Goal: Use online tool/utility

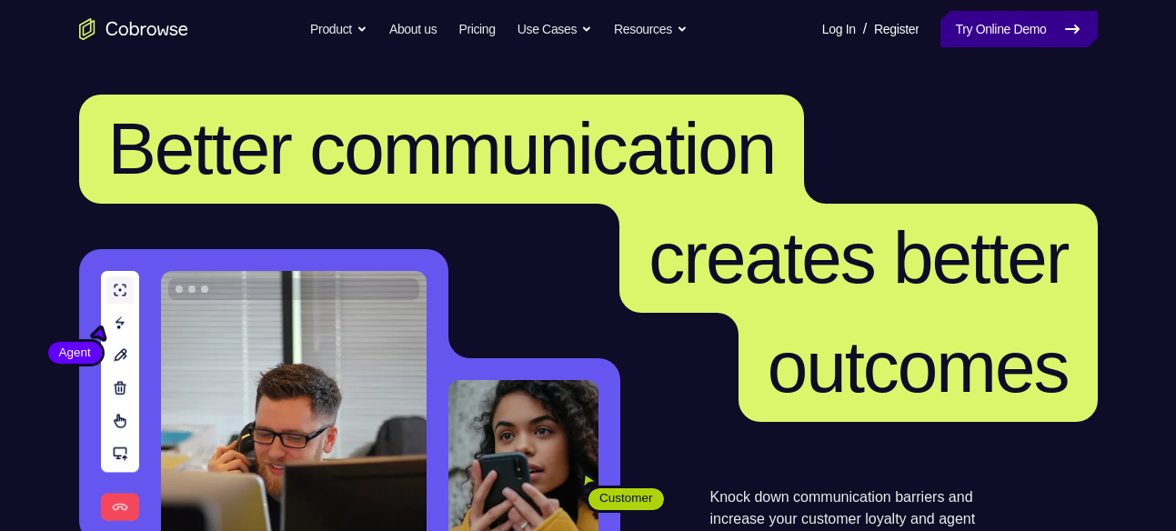
click at [1013, 23] on link "Try Online Demo" at bounding box center [1019, 29] width 156 height 36
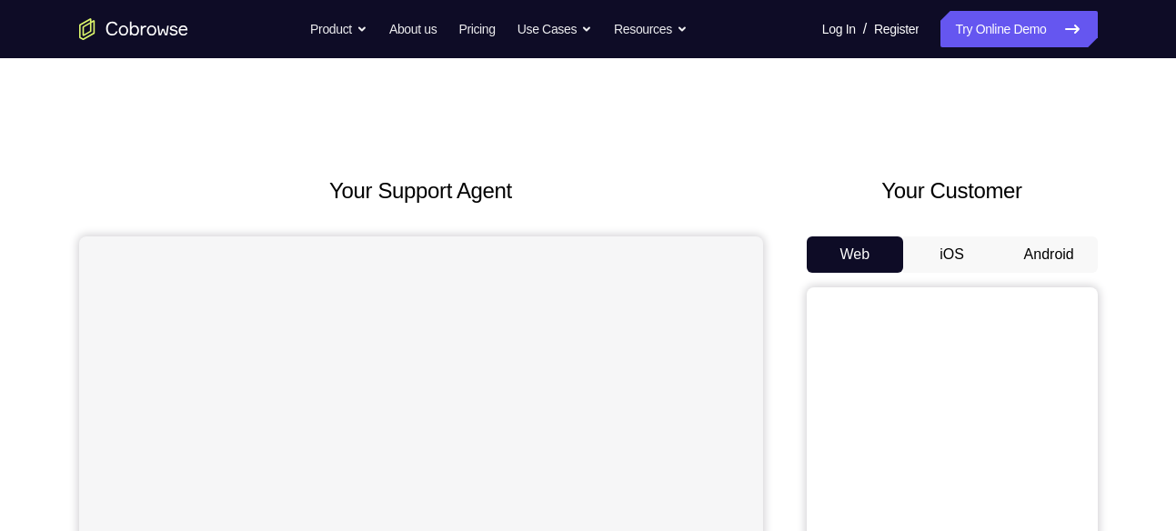
click at [1033, 250] on button "Android" at bounding box center [1049, 255] width 97 height 36
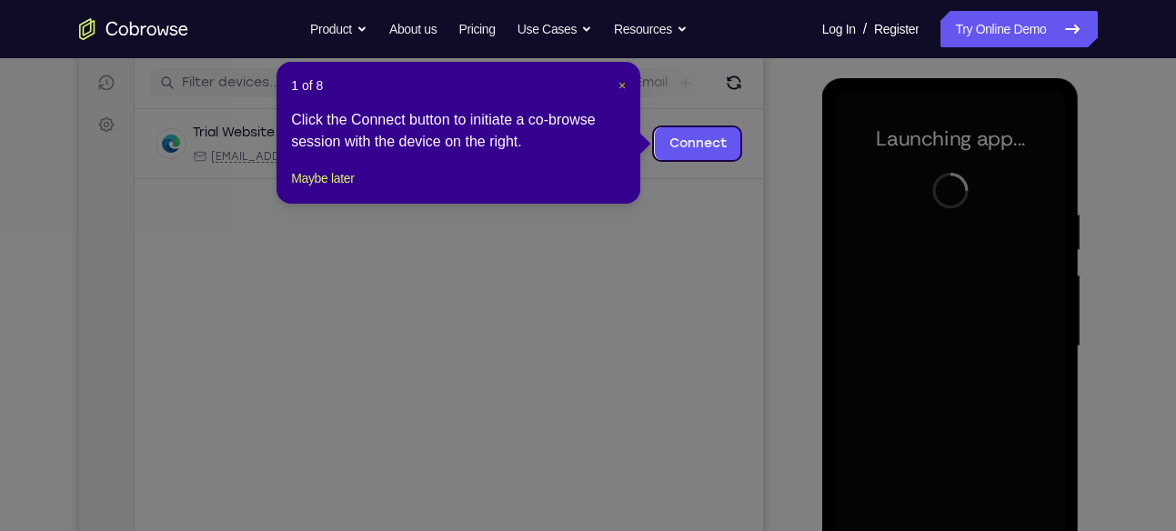
click at [620, 83] on span "×" at bounding box center [622, 85] width 7 height 15
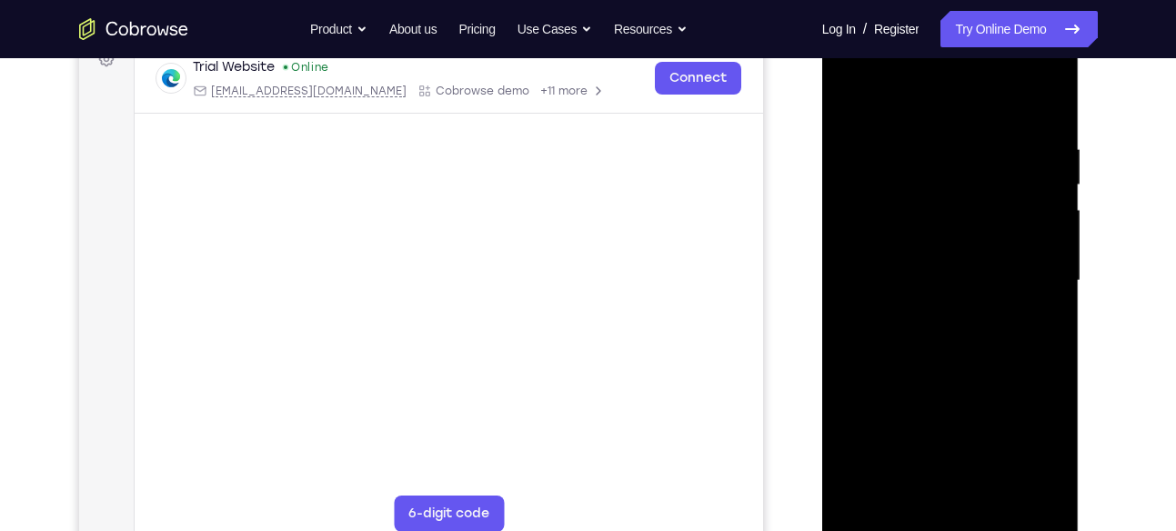
scroll to position [317, 0]
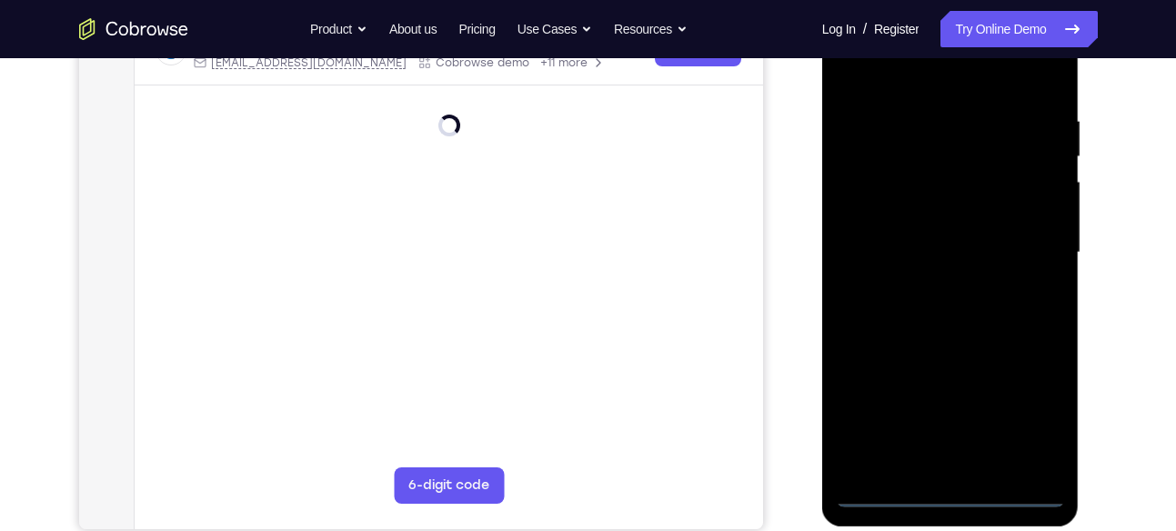
click at [939, 490] on div at bounding box center [950, 252] width 229 height 509
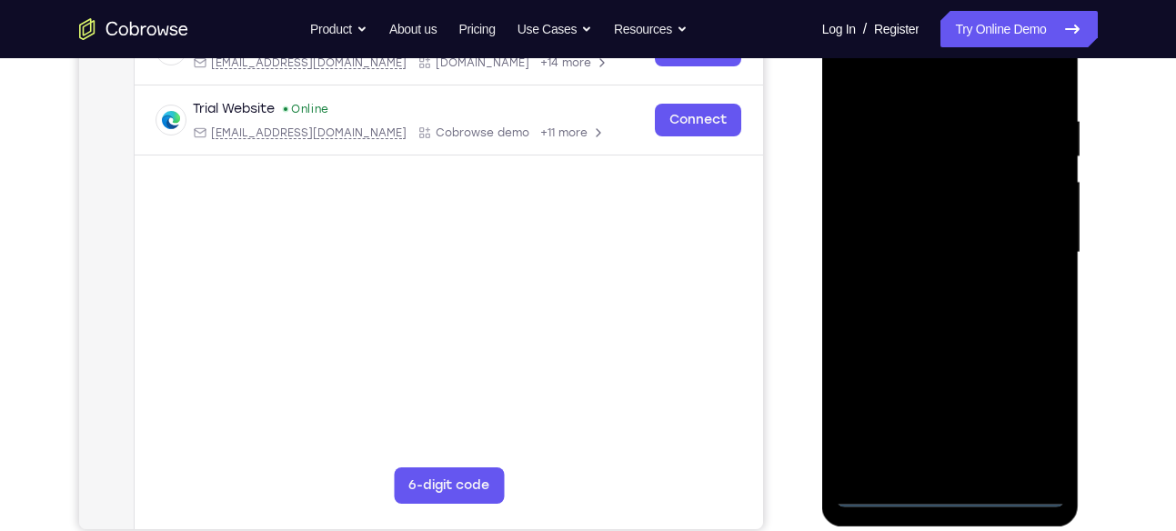
click at [1031, 391] on div at bounding box center [950, 252] width 229 height 509
click at [1040, 425] on div at bounding box center [950, 252] width 229 height 509
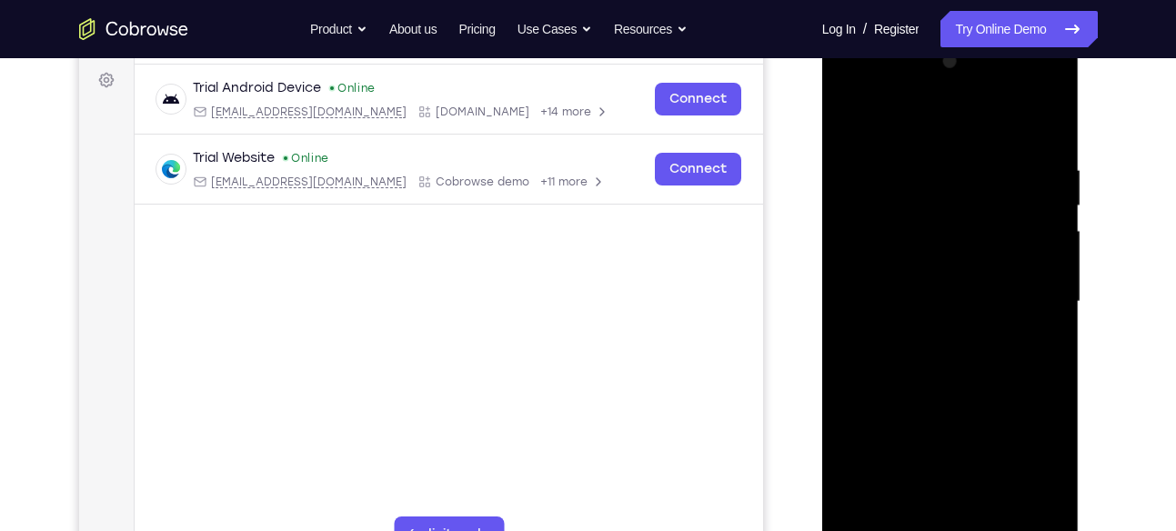
scroll to position [267, 0]
click at [864, 87] on div at bounding box center [950, 302] width 229 height 509
click at [1024, 295] on div at bounding box center [950, 302] width 229 height 509
click at [926, 330] on div at bounding box center [950, 302] width 229 height 509
click at [949, 282] on div at bounding box center [950, 302] width 229 height 509
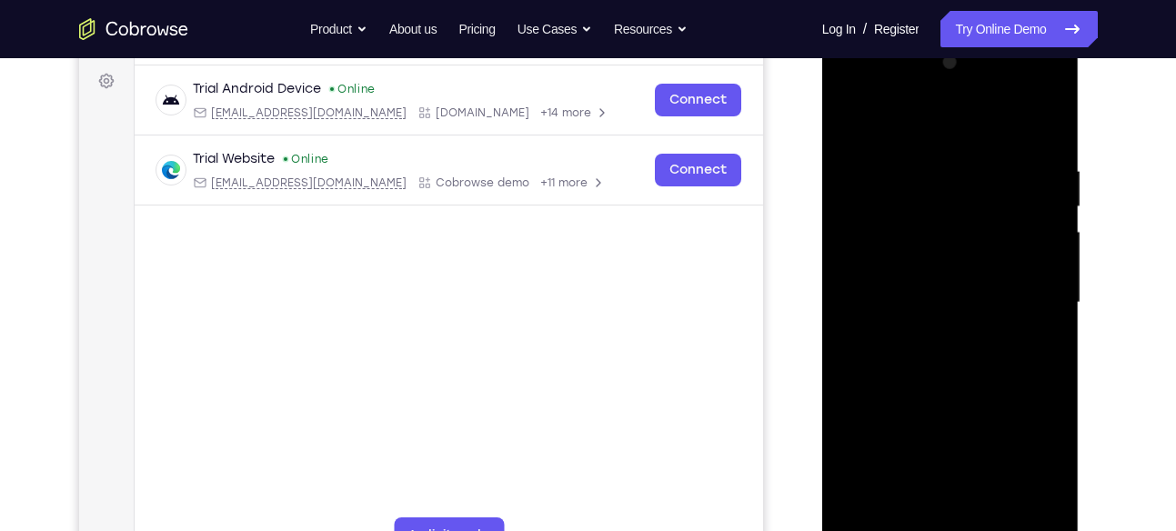
click at [887, 328] on div at bounding box center [950, 302] width 229 height 509
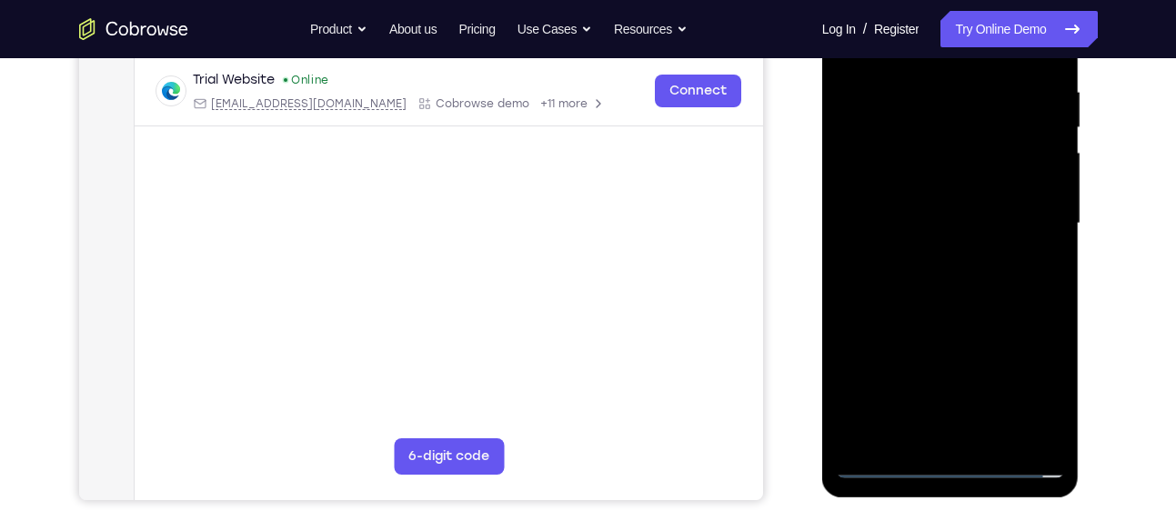
scroll to position [358, 0]
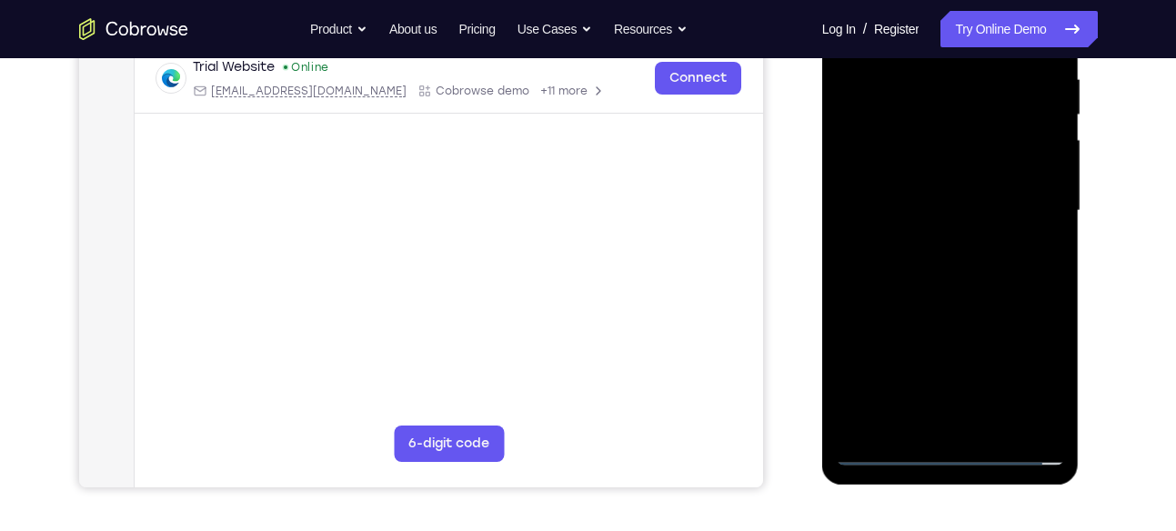
click at [935, 204] on div at bounding box center [950, 210] width 229 height 509
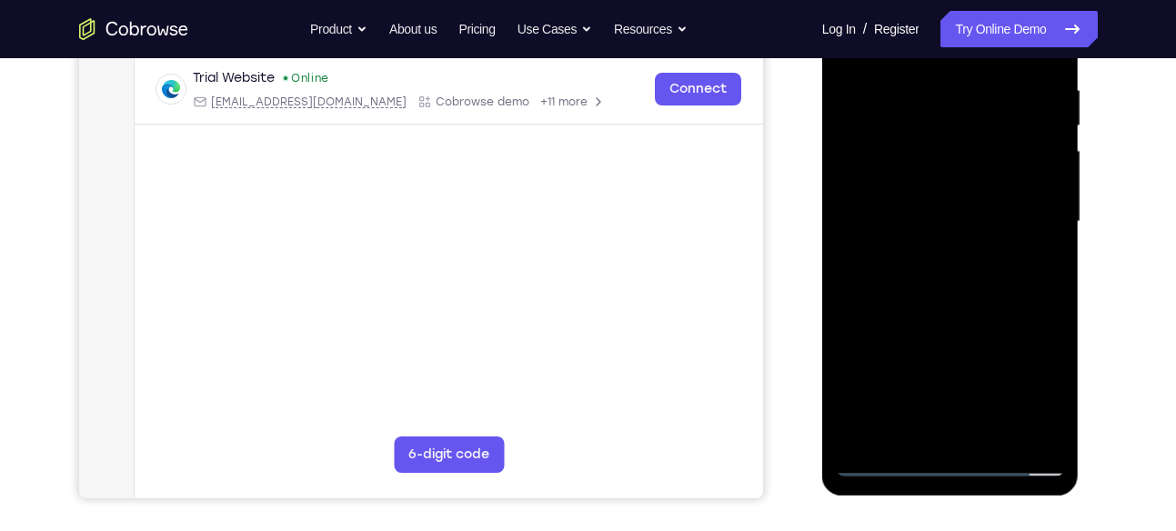
scroll to position [317, 0]
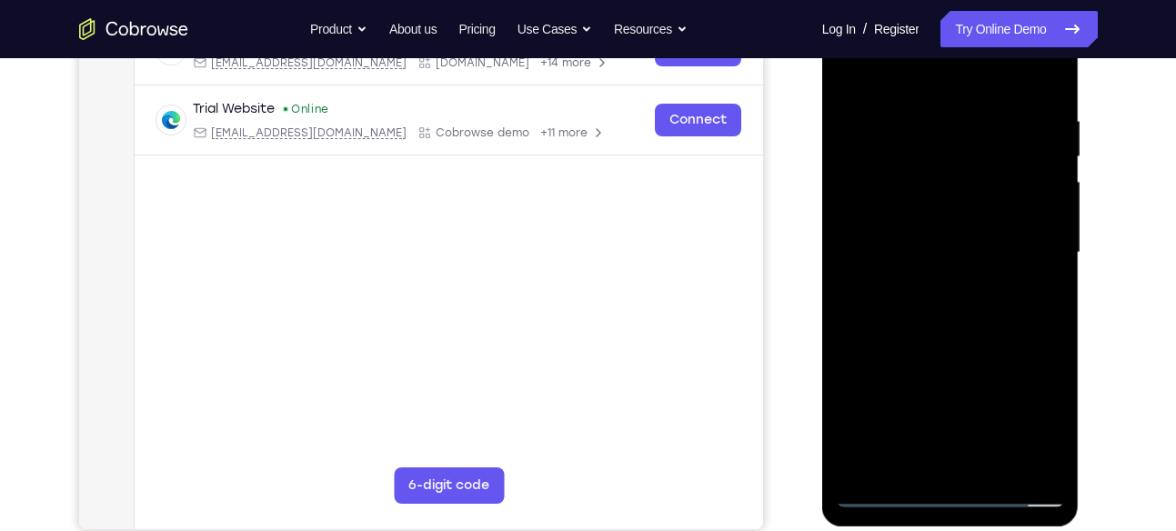
click at [1054, 100] on div at bounding box center [950, 252] width 229 height 509
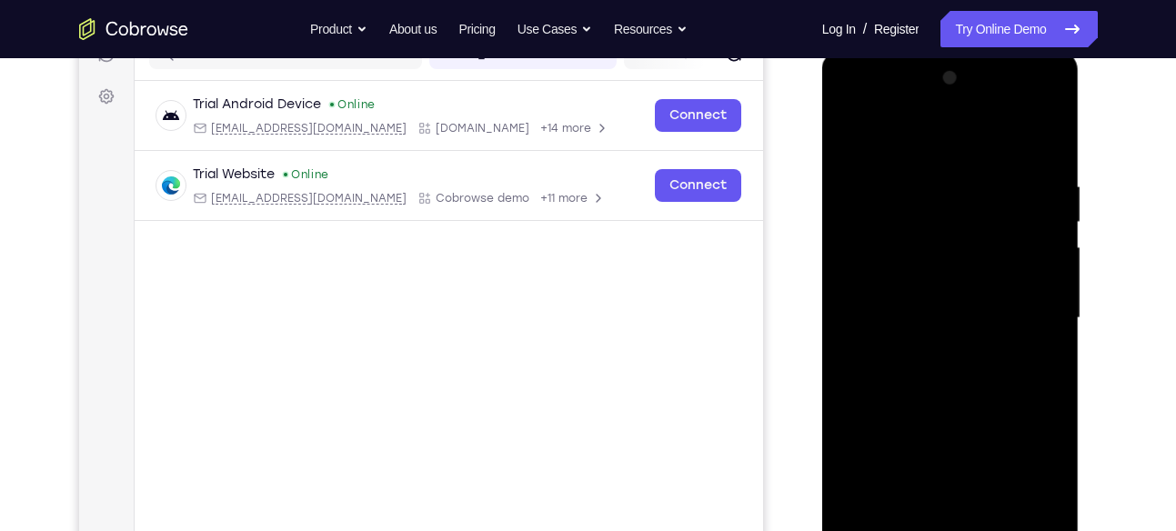
scroll to position [250, 0]
click at [1032, 139] on div at bounding box center [950, 319] width 229 height 509
click at [1050, 130] on div at bounding box center [950, 319] width 229 height 509
click at [971, 169] on div at bounding box center [950, 319] width 229 height 509
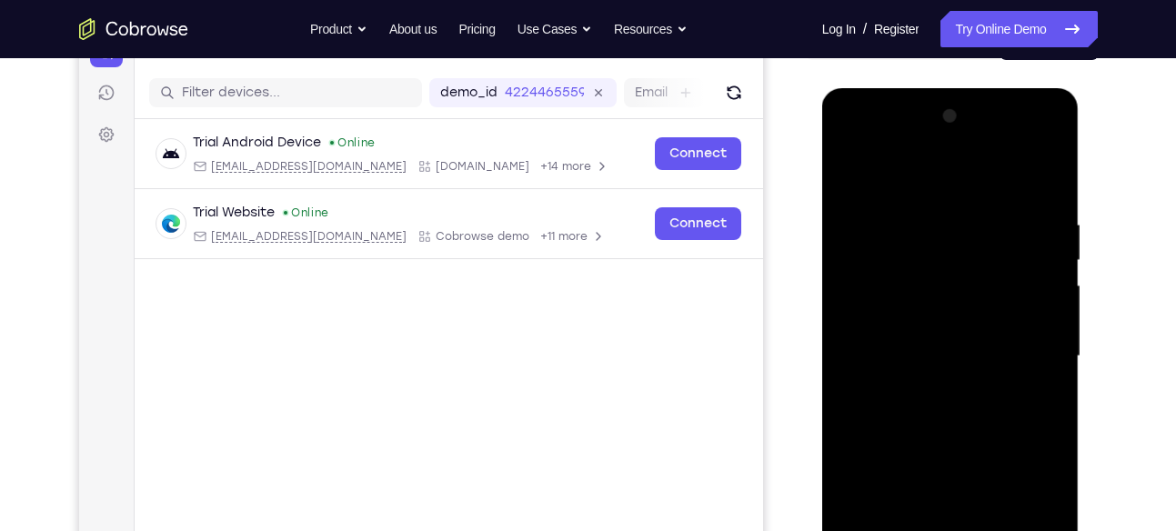
click at [895, 197] on div at bounding box center [950, 356] width 229 height 509
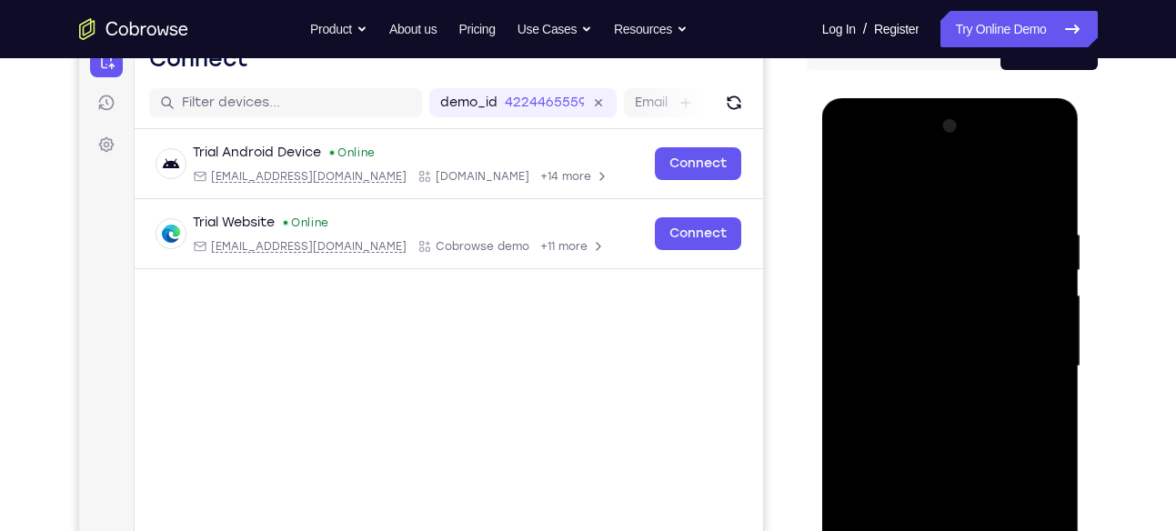
scroll to position [204, 0]
click at [847, 179] on div at bounding box center [950, 365] width 229 height 509
click at [852, 180] on div at bounding box center [950, 365] width 229 height 509
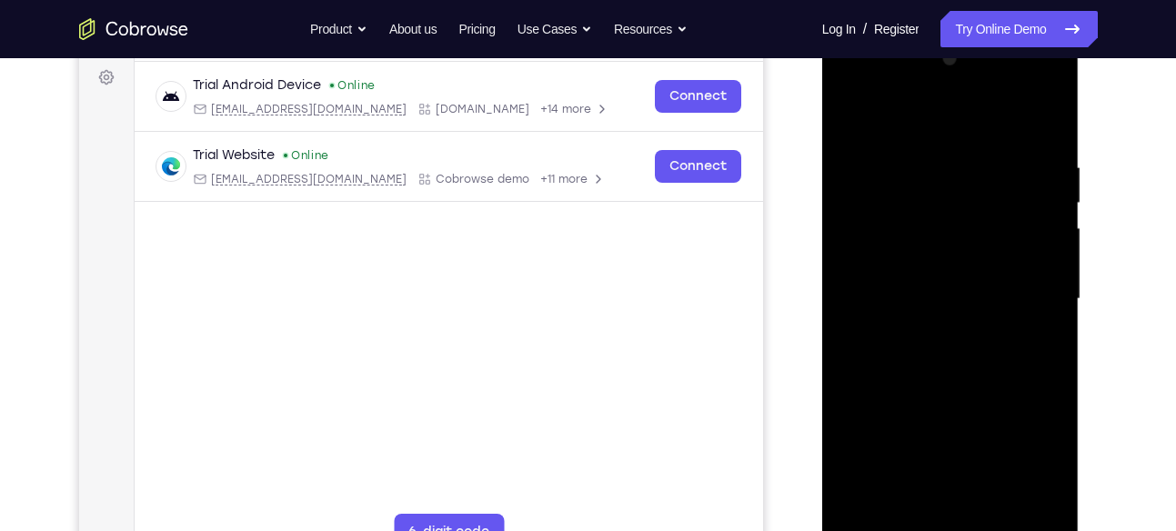
scroll to position [271, 0]
click at [882, 273] on div at bounding box center [950, 298] width 229 height 509
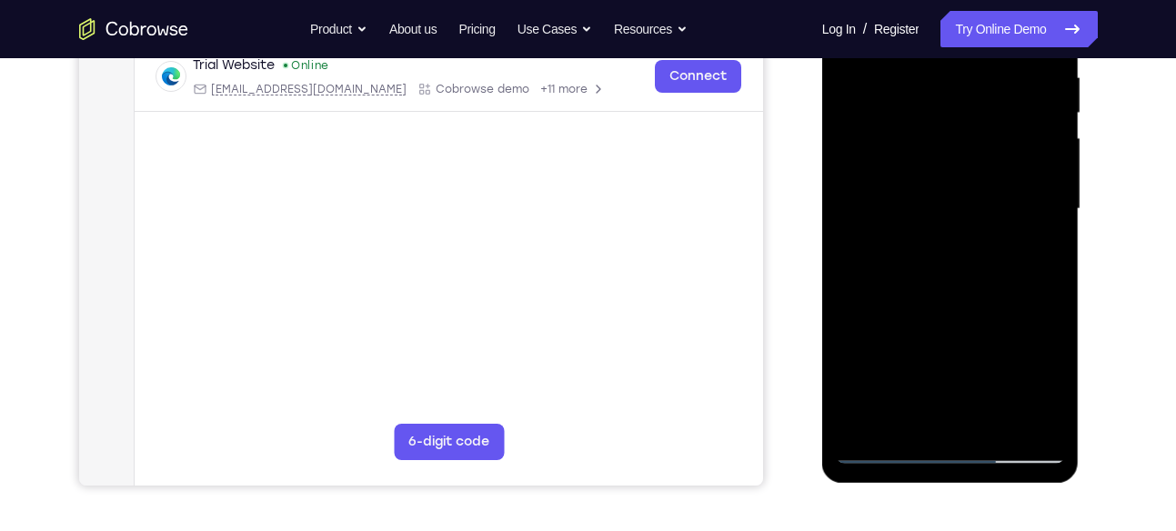
scroll to position [361, 0]
drag, startPoint x: 993, startPoint y: 214, endPoint x: 994, endPoint y: 150, distance: 63.7
click at [994, 150] on div at bounding box center [950, 208] width 229 height 509
click at [854, 176] on div at bounding box center [950, 208] width 229 height 509
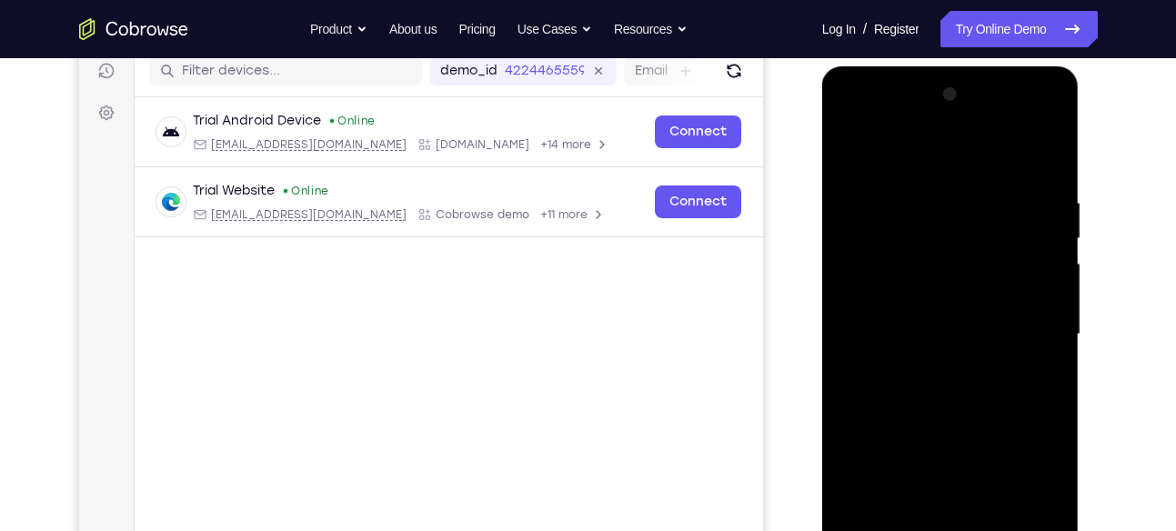
scroll to position [247, 0]
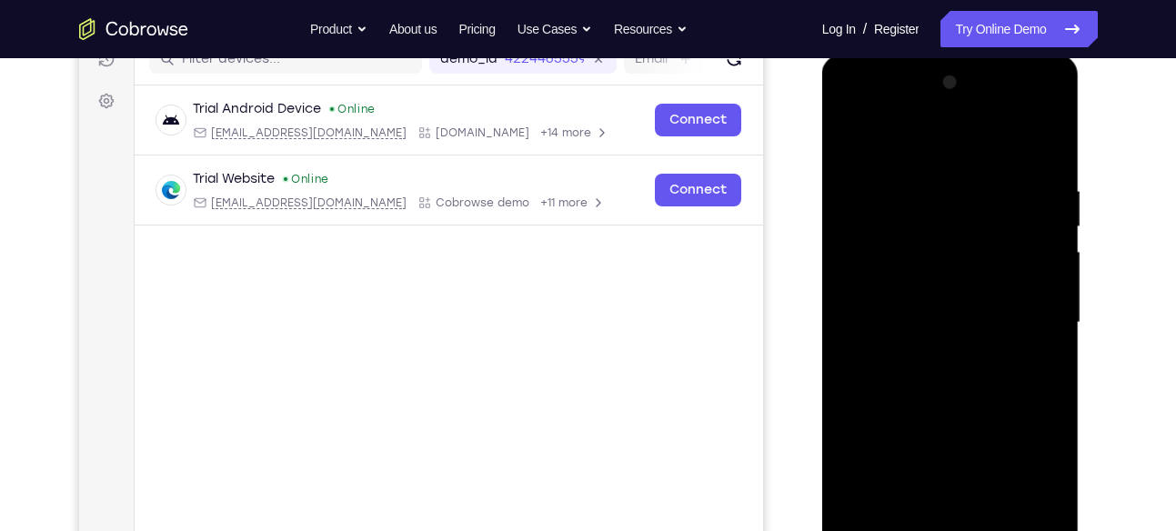
click at [1057, 267] on div at bounding box center [950, 322] width 229 height 509
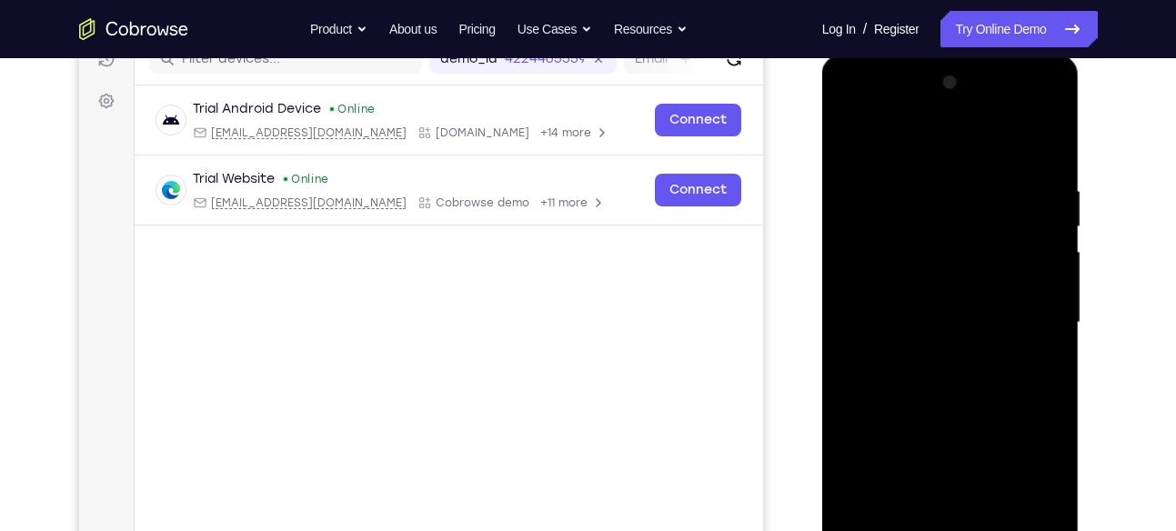
click at [1057, 267] on div at bounding box center [950, 322] width 229 height 509
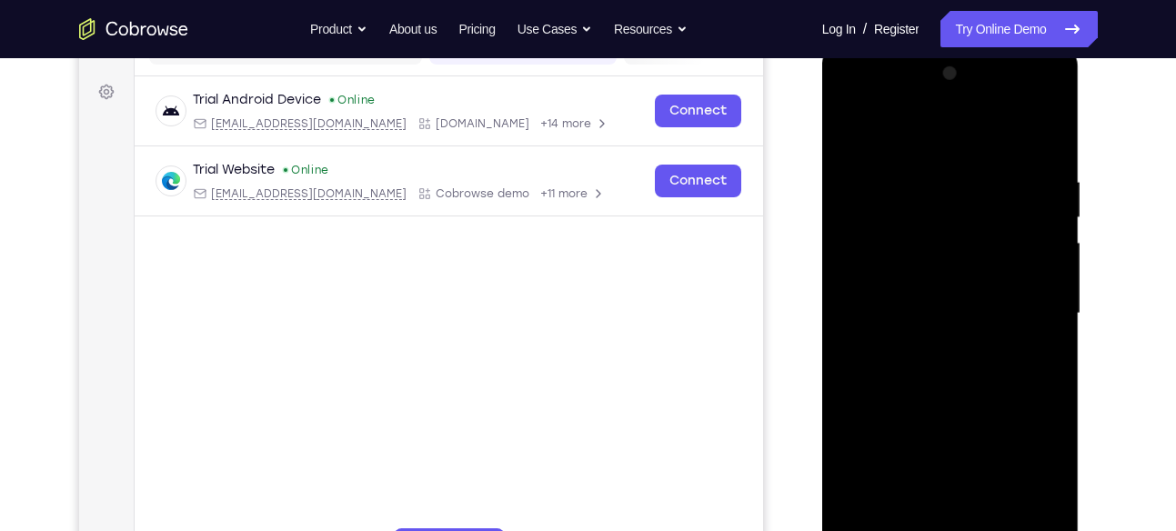
scroll to position [257, 0]
click at [1053, 76] on div at bounding box center [950, 312] width 229 height 509
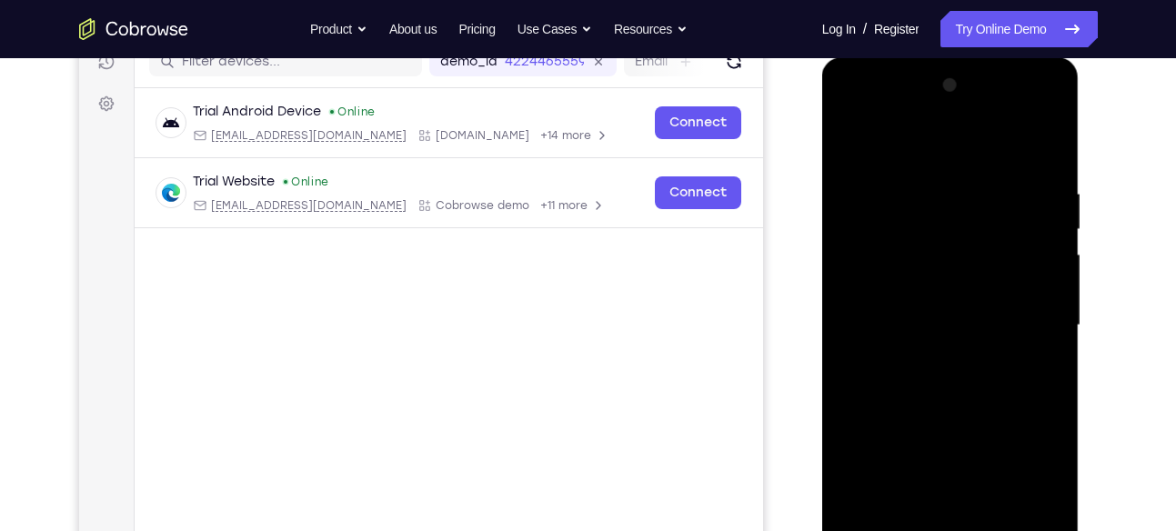
scroll to position [243, 0]
click at [945, 213] on div at bounding box center [950, 326] width 229 height 509
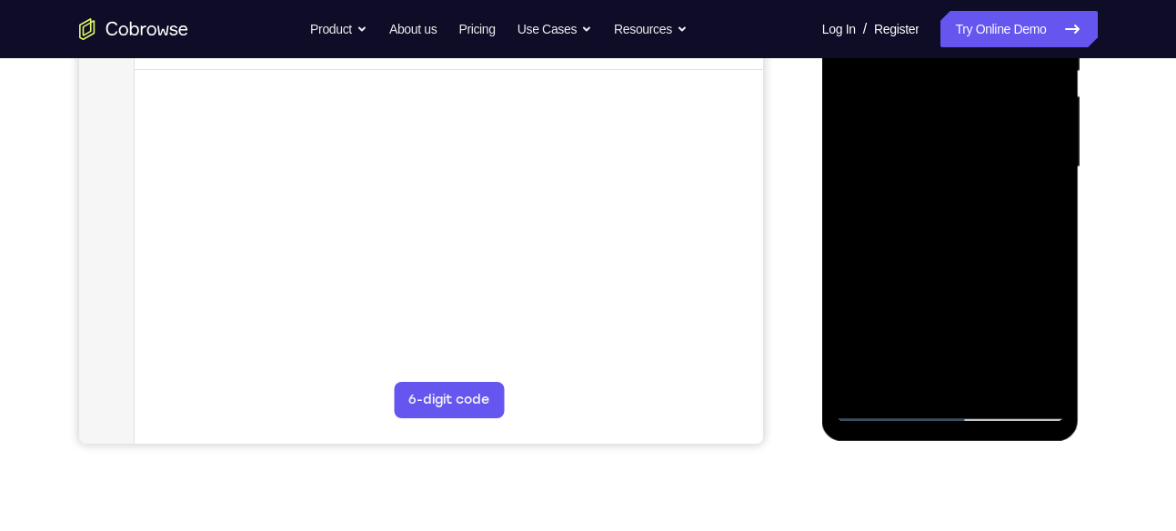
scroll to position [403, 0]
click at [876, 406] on div at bounding box center [950, 166] width 229 height 509
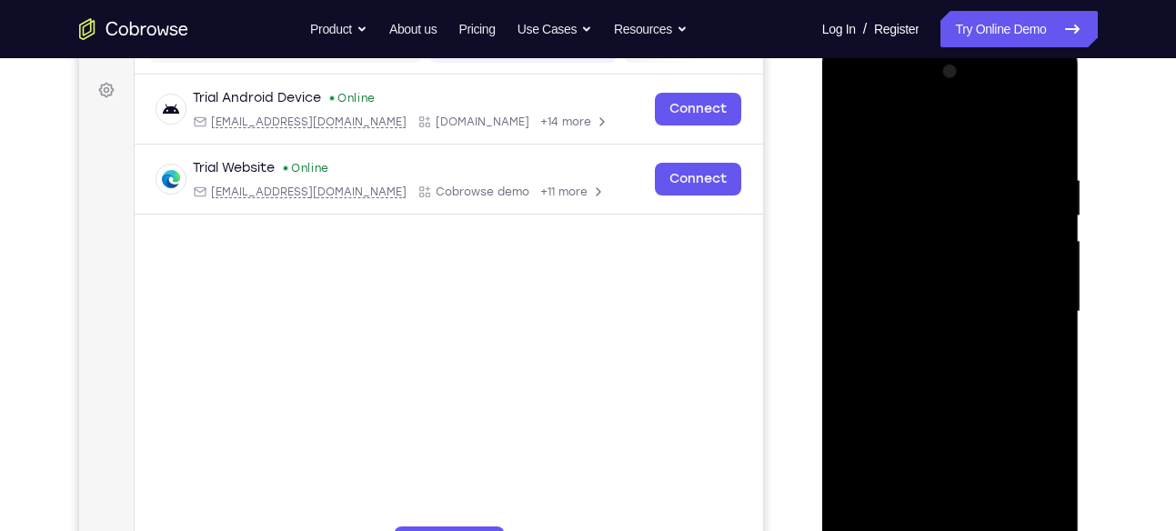
scroll to position [258, 0]
click at [1050, 227] on div at bounding box center [950, 310] width 229 height 509
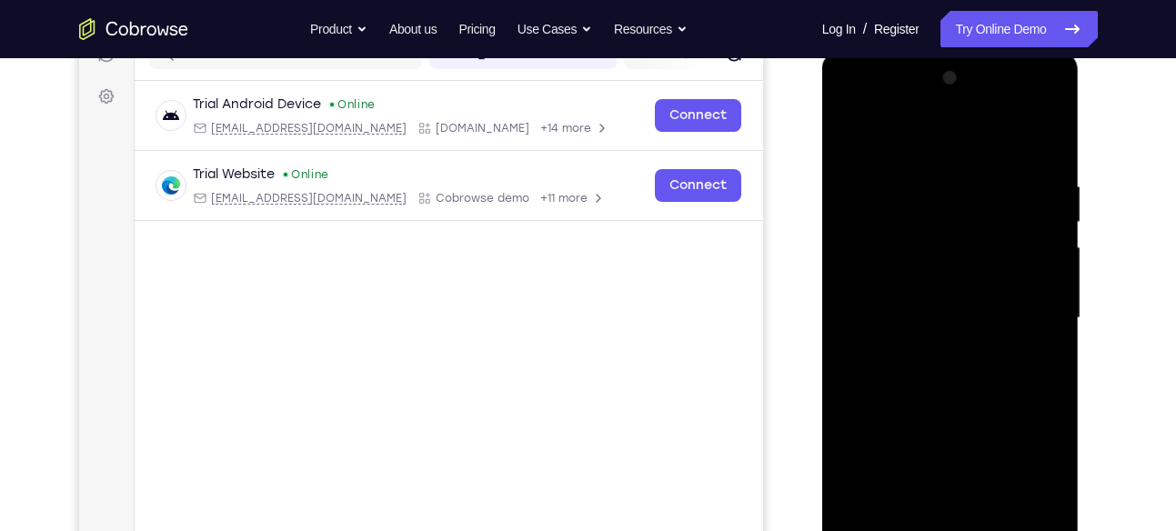
scroll to position [248, 0]
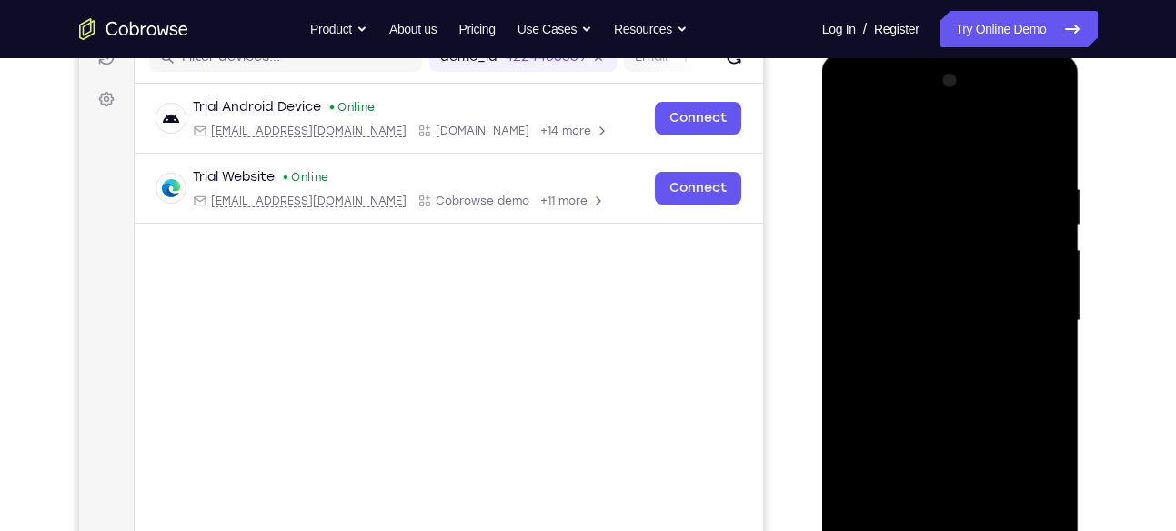
click at [855, 135] on div at bounding box center [950, 320] width 229 height 509
click at [1015, 263] on div at bounding box center [950, 320] width 229 height 509
click at [1036, 268] on div at bounding box center [950, 320] width 229 height 509
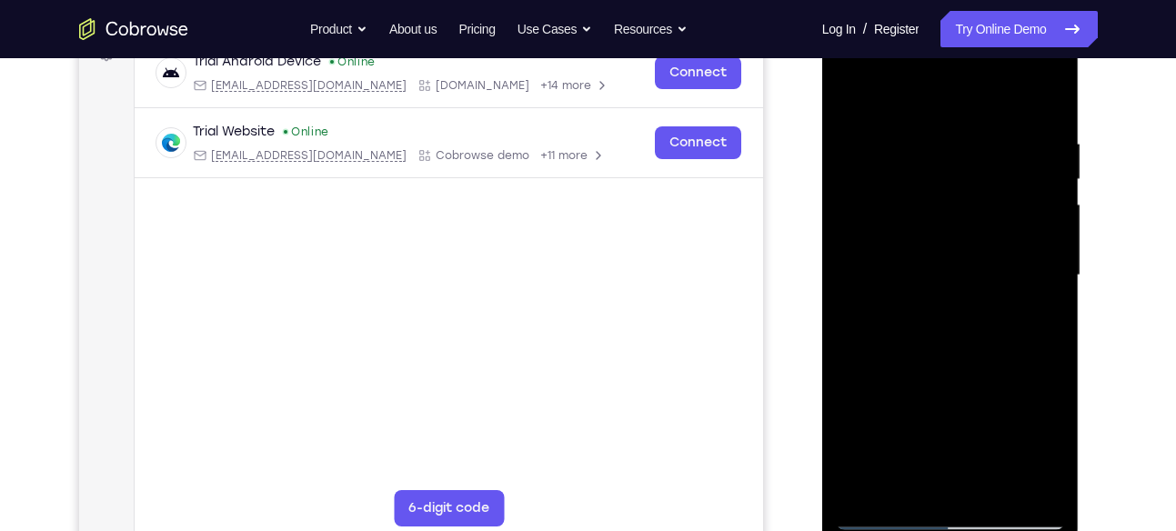
scroll to position [295, 0]
click at [922, 225] on div at bounding box center [950, 274] width 229 height 509
click at [851, 85] on div at bounding box center [950, 274] width 229 height 509
click at [852, 89] on div at bounding box center [950, 274] width 229 height 509
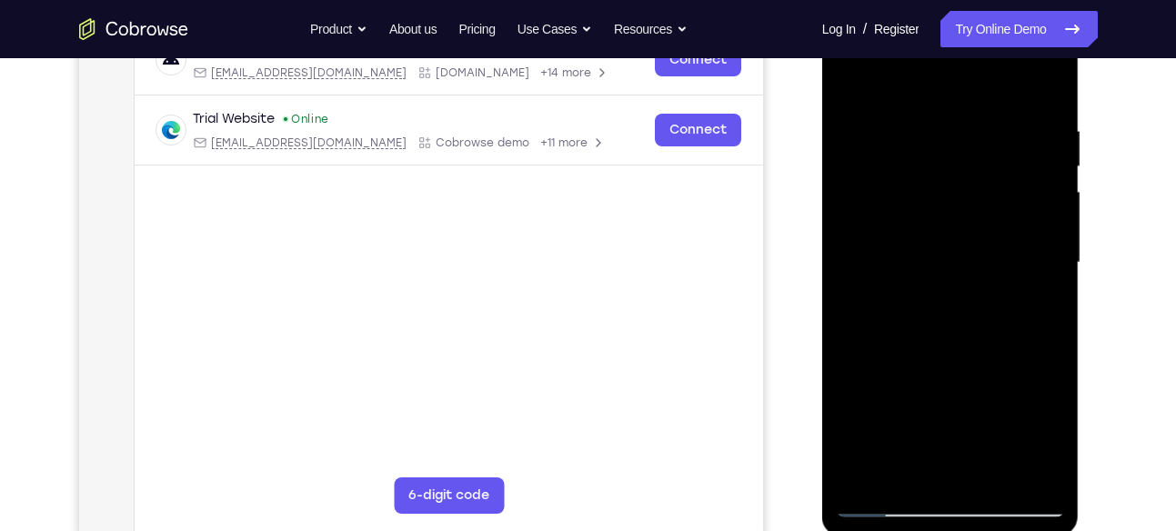
scroll to position [293, 0]
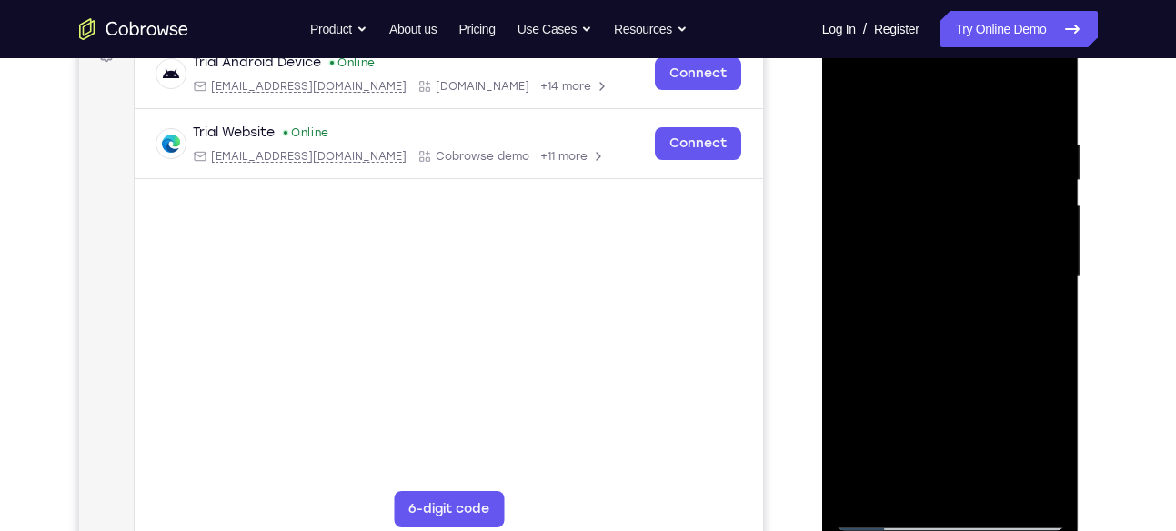
click at [1053, 90] on div at bounding box center [950, 276] width 229 height 509
drag, startPoint x: 974, startPoint y: 192, endPoint x: 974, endPoint y: 95, distance: 97.3
click at [974, 95] on div at bounding box center [950, 276] width 229 height 509
drag, startPoint x: 939, startPoint y: 354, endPoint x: 984, endPoint y: 146, distance: 212.3
click at [984, 146] on div at bounding box center [950, 276] width 229 height 509
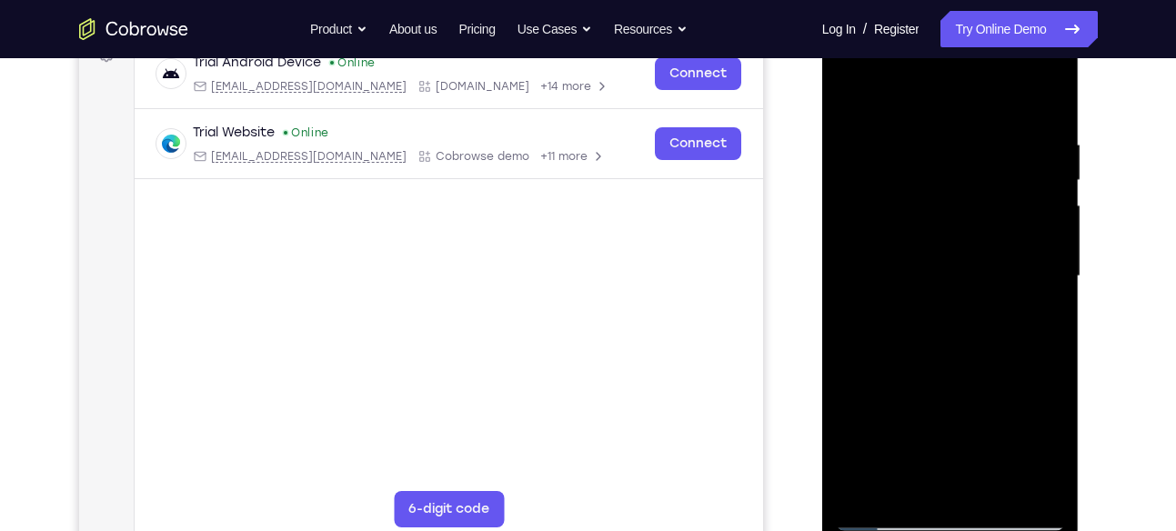
drag, startPoint x: 961, startPoint y: 335, endPoint x: 1004, endPoint y: 158, distance: 181.8
click at [1004, 158] on div at bounding box center [950, 276] width 229 height 509
click at [1050, 96] on div at bounding box center [950, 276] width 229 height 509
drag, startPoint x: 970, startPoint y: 292, endPoint x: 993, endPoint y: 153, distance: 141.0
click at [993, 153] on div at bounding box center [950, 276] width 229 height 509
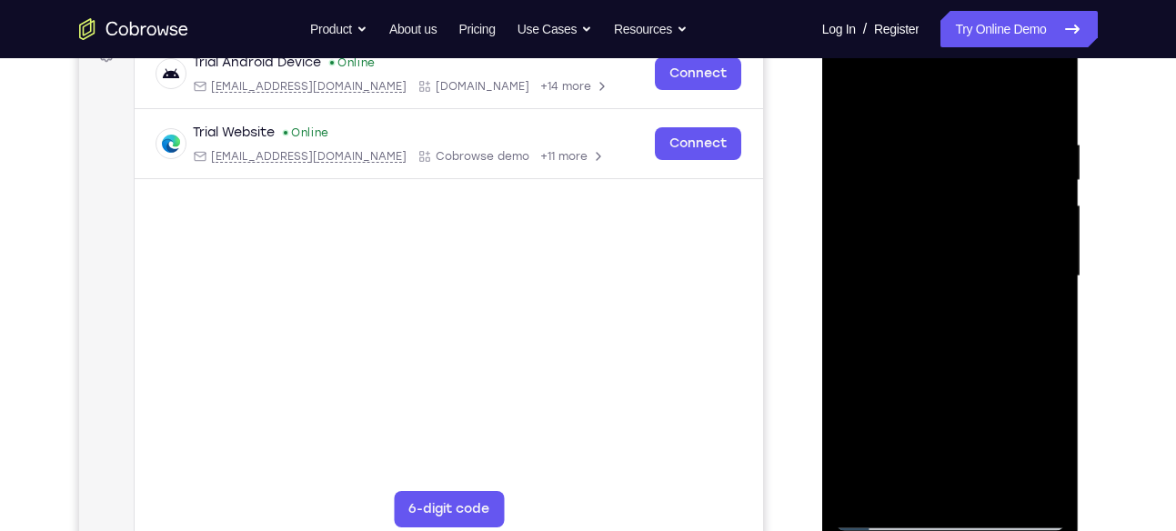
click at [893, 267] on div at bounding box center [950, 276] width 229 height 509
drag, startPoint x: 983, startPoint y: 238, endPoint x: 955, endPoint y: 484, distance: 247.1
click at [955, 484] on div at bounding box center [950, 276] width 229 height 509
click at [975, 239] on div at bounding box center [950, 276] width 229 height 509
click at [846, 249] on div at bounding box center [950, 276] width 229 height 509
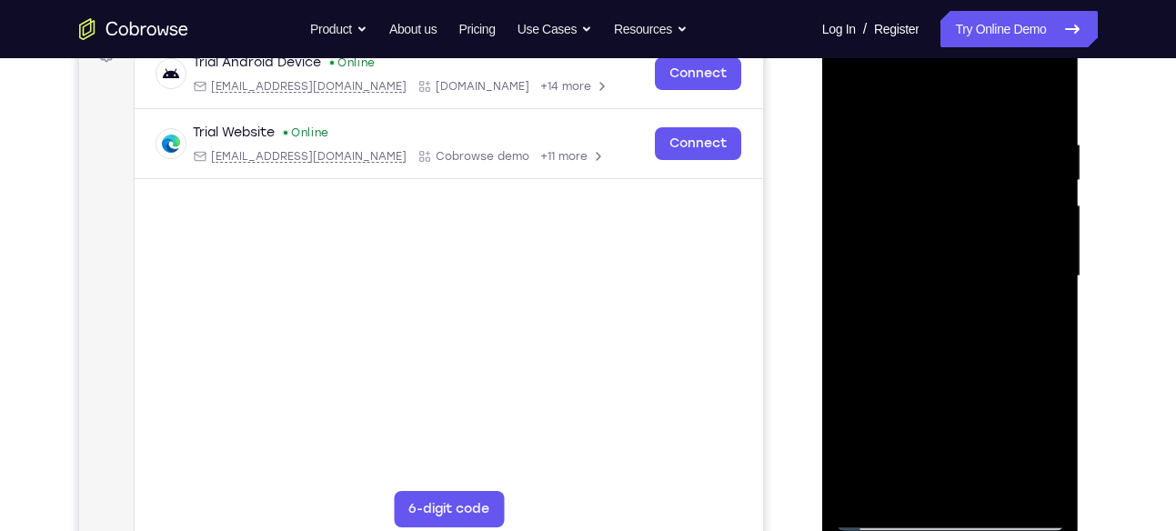
drag, startPoint x: 947, startPoint y: 336, endPoint x: 965, endPoint y: 113, distance: 223.6
click at [965, 113] on div at bounding box center [950, 276] width 229 height 509
drag, startPoint x: 1019, startPoint y: 308, endPoint x: 1022, endPoint y: 170, distance: 138.3
click at [1022, 170] on div at bounding box center [950, 276] width 229 height 509
drag, startPoint x: 990, startPoint y: 226, endPoint x: 962, endPoint y: 397, distance: 173.3
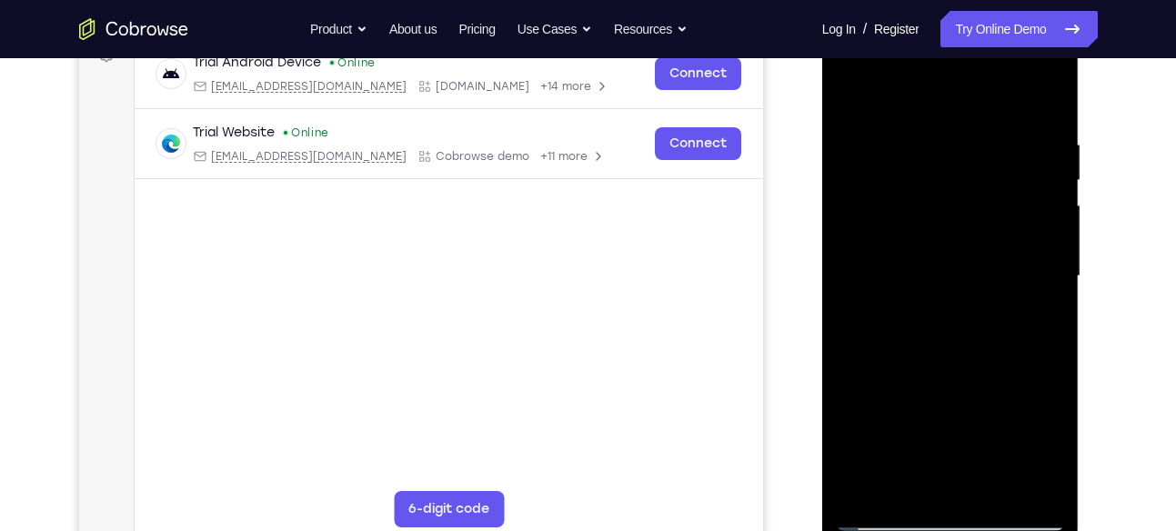
click at [962, 397] on div at bounding box center [950, 276] width 229 height 509
drag, startPoint x: 987, startPoint y: 149, endPoint x: 984, endPoint y: 298, distance: 149.2
click at [984, 298] on div at bounding box center [950, 276] width 229 height 509
click at [863, 146] on div at bounding box center [950, 276] width 229 height 509
click at [1031, 229] on div at bounding box center [950, 276] width 229 height 509
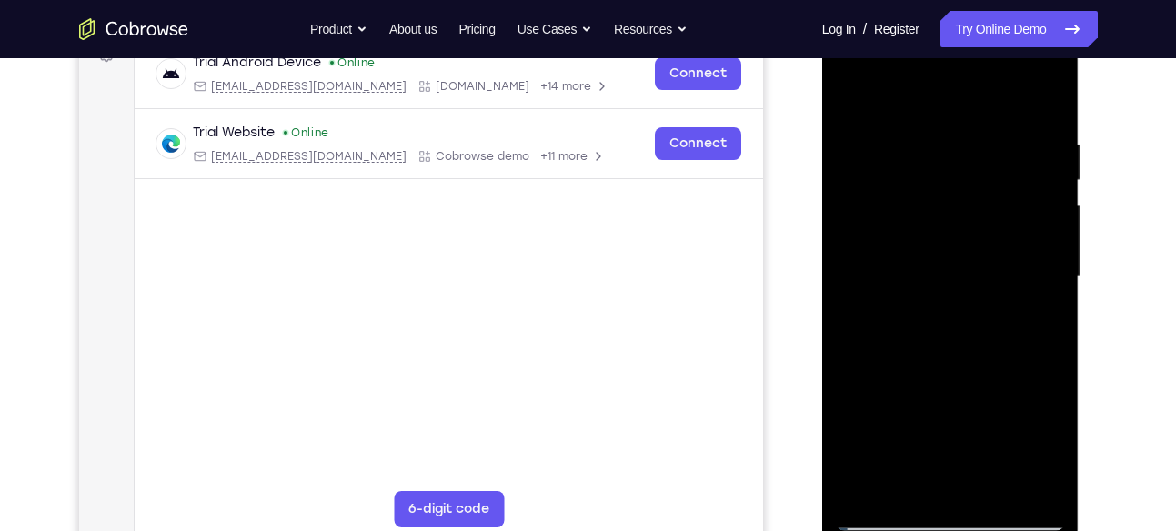
click at [1044, 205] on div at bounding box center [950, 276] width 229 height 509
click at [854, 96] on div at bounding box center [950, 276] width 229 height 509
click at [852, 87] on div at bounding box center [950, 276] width 229 height 509
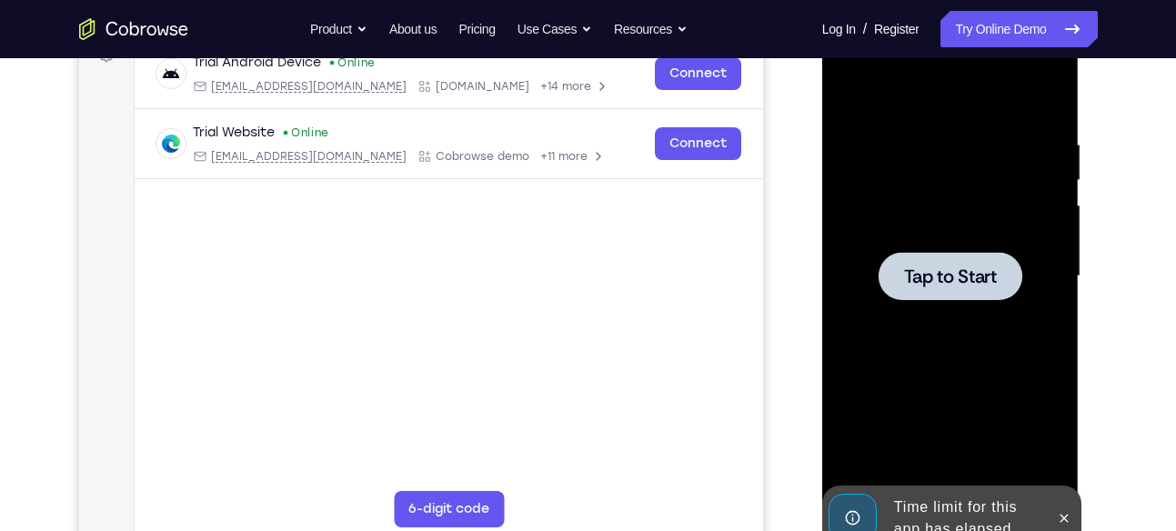
click at [947, 276] on span "Tap to Start" at bounding box center [950, 276] width 93 height 18
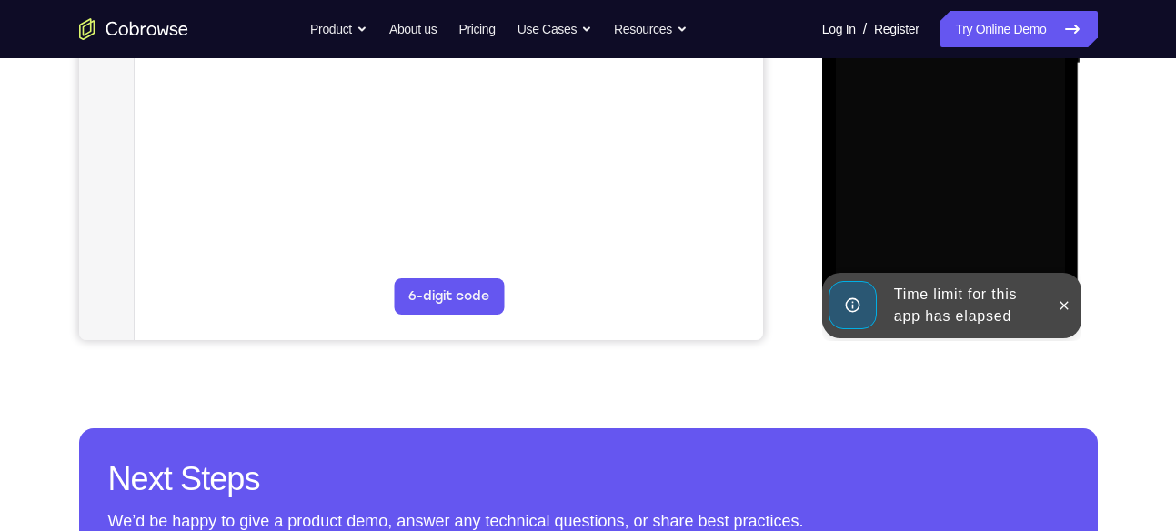
scroll to position [507, 0]
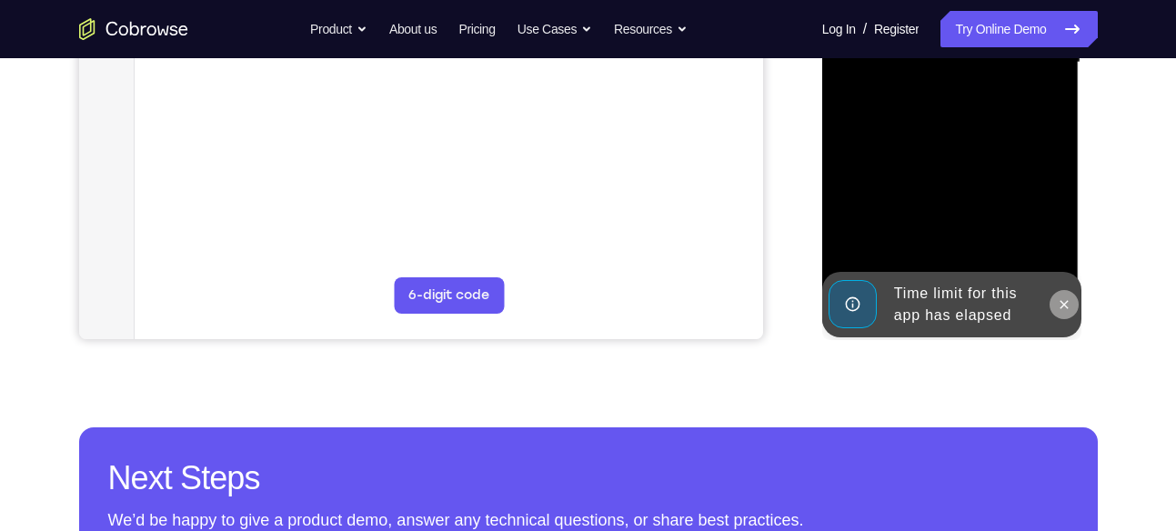
click at [1064, 305] on icon at bounding box center [1065, 304] width 8 height 8
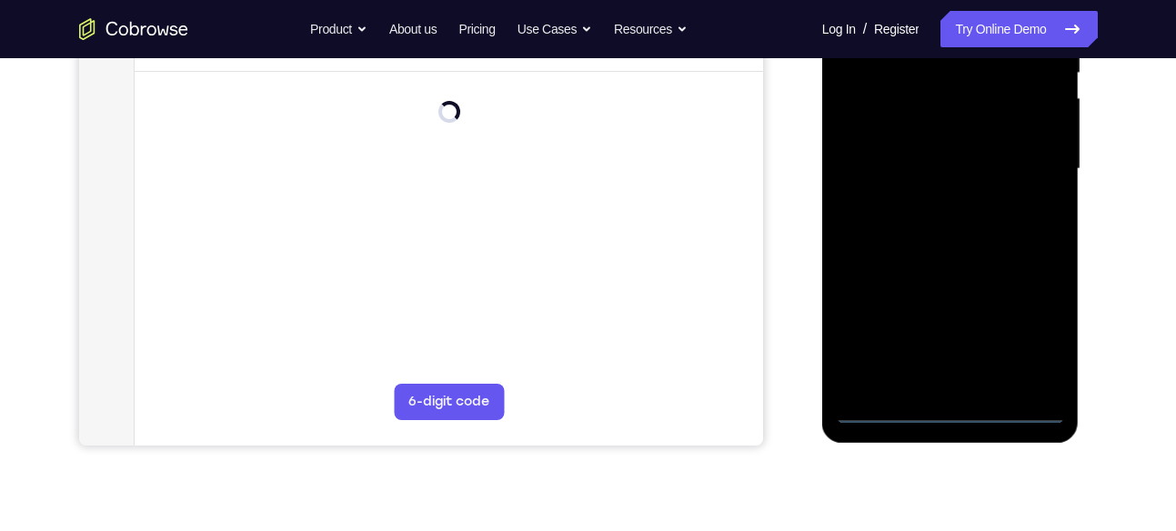
scroll to position [389, 0]
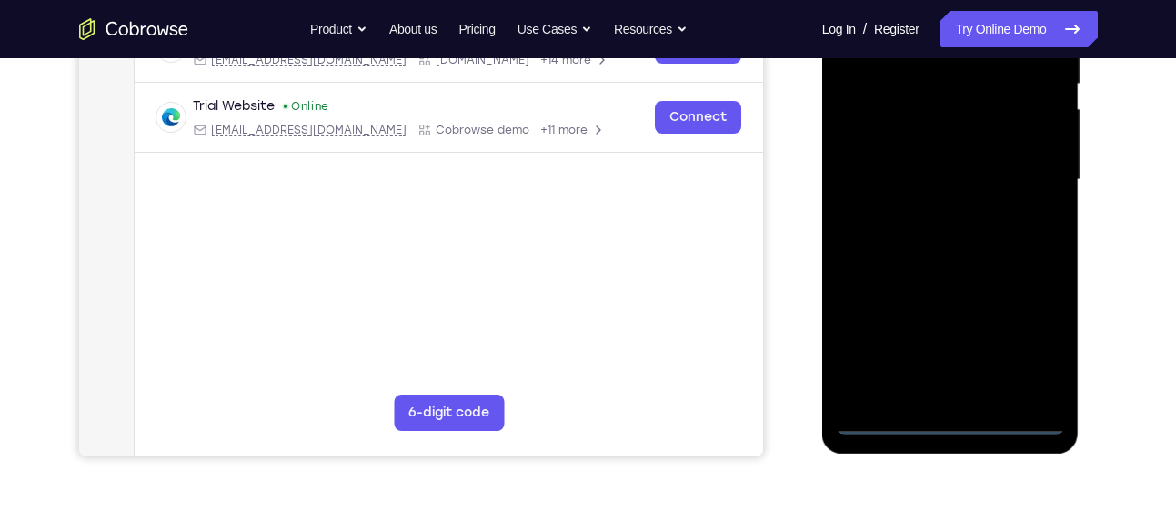
click at [958, 422] on div at bounding box center [950, 179] width 229 height 509
click at [1026, 348] on div at bounding box center [950, 179] width 229 height 509
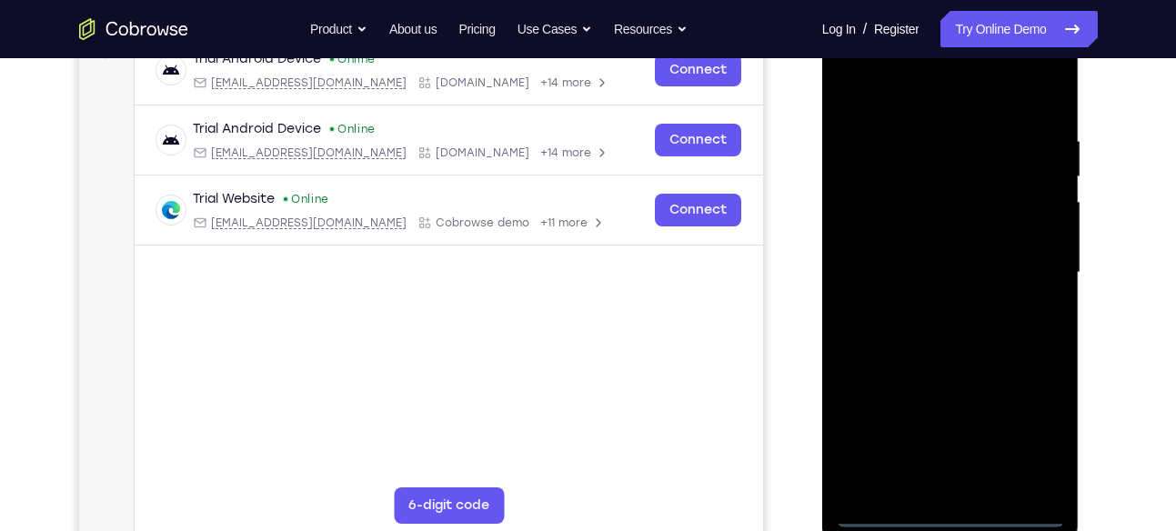
scroll to position [296, 0]
click at [851, 60] on div at bounding box center [950, 273] width 229 height 509
click at [1030, 271] on div at bounding box center [950, 273] width 229 height 509
click at [927, 307] on div at bounding box center [950, 273] width 229 height 509
click at [897, 268] on div at bounding box center [950, 273] width 229 height 509
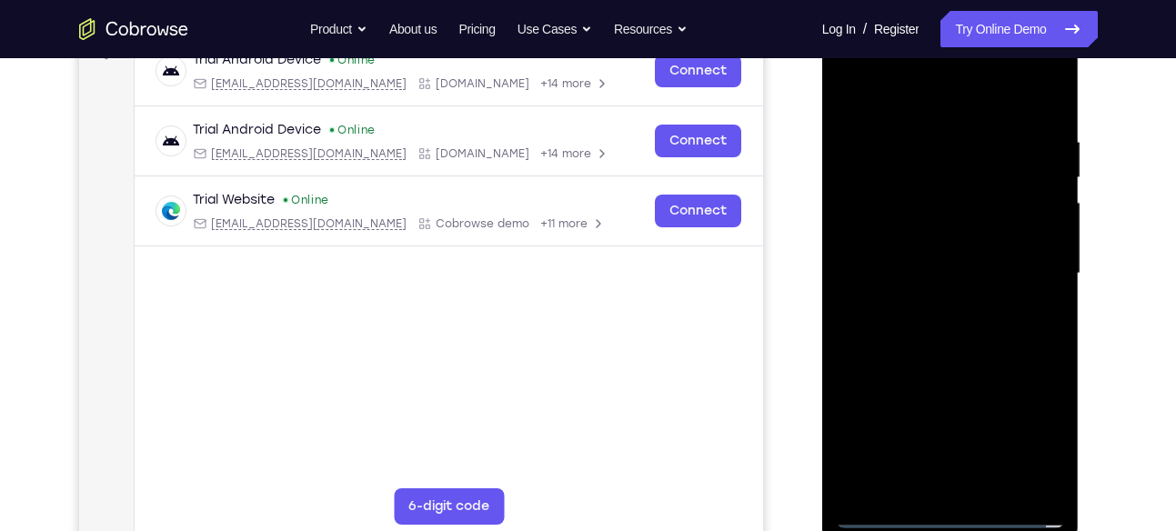
click at [920, 240] on div at bounding box center [950, 273] width 229 height 509
click at [928, 267] on div at bounding box center [950, 273] width 229 height 509
click at [947, 302] on div at bounding box center [950, 273] width 229 height 509
click at [902, 238] on div at bounding box center [950, 273] width 229 height 509
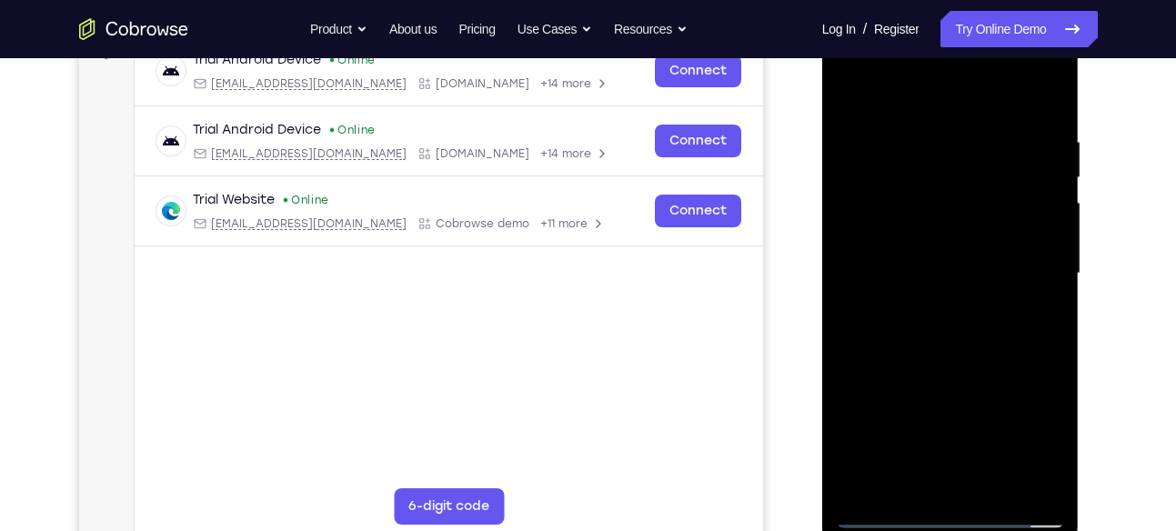
click at [902, 238] on div at bounding box center [950, 273] width 229 height 509
click at [1047, 119] on div at bounding box center [950, 273] width 229 height 509
drag, startPoint x: 961, startPoint y: 104, endPoint x: 983, endPoint y: 4, distance: 102.4
click at [983, 5] on html "Online web based iOS Simulators and Android Emulators. Run iPhone, iPad, Mobile…" at bounding box center [951, 278] width 259 height 546
click at [922, 128] on div at bounding box center [950, 273] width 229 height 509
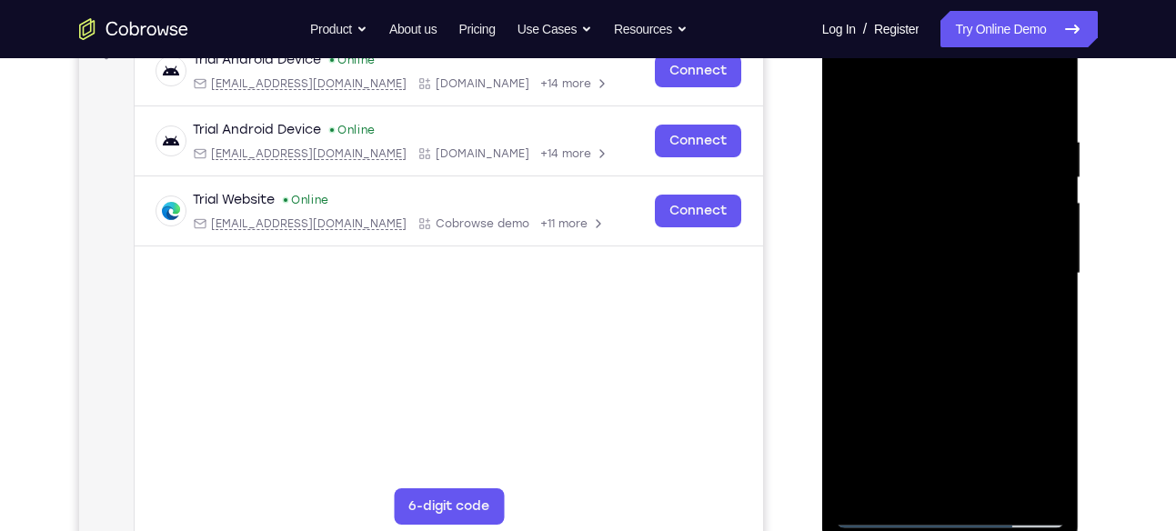
click at [865, 253] on div at bounding box center [950, 273] width 229 height 509
click at [1039, 278] on div at bounding box center [950, 273] width 229 height 509
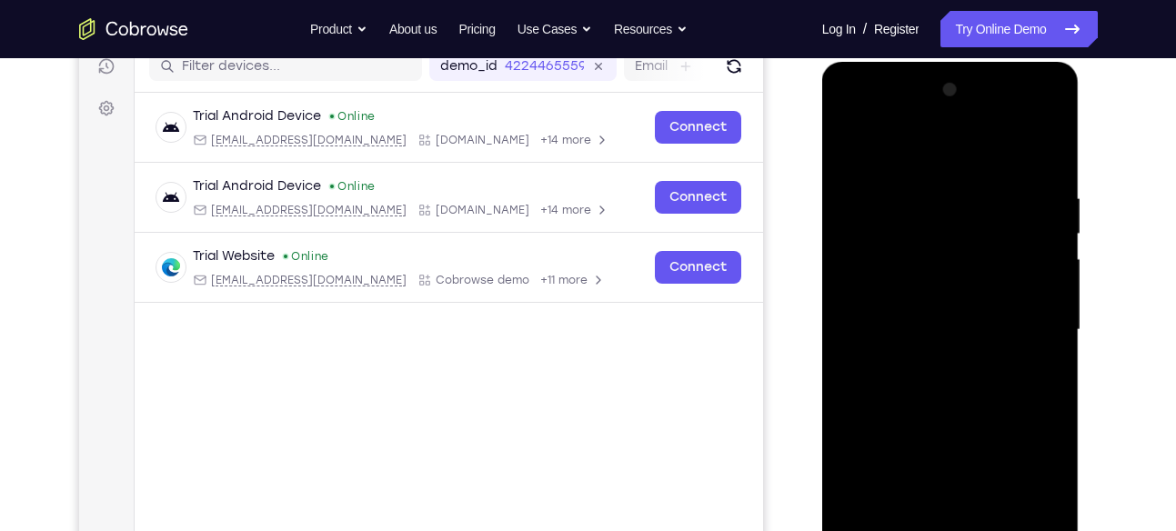
scroll to position [260, 0]
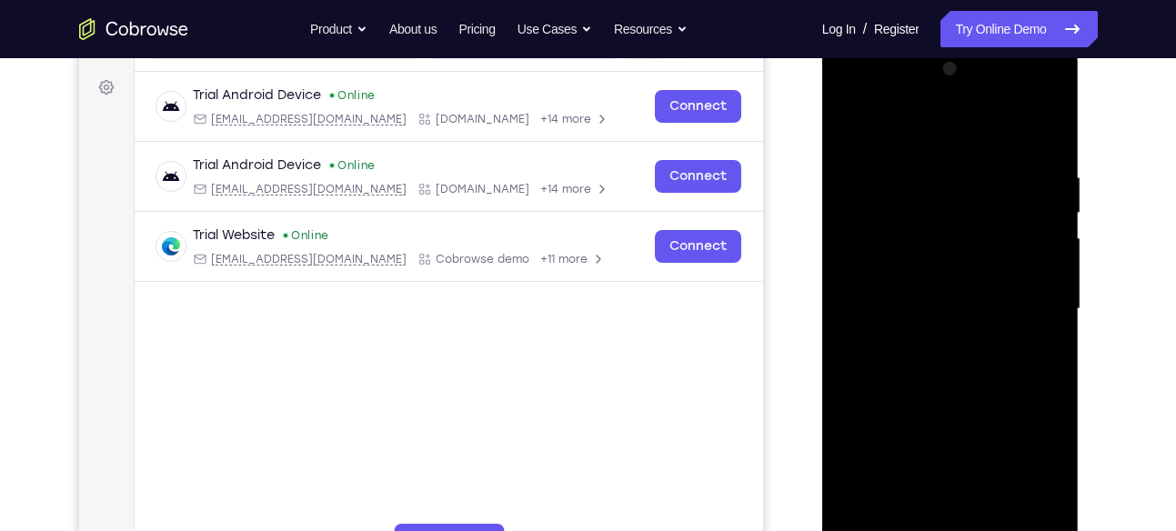
click at [844, 267] on div at bounding box center [950, 309] width 229 height 509
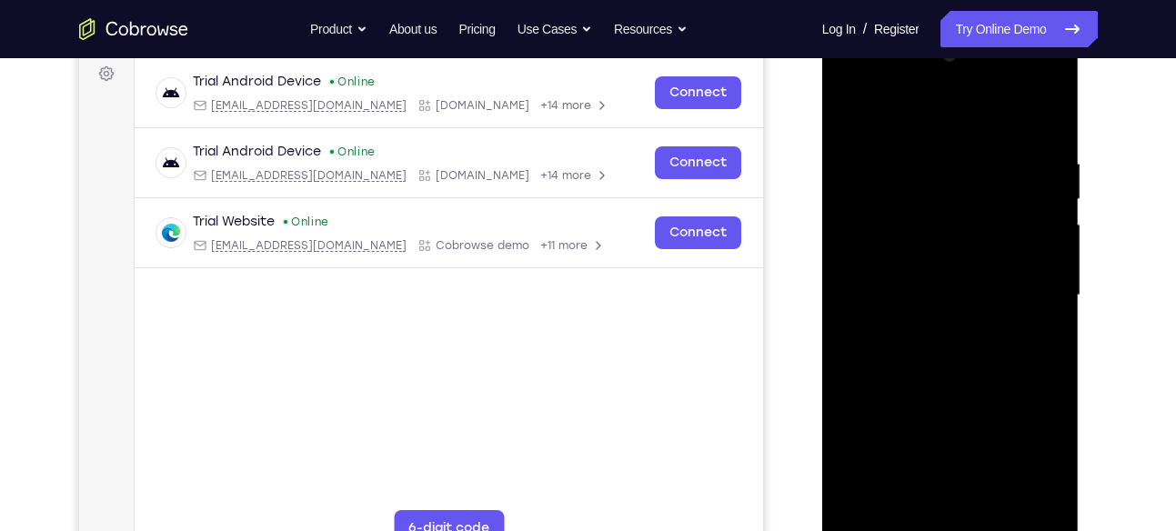
click at [911, 111] on div at bounding box center [950, 295] width 229 height 509
drag, startPoint x: 1013, startPoint y: 237, endPoint x: 1017, endPoint y: 135, distance: 102.9
click at [1017, 135] on div at bounding box center [950, 295] width 229 height 509
click at [882, 335] on div at bounding box center [950, 295] width 229 height 509
click at [1053, 226] on div at bounding box center [950, 295] width 229 height 509
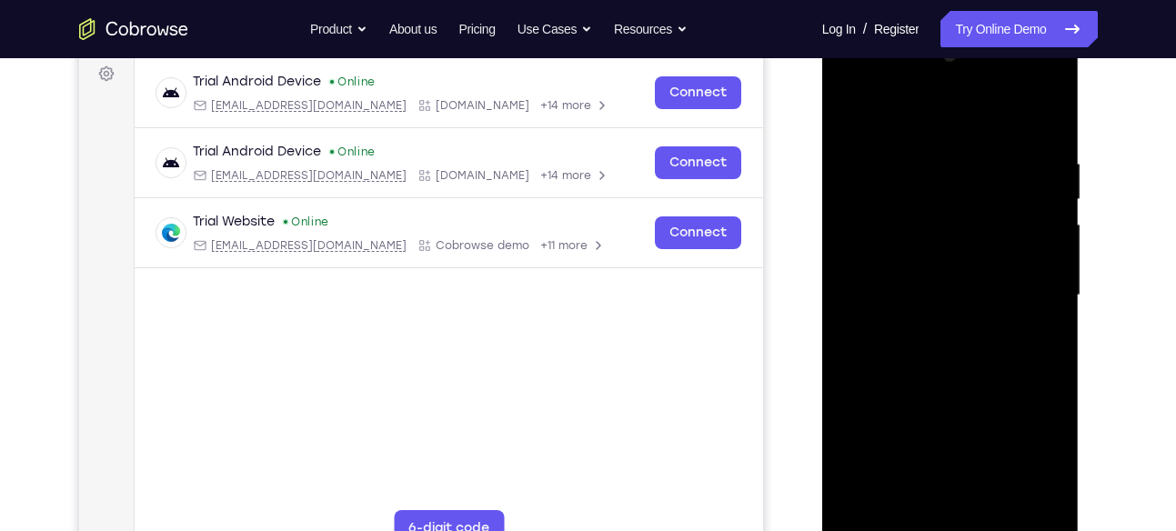
click at [1048, 218] on div at bounding box center [950, 295] width 229 height 509
drag, startPoint x: 956, startPoint y: 347, endPoint x: 1014, endPoint y: 165, distance: 191.0
click at [1014, 165] on div at bounding box center [950, 295] width 229 height 509
drag, startPoint x: 959, startPoint y: 335, endPoint x: 991, endPoint y: 156, distance: 181.1
click at [991, 156] on div at bounding box center [950, 295] width 229 height 509
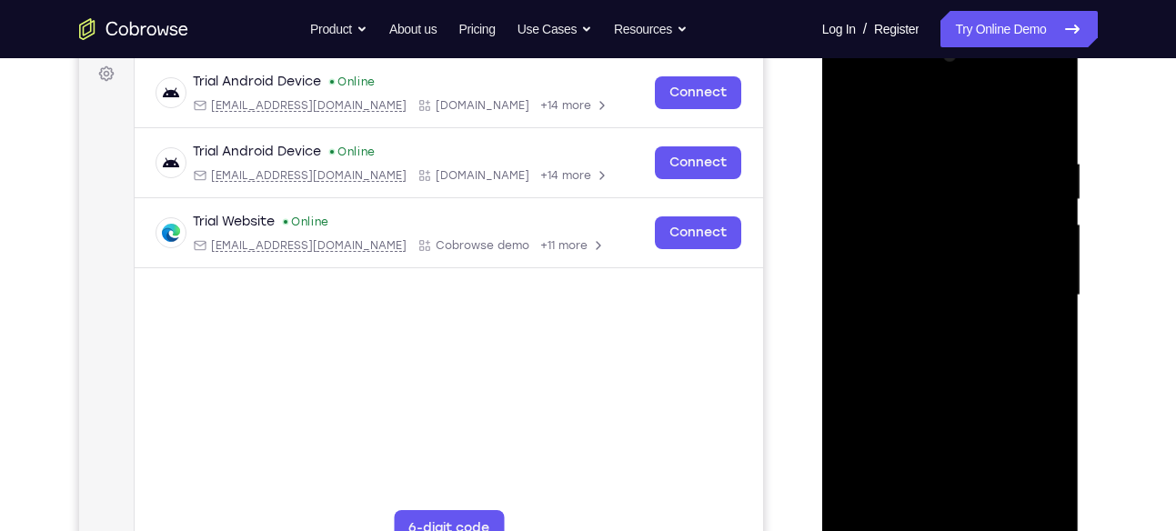
click at [854, 105] on div at bounding box center [950, 295] width 229 height 509
click at [964, 320] on div at bounding box center [950, 295] width 229 height 509
click at [851, 115] on div at bounding box center [950, 295] width 229 height 509
click at [1047, 115] on div at bounding box center [950, 295] width 229 height 509
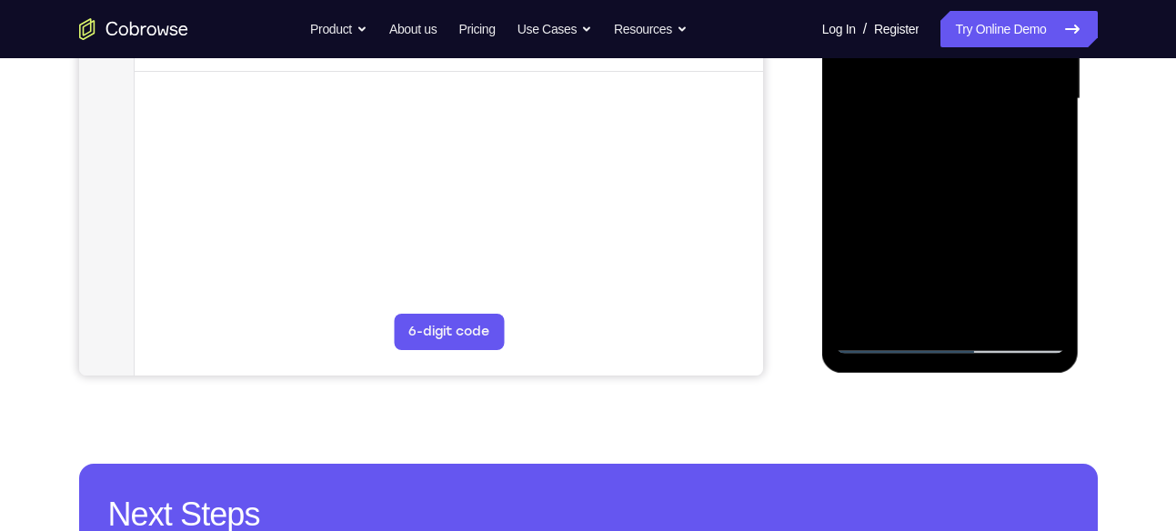
scroll to position [471, 0]
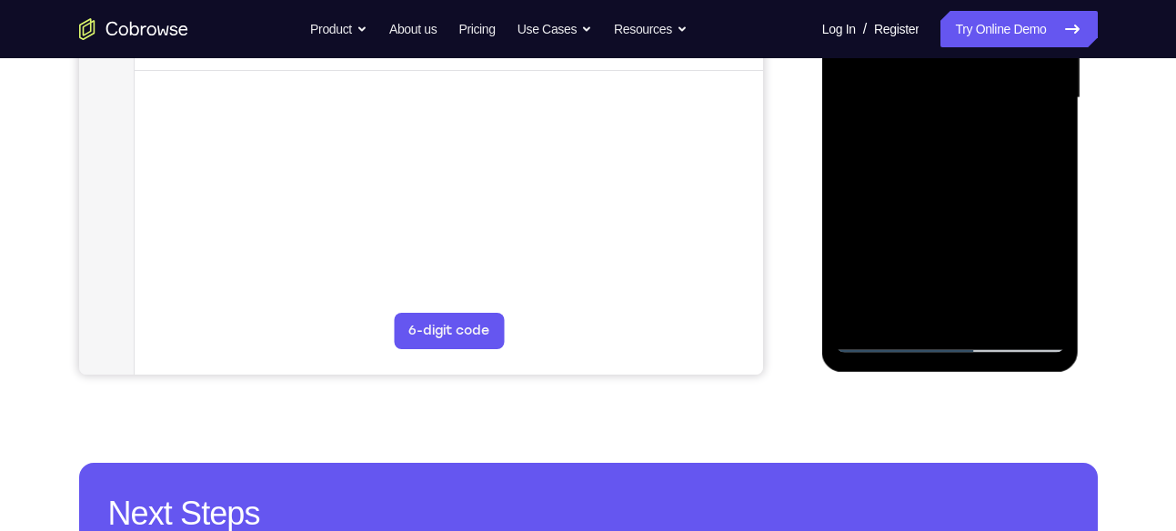
click at [867, 312] on div at bounding box center [950, 98] width 229 height 509
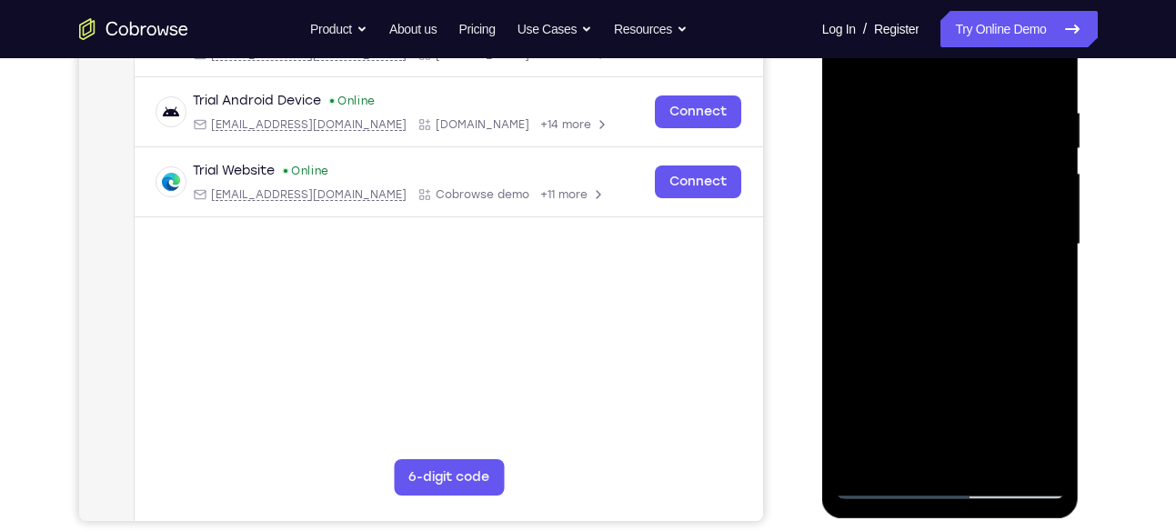
scroll to position [324, 0]
click at [984, 111] on div at bounding box center [950, 245] width 229 height 509
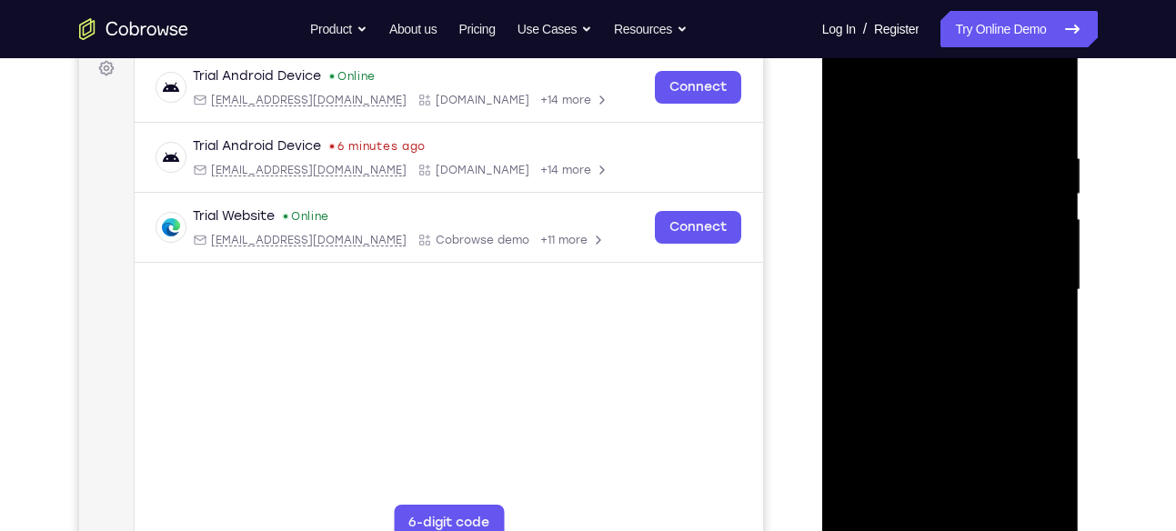
scroll to position [278, 0]
click at [1004, 267] on div at bounding box center [950, 290] width 229 height 509
click at [856, 227] on div at bounding box center [950, 290] width 229 height 509
click at [882, 110] on div at bounding box center [950, 290] width 229 height 509
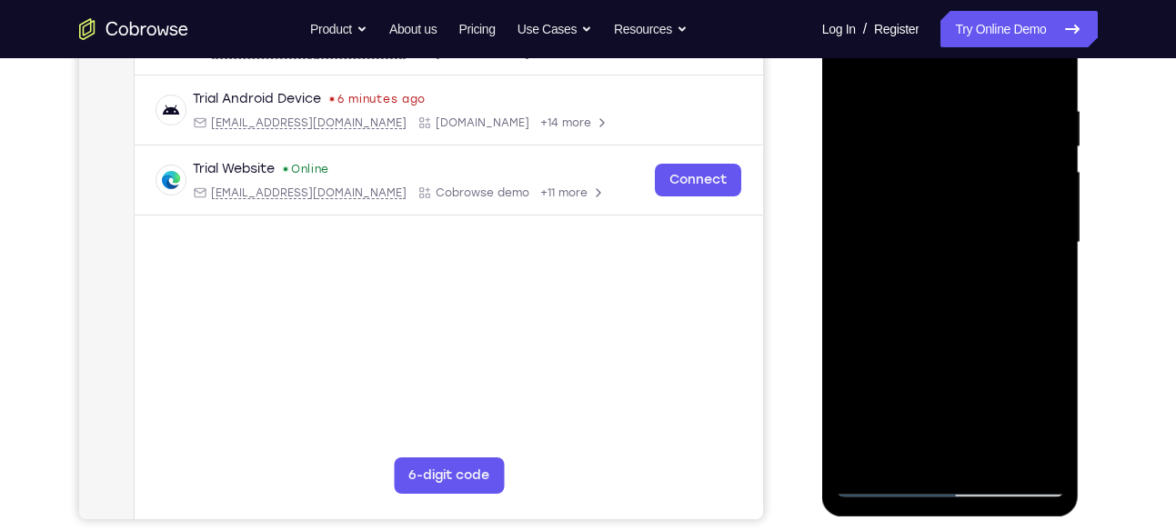
scroll to position [328, 0]
click at [866, 381] on div at bounding box center [950, 241] width 229 height 509
click at [1061, 250] on div at bounding box center [950, 241] width 229 height 509
click at [1045, 250] on div at bounding box center [950, 241] width 229 height 509
drag, startPoint x: 939, startPoint y: 272, endPoint x: 996, endPoint y: 35, distance: 244.3
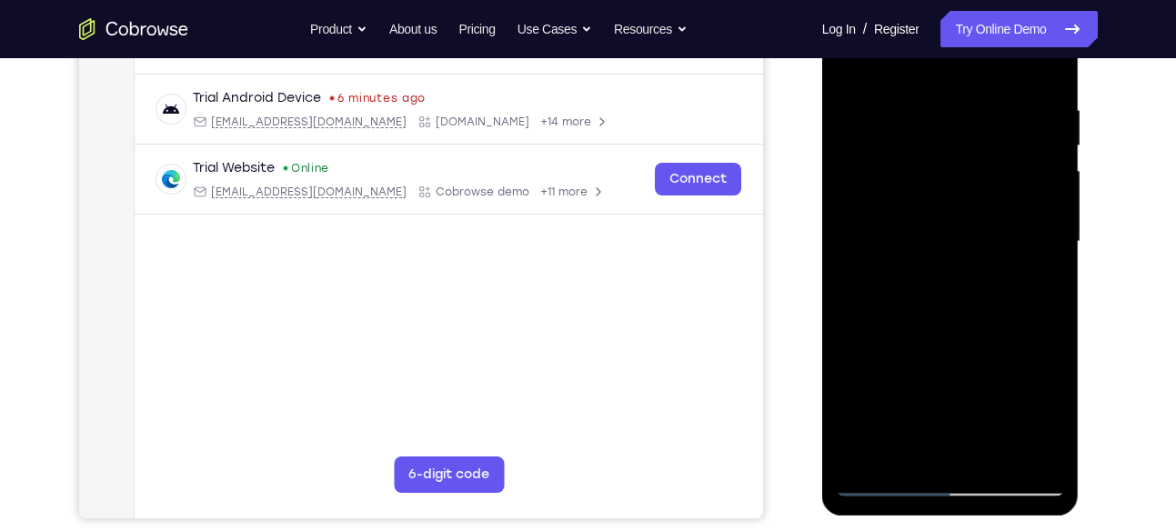
click at [996, 35] on div at bounding box center [950, 241] width 229 height 509
drag, startPoint x: 943, startPoint y: 257, endPoint x: 909, endPoint y: 438, distance: 184.3
click at [909, 438] on div at bounding box center [950, 241] width 229 height 509
click at [846, 60] on div at bounding box center [950, 241] width 229 height 509
click at [948, 398] on div at bounding box center [950, 241] width 229 height 509
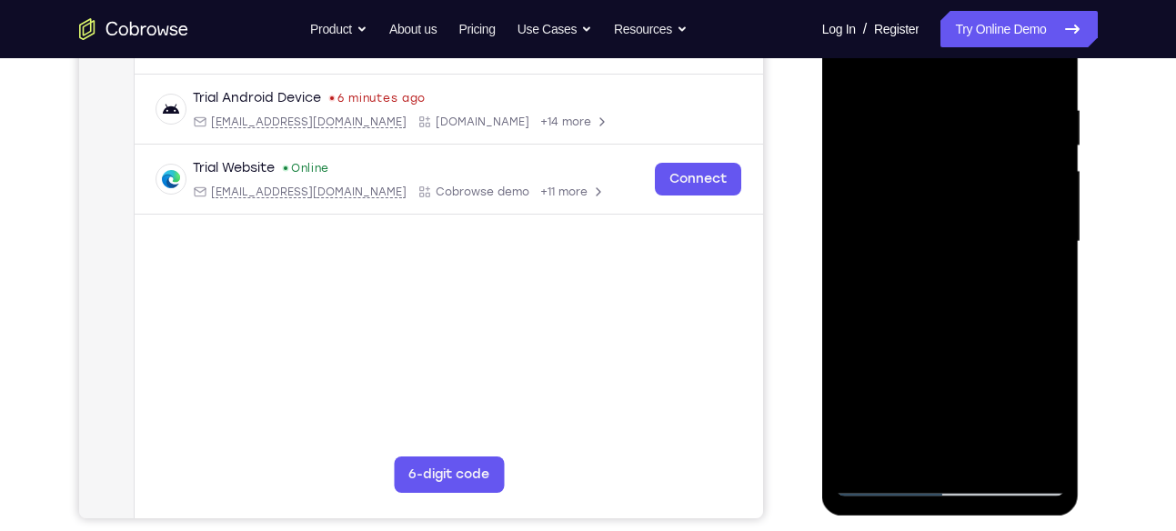
click at [1052, 244] on div at bounding box center [950, 241] width 229 height 509
click at [1049, 251] on div at bounding box center [950, 241] width 229 height 509
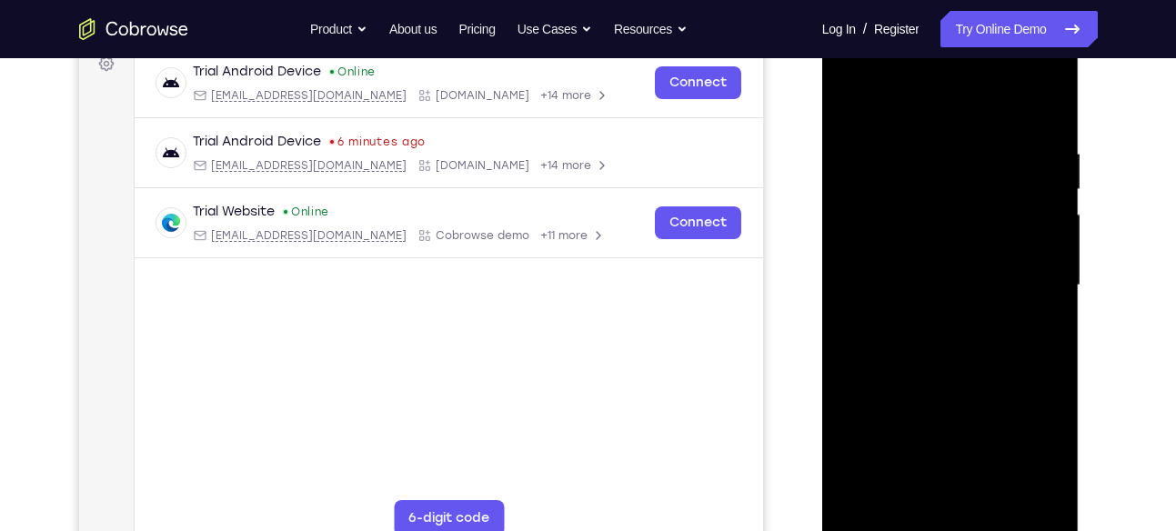
scroll to position [283, 0]
click at [852, 94] on div at bounding box center [950, 286] width 229 height 509
drag, startPoint x: 1009, startPoint y: 426, endPoint x: 1004, endPoint y: 231, distance: 194.7
click at [1004, 231] on div at bounding box center [950, 286] width 229 height 509
drag, startPoint x: 984, startPoint y: 362, endPoint x: 1002, endPoint y: 207, distance: 156.5
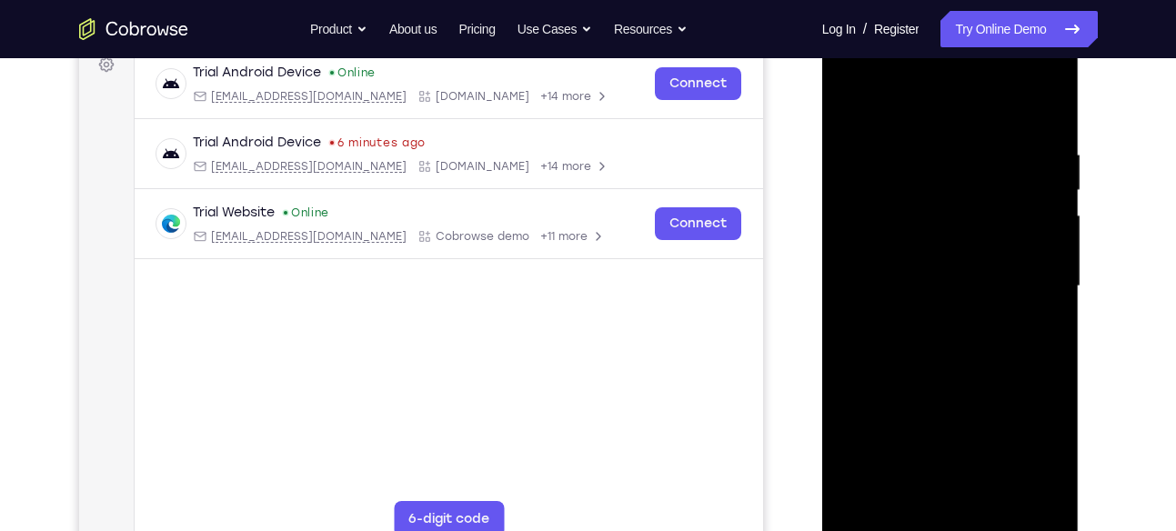
click at [1002, 207] on div at bounding box center [950, 286] width 229 height 509
click at [943, 251] on div at bounding box center [950, 286] width 229 height 509
click at [1036, 226] on div at bounding box center [950, 286] width 229 height 509
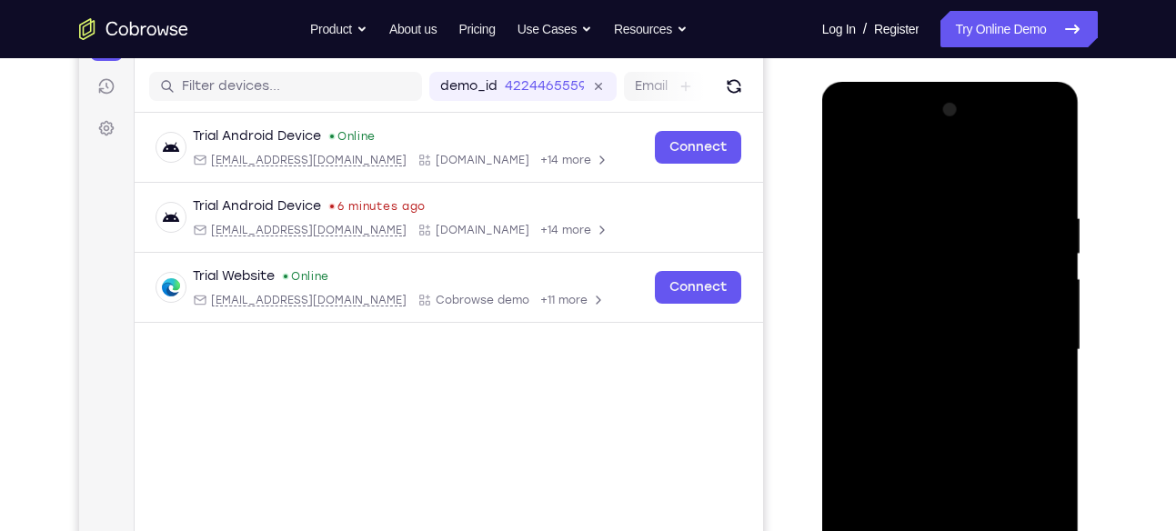
scroll to position [213, 0]
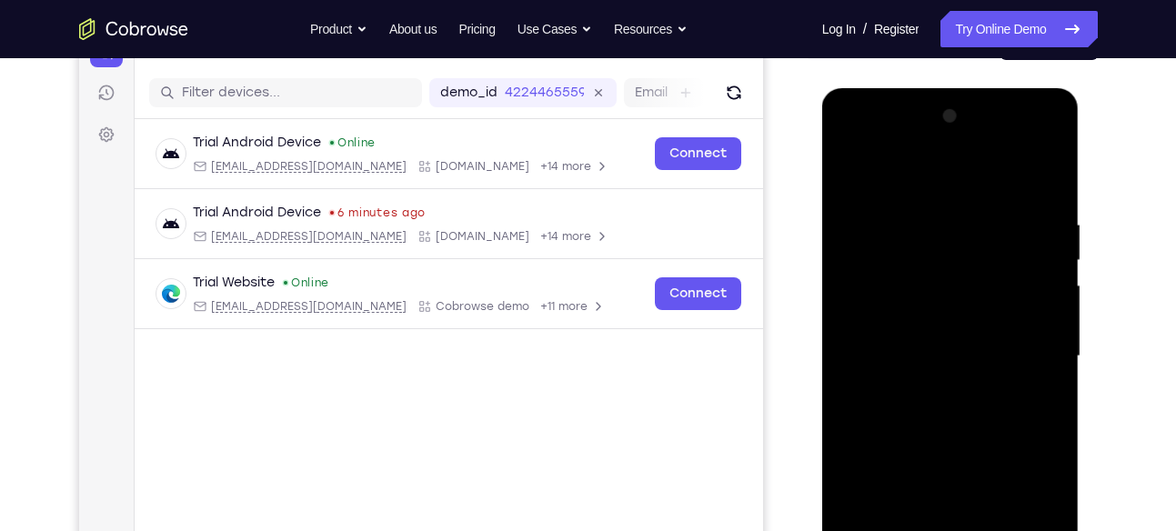
click at [1050, 125] on div at bounding box center [950, 356] width 229 height 509
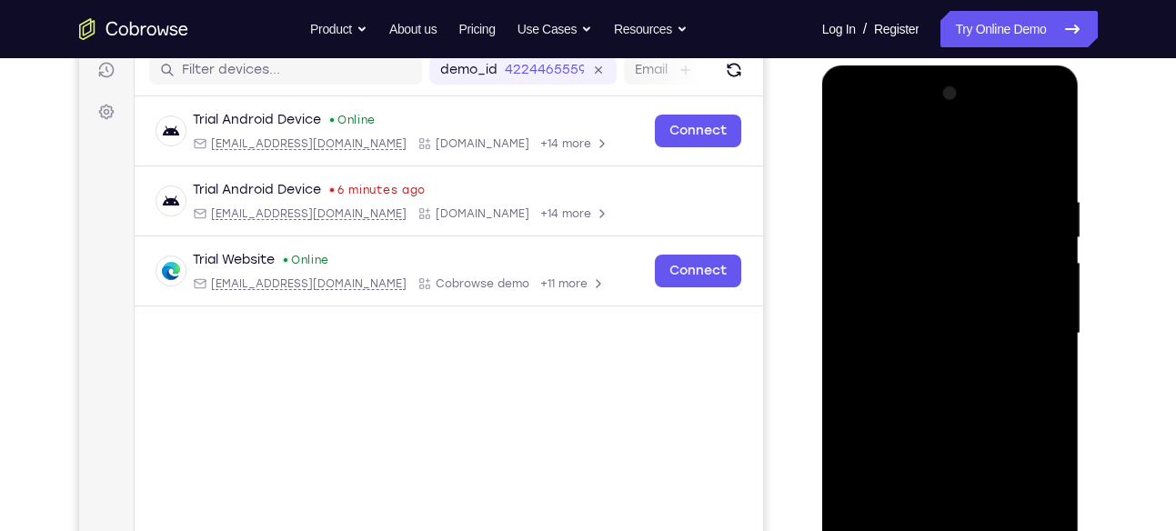
scroll to position [237, 0]
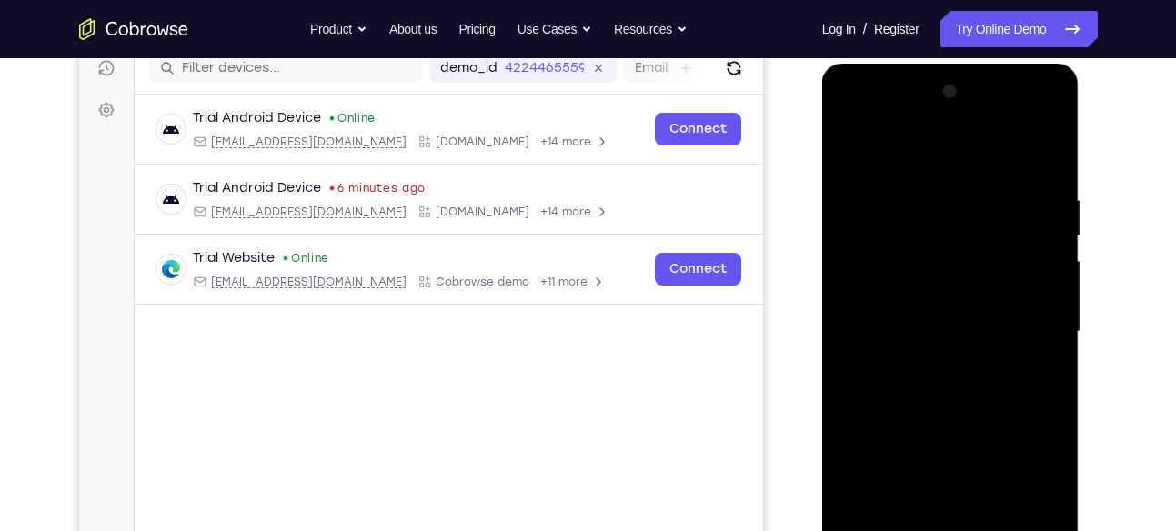
click at [862, 154] on div at bounding box center [950, 331] width 229 height 509
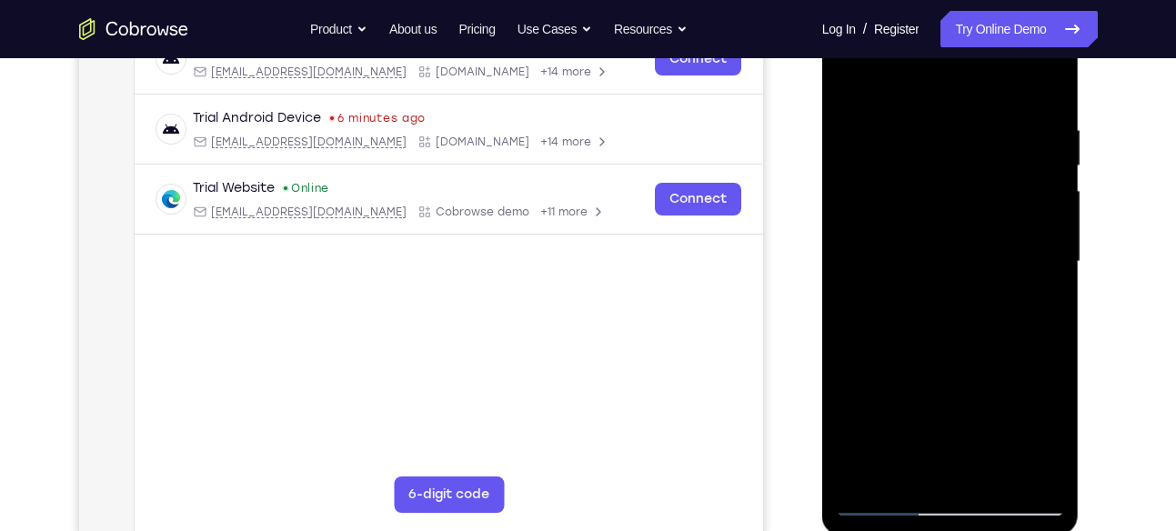
scroll to position [311, 0]
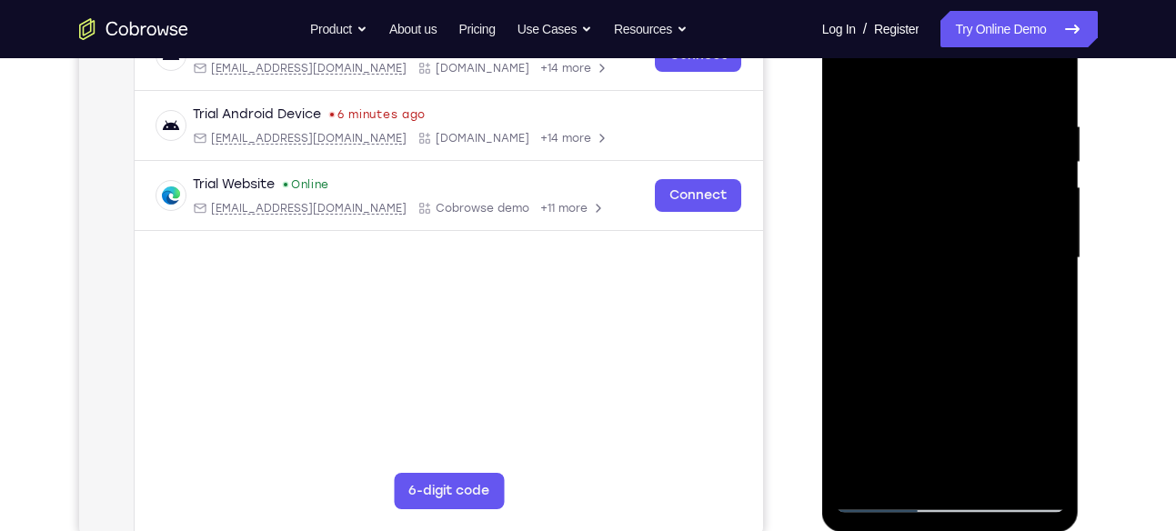
click at [1045, 79] on div at bounding box center [950, 258] width 229 height 509
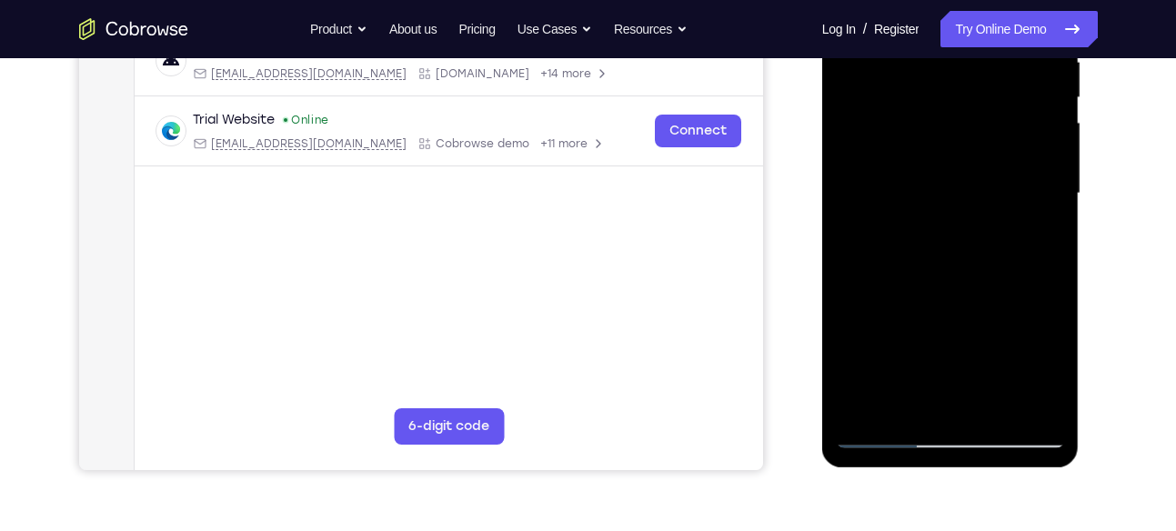
scroll to position [377, 0]
click at [995, 408] on div at bounding box center [950, 192] width 229 height 509
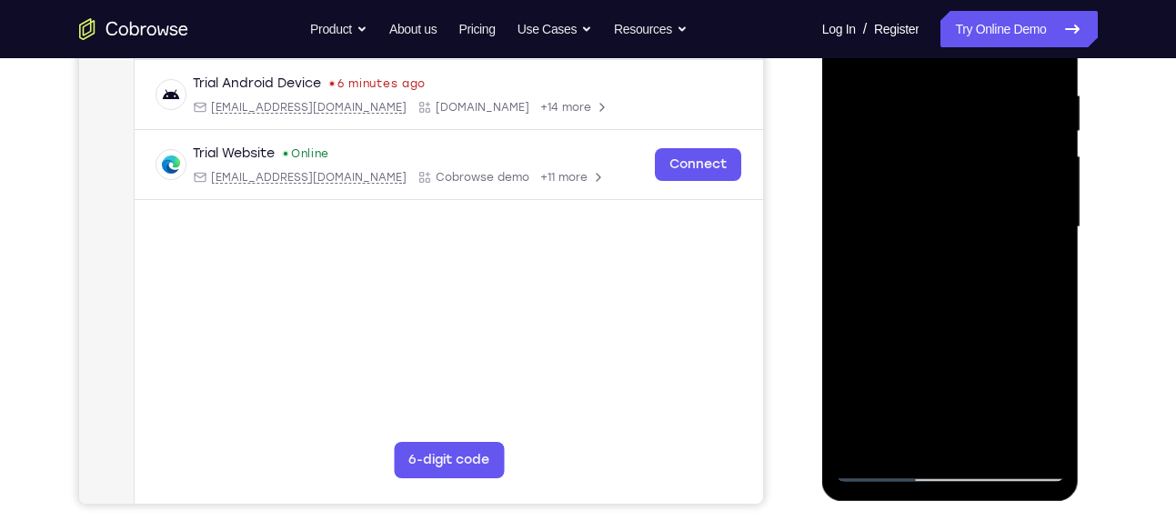
scroll to position [302, 0]
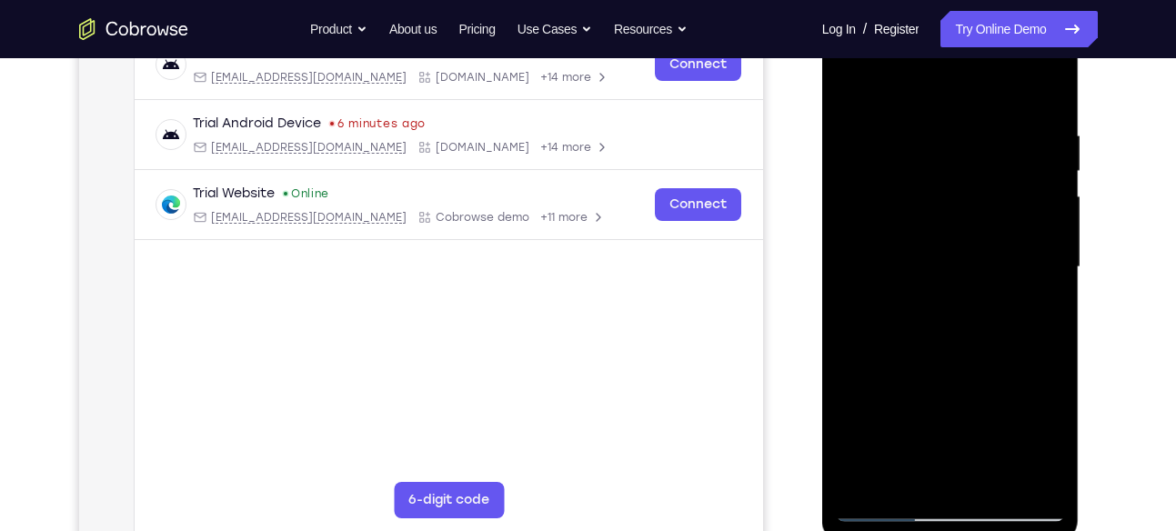
click at [939, 360] on div at bounding box center [950, 267] width 229 height 509
click at [877, 500] on div at bounding box center [950, 267] width 229 height 509
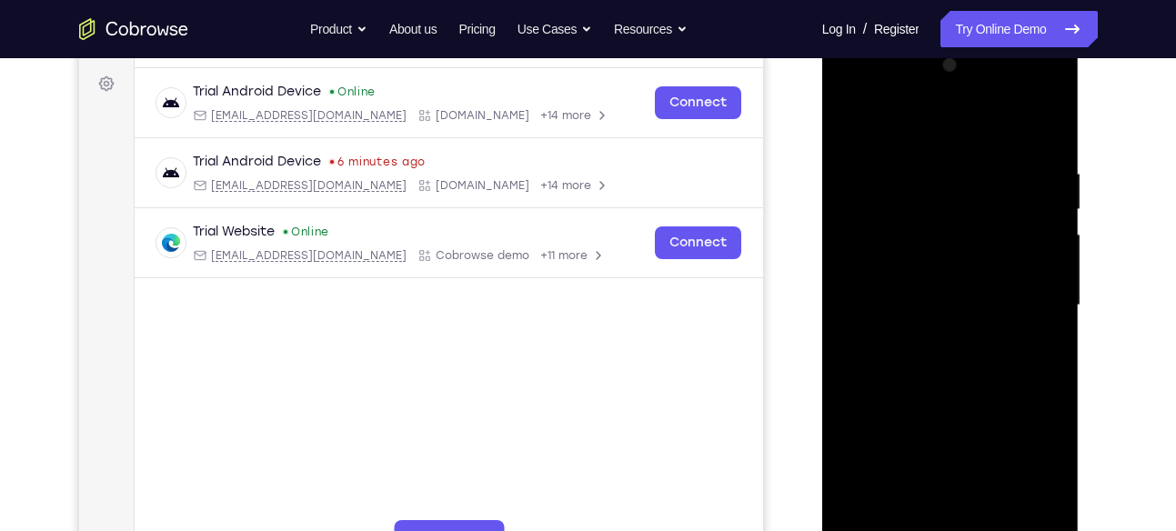
scroll to position [259, 0]
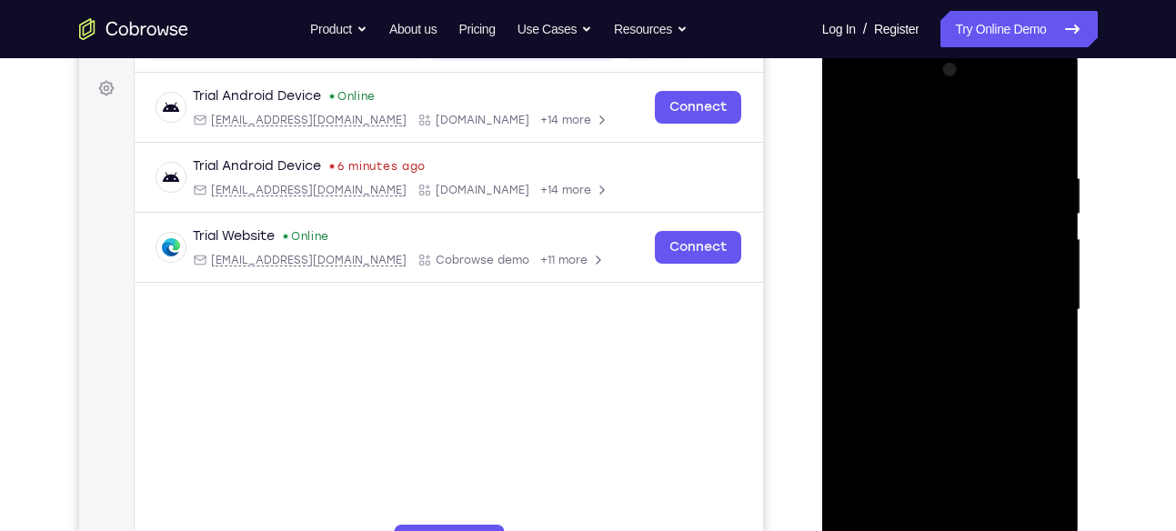
click at [849, 127] on div at bounding box center [950, 309] width 229 height 509
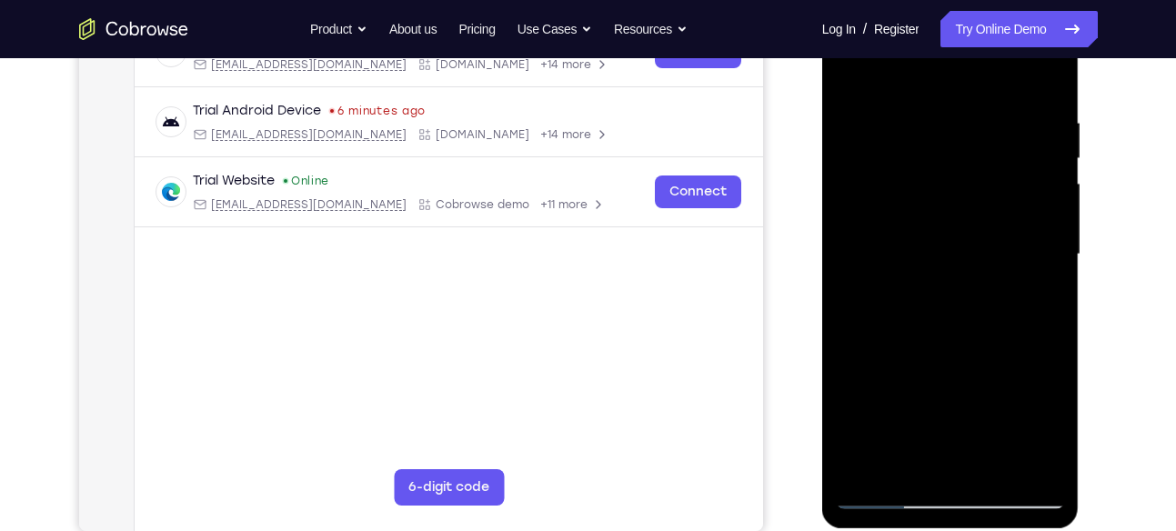
scroll to position [328, 0]
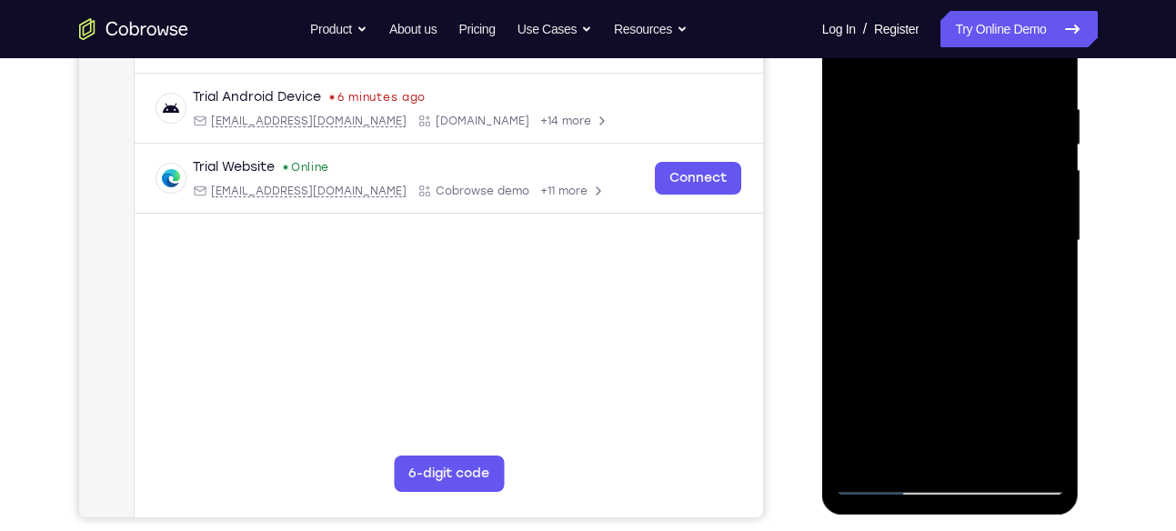
drag, startPoint x: 991, startPoint y: 342, endPoint x: 968, endPoint y: 274, distance: 71.9
click at [968, 274] on div at bounding box center [950, 240] width 229 height 509
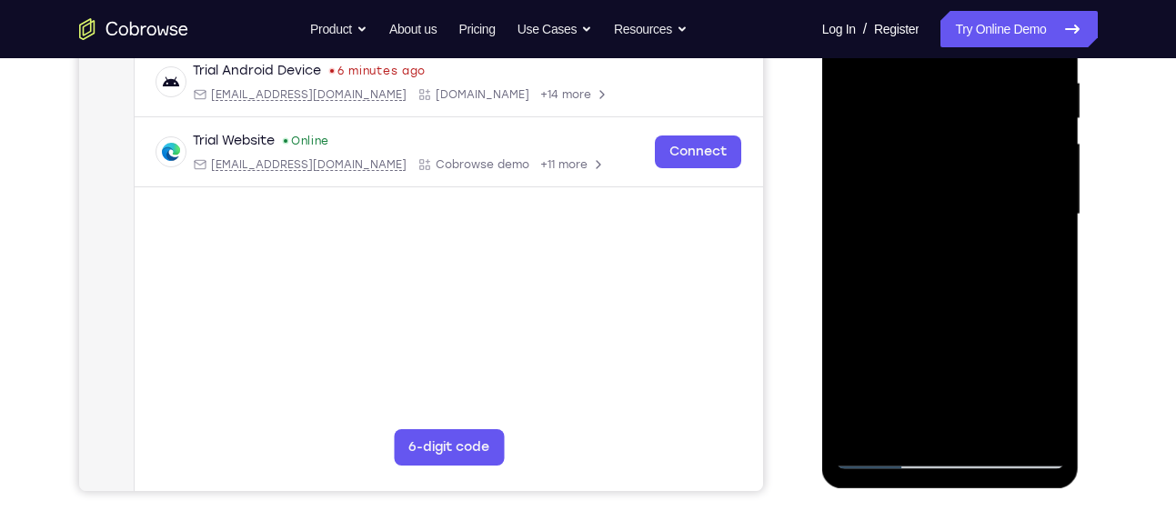
scroll to position [356, 0]
click at [1050, 236] on div at bounding box center [950, 213] width 229 height 509
drag, startPoint x: 988, startPoint y: 274, endPoint x: 968, endPoint y: 120, distance: 155.0
click at [968, 120] on div at bounding box center [950, 213] width 229 height 509
drag, startPoint x: 976, startPoint y: 260, endPoint x: 933, endPoint y: 67, distance: 197.5
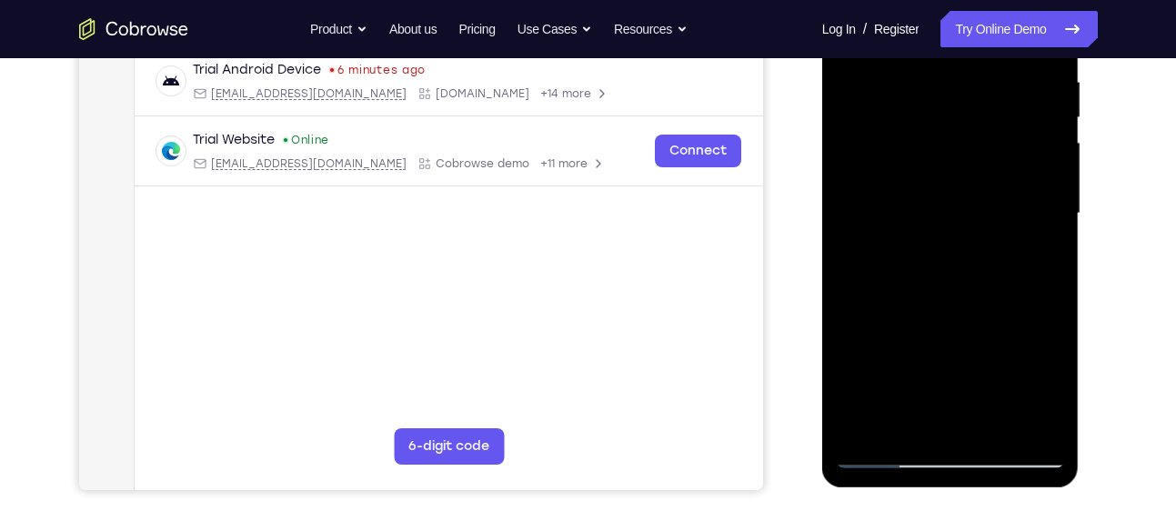
click at [933, 67] on div at bounding box center [950, 213] width 229 height 509
drag, startPoint x: 933, startPoint y: 243, endPoint x: 912, endPoint y: 71, distance: 173.2
click at [912, 71] on div at bounding box center [950, 213] width 229 height 509
drag, startPoint x: 940, startPoint y: 300, endPoint x: 921, endPoint y: 169, distance: 132.4
click at [921, 169] on div at bounding box center [950, 213] width 229 height 509
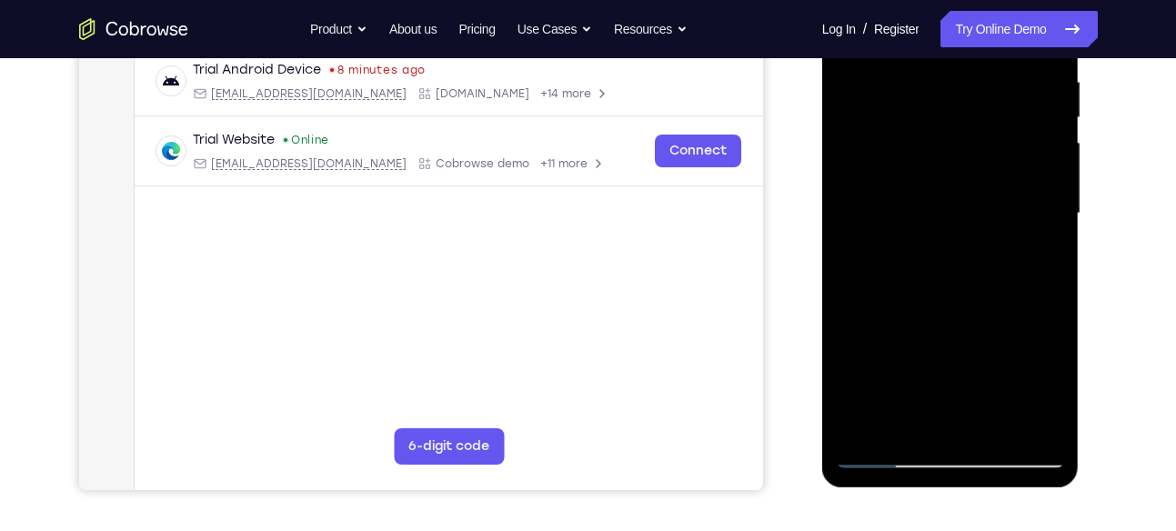
drag, startPoint x: 947, startPoint y: 310, endPoint x: 926, endPoint y: 184, distance: 128.2
click at [926, 184] on div at bounding box center [950, 213] width 229 height 509
drag, startPoint x: 936, startPoint y: 244, endPoint x: 912, endPoint y: 101, distance: 144.8
click at [912, 101] on div at bounding box center [950, 213] width 229 height 509
drag, startPoint x: 971, startPoint y: 301, endPoint x: 941, endPoint y: 146, distance: 157.5
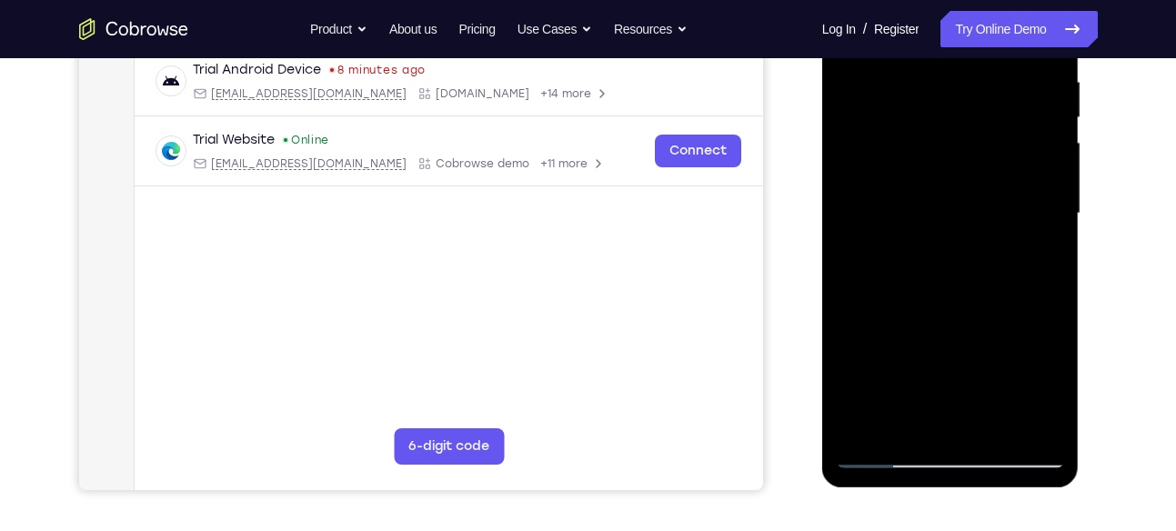
click at [941, 146] on div at bounding box center [950, 213] width 229 height 509
drag, startPoint x: 943, startPoint y: 267, endPoint x: 939, endPoint y: 217, distance: 50.2
click at [939, 217] on div at bounding box center [950, 213] width 229 height 509
drag, startPoint x: 1001, startPoint y: 282, endPoint x: 993, endPoint y: 129, distance: 153.0
click at [993, 129] on div at bounding box center [950, 213] width 229 height 509
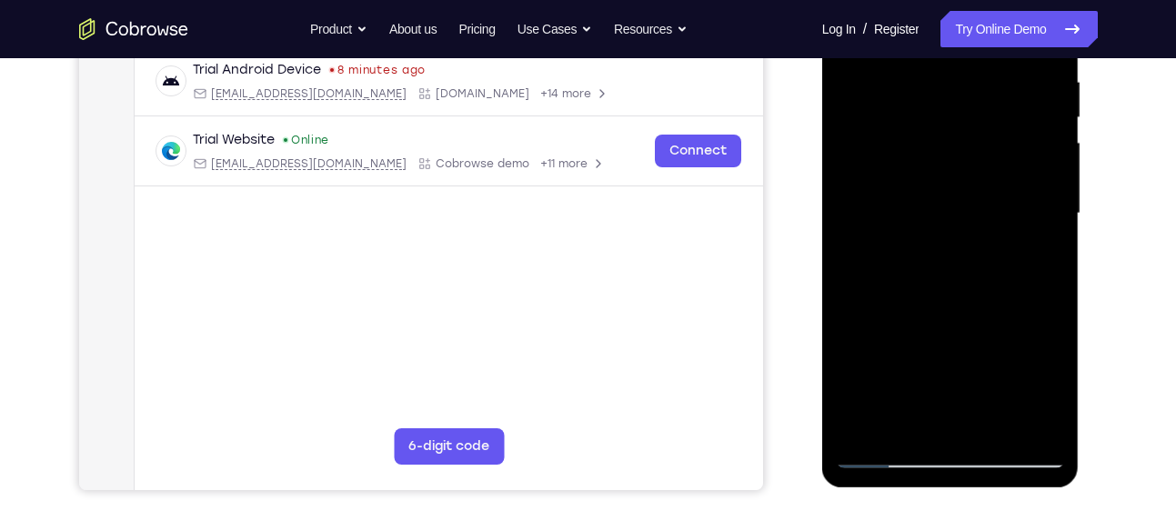
drag, startPoint x: 952, startPoint y: 334, endPoint x: 932, endPoint y: 131, distance: 203.9
click at [932, 131] on div at bounding box center [950, 213] width 229 height 509
drag, startPoint x: 944, startPoint y: 267, endPoint x: 903, endPoint y: 58, distance: 213.2
click at [903, 58] on div at bounding box center [950, 213] width 229 height 509
drag, startPoint x: 948, startPoint y: 263, endPoint x: 914, endPoint y: 53, distance: 212.8
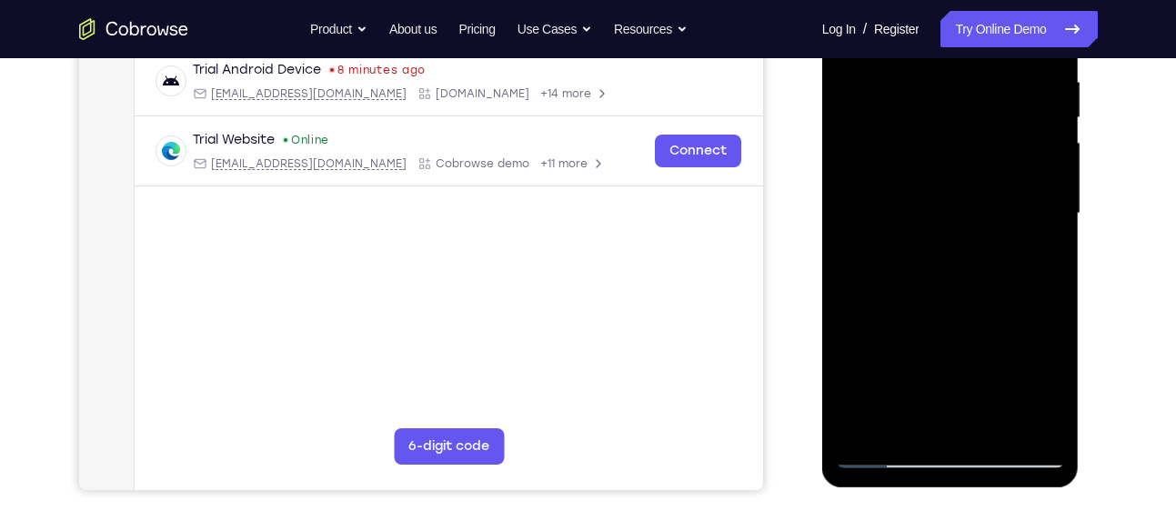
click at [914, 53] on div at bounding box center [950, 213] width 229 height 509
drag, startPoint x: 965, startPoint y: 274, endPoint x: 940, endPoint y: 84, distance: 191.8
click at [940, 84] on div at bounding box center [950, 213] width 229 height 509
drag, startPoint x: 987, startPoint y: 300, endPoint x: 962, endPoint y: 89, distance: 212.6
click at [962, 89] on div at bounding box center [950, 213] width 229 height 509
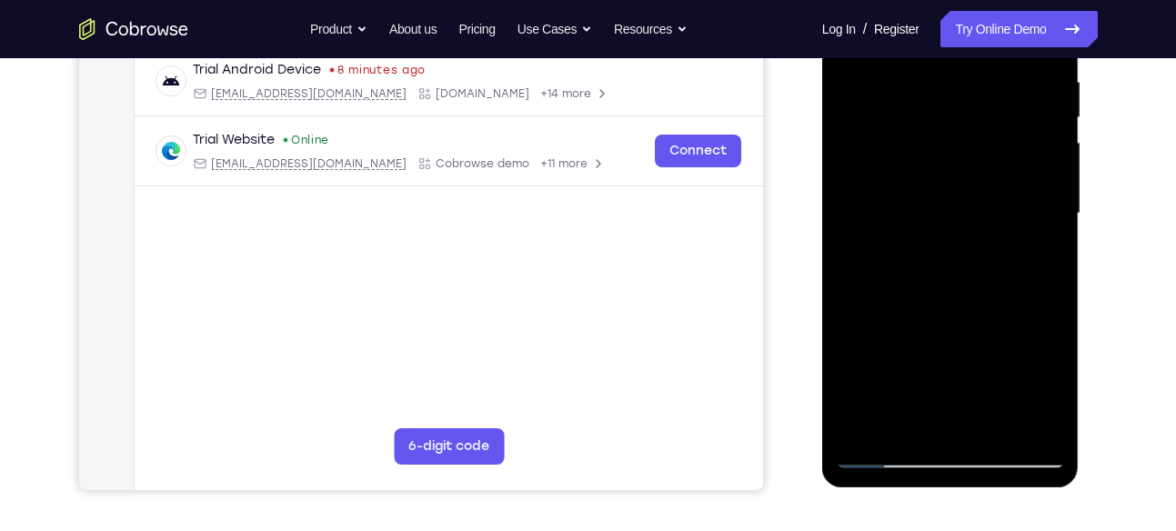
drag, startPoint x: 945, startPoint y: 239, endPoint x: 941, endPoint y: 77, distance: 162.0
click at [941, 77] on div at bounding box center [950, 213] width 229 height 509
drag, startPoint x: 937, startPoint y: 307, endPoint x: 929, endPoint y: 92, distance: 215.8
click at [929, 92] on div at bounding box center [950, 213] width 229 height 509
drag, startPoint x: 949, startPoint y: 298, endPoint x: 947, endPoint y: 213, distance: 85.5
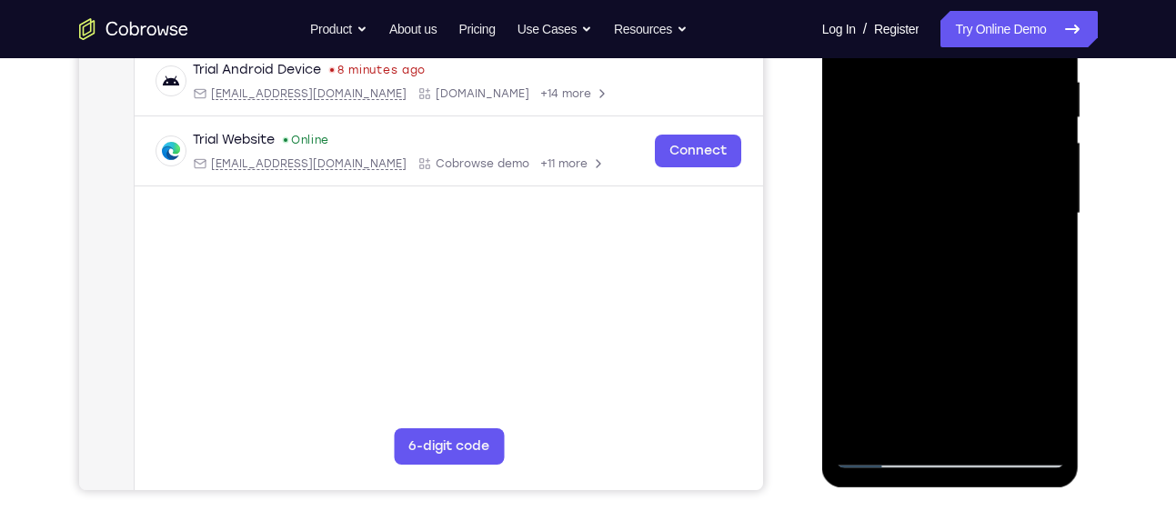
click at [947, 213] on div at bounding box center [950, 213] width 229 height 509
drag, startPoint x: 986, startPoint y: 251, endPoint x: 972, endPoint y: 141, distance: 111.0
click at [972, 141] on div at bounding box center [950, 213] width 229 height 509
drag, startPoint x: 939, startPoint y: 285, endPoint x: 933, endPoint y: 78, distance: 206.6
click at [933, 78] on div at bounding box center [950, 213] width 229 height 509
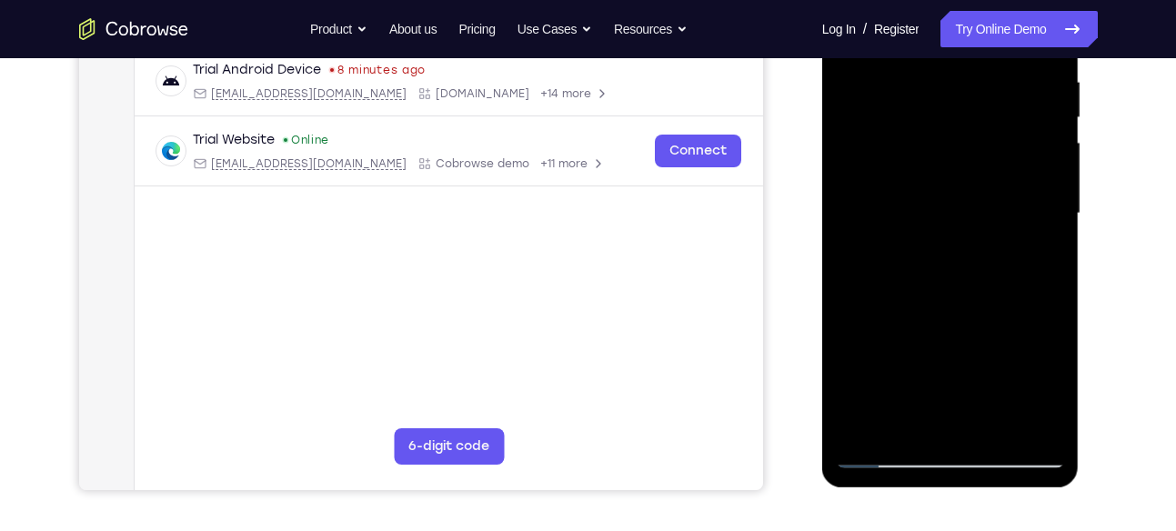
drag, startPoint x: 961, startPoint y: 252, endPoint x: 950, endPoint y: 43, distance: 209.5
click at [950, 43] on div at bounding box center [950, 213] width 229 height 509
drag, startPoint x: 946, startPoint y: 268, endPoint x: 924, endPoint y: 31, distance: 238.4
click at [924, 31] on div at bounding box center [950, 213] width 229 height 509
drag, startPoint x: 950, startPoint y: 268, endPoint x: 927, endPoint y: -26, distance: 295.6
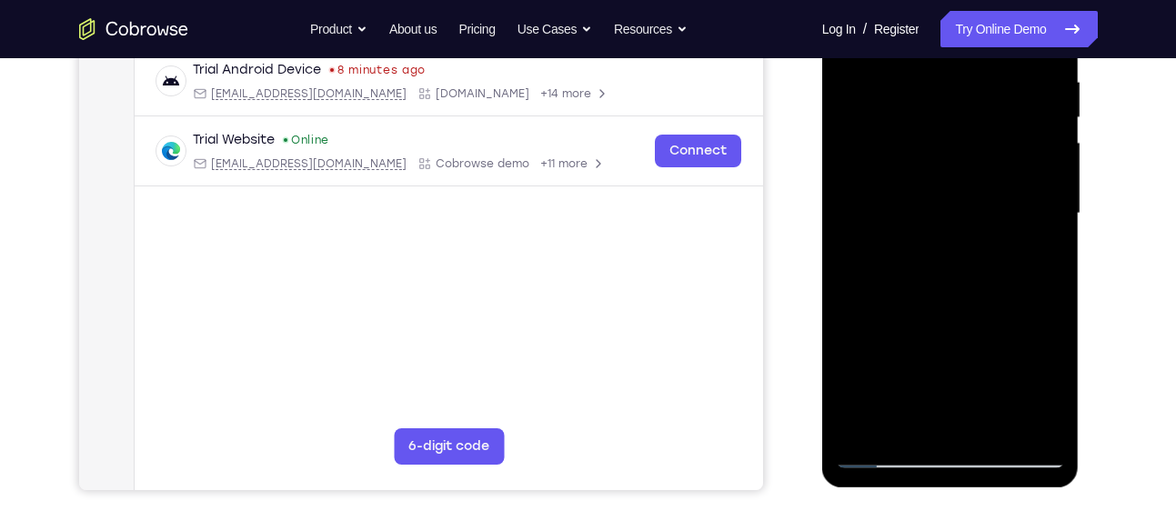
click at [927, 0] on div at bounding box center [950, 213] width 229 height 509
drag, startPoint x: 951, startPoint y: 247, endPoint x: 906, endPoint y: 32, distance: 220.2
click at [906, 32] on div at bounding box center [950, 213] width 229 height 509
click at [908, 433] on div at bounding box center [950, 213] width 229 height 509
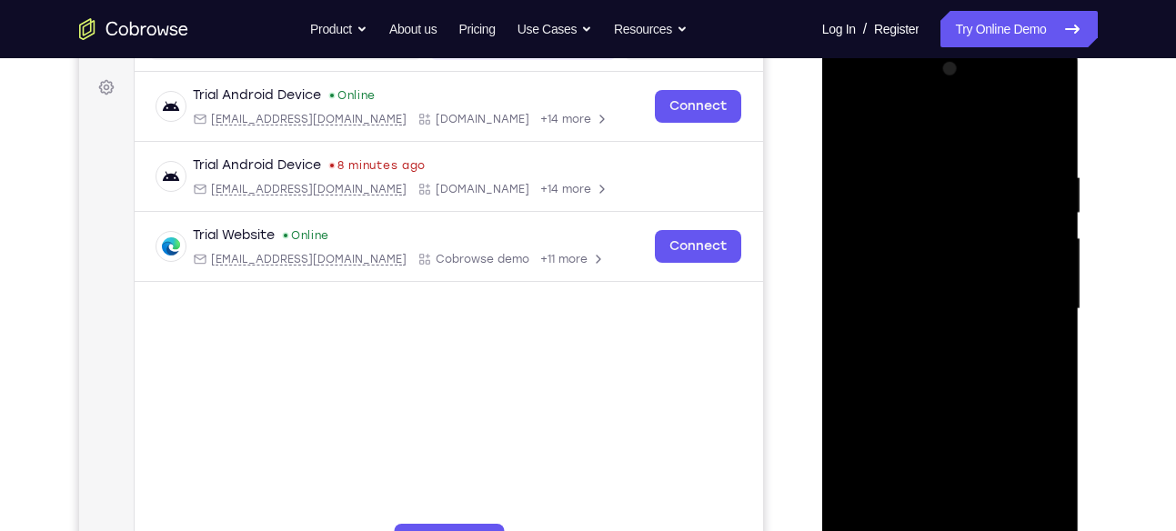
scroll to position [259, 0]
click at [918, 129] on div at bounding box center [950, 309] width 229 height 509
drag, startPoint x: 952, startPoint y: 286, endPoint x: 955, endPoint y: 372, distance: 86.5
click at [955, 372] on div at bounding box center [950, 309] width 229 height 509
click at [950, 164] on div at bounding box center [950, 309] width 229 height 509
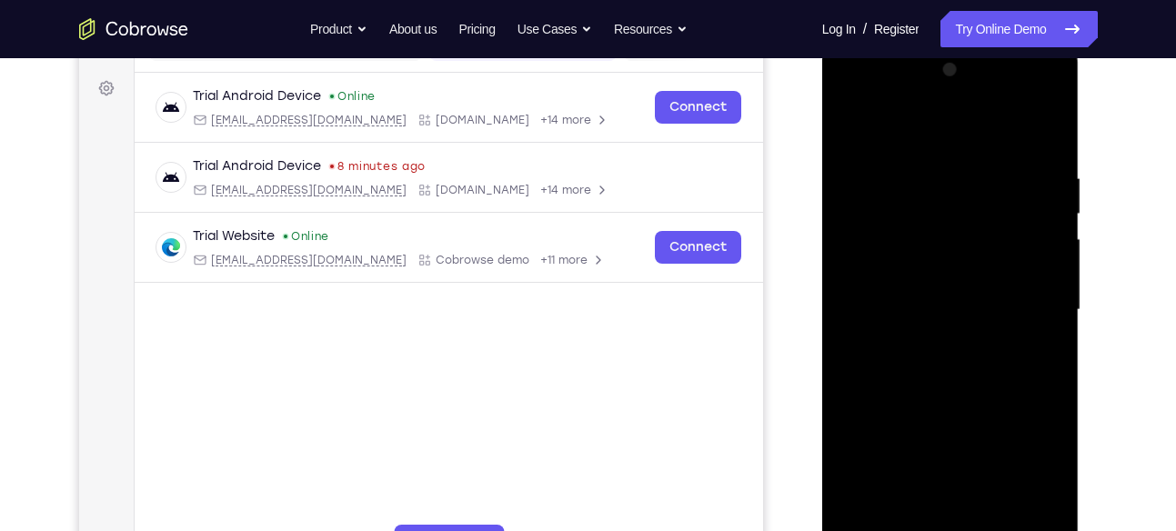
click at [902, 227] on div at bounding box center [950, 309] width 229 height 509
click at [1024, 152] on div at bounding box center [950, 309] width 229 height 509
click at [937, 338] on div at bounding box center [950, 309] width 229 height 509
click at [852, 116] on div at bounding box center [950, 309] width 229 height 509
click at [886, 401] on div at bounding box center [950, 309] width 229 height 509
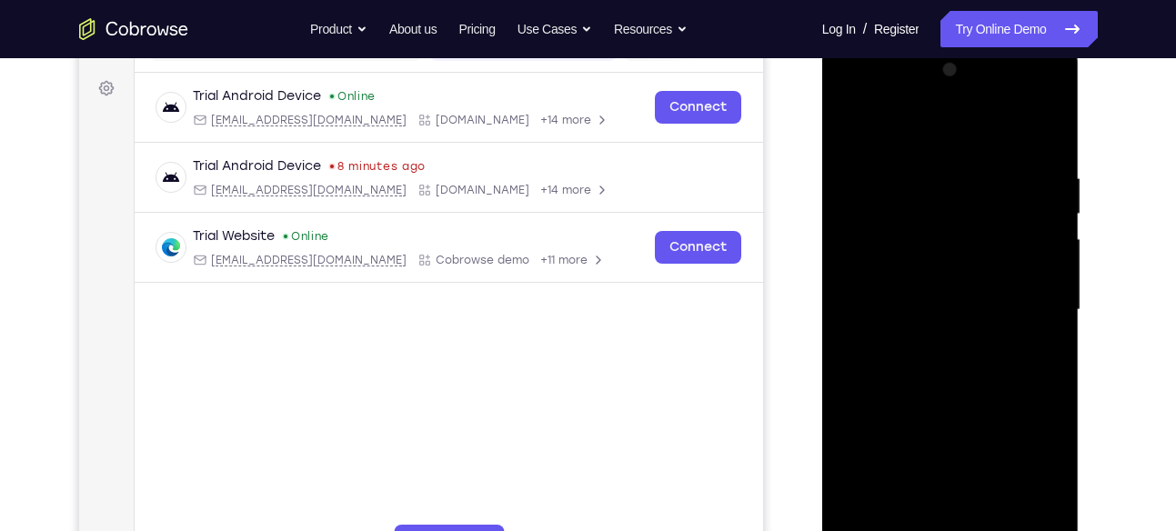
click at [1051, 309] on div at bounding box center [950, 309] width 229 height 509
click at [1051, 297] on div at bounding box center [950, 309] width 229 height 509
drag, startPoint x: 932, startPoint y: 402, endPoint x: 988, endPoint y: 136, distance: 271.6
click at [988, 136] on div at bounding box center [950, 309] width 229 height 509
click at [859, 124] on div at bounding box center [950, 309] width 229 height 509
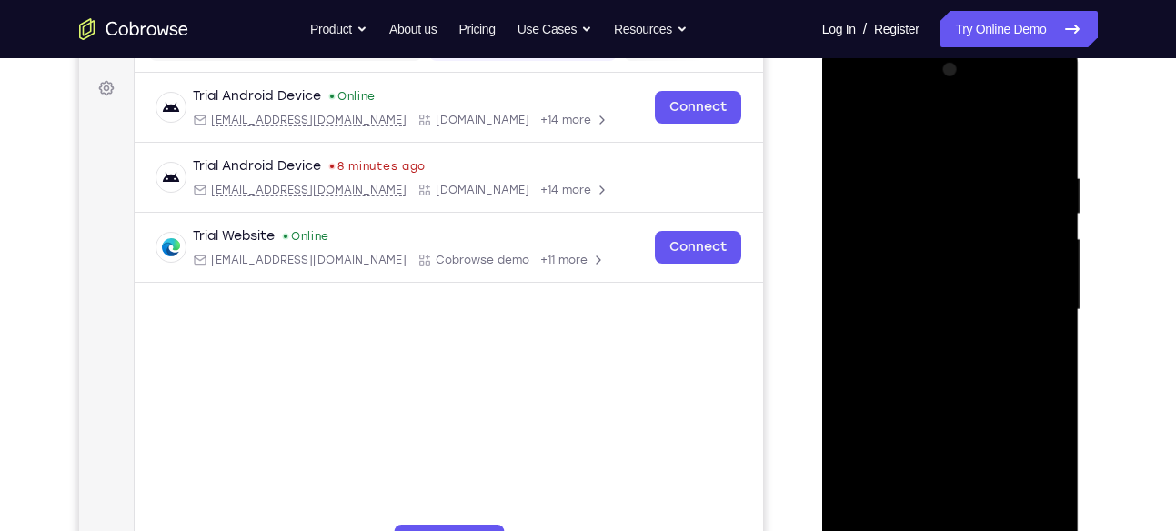
click at [948, 396] on div at bounding box center [950, 309] width 229 height 509
click at [1047, 232] on div at bounding box center [950, 309] width 229 height 509
click at [1048, 250] on div at bounding box center [950, 309] width 229 height 509
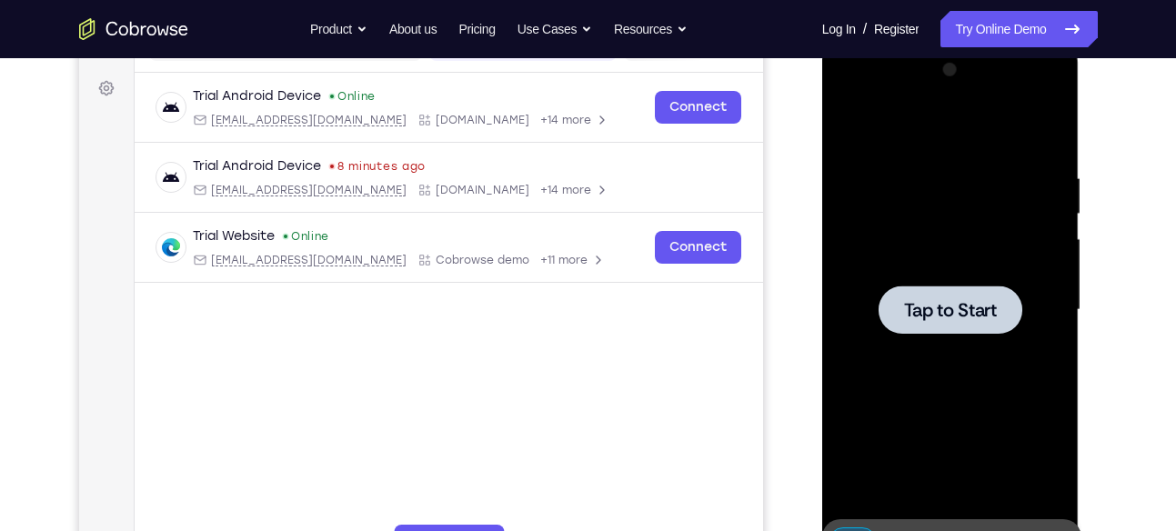
click at [975, 294] on div at bounding box center [951, 310] width 144 height 48
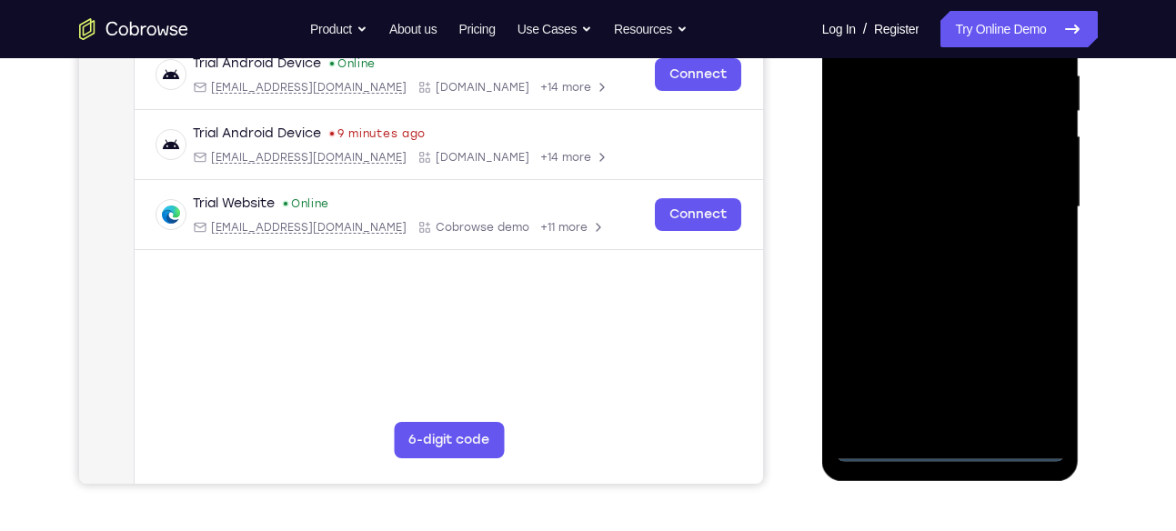
scroll to position [367, 0]
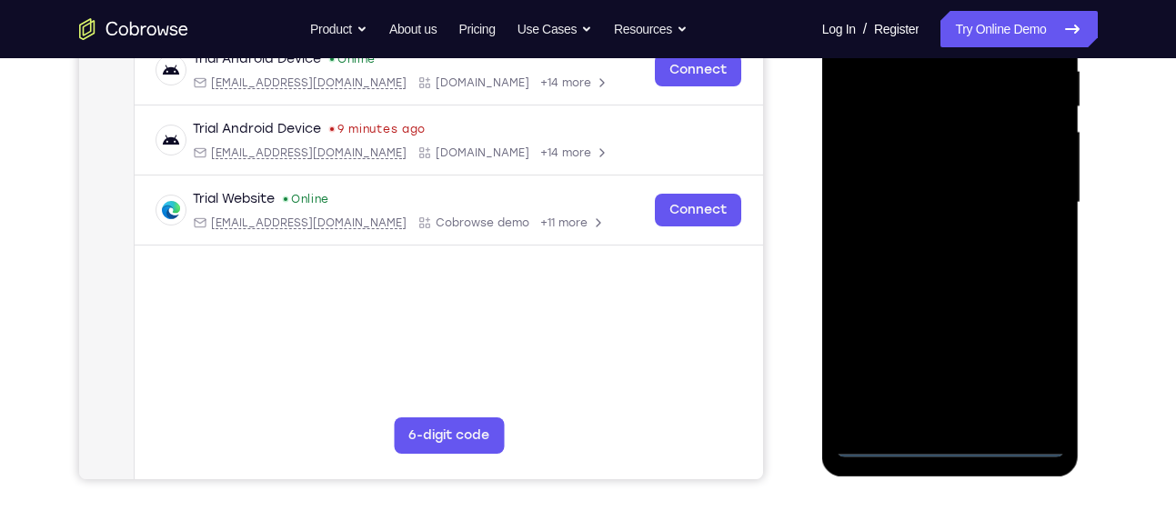
click at [956, 444] on div at bounding box center [950, 202] width 229 height 509
click at [1033, 359] on div at bounding box center [950, 202] width 229 height 509
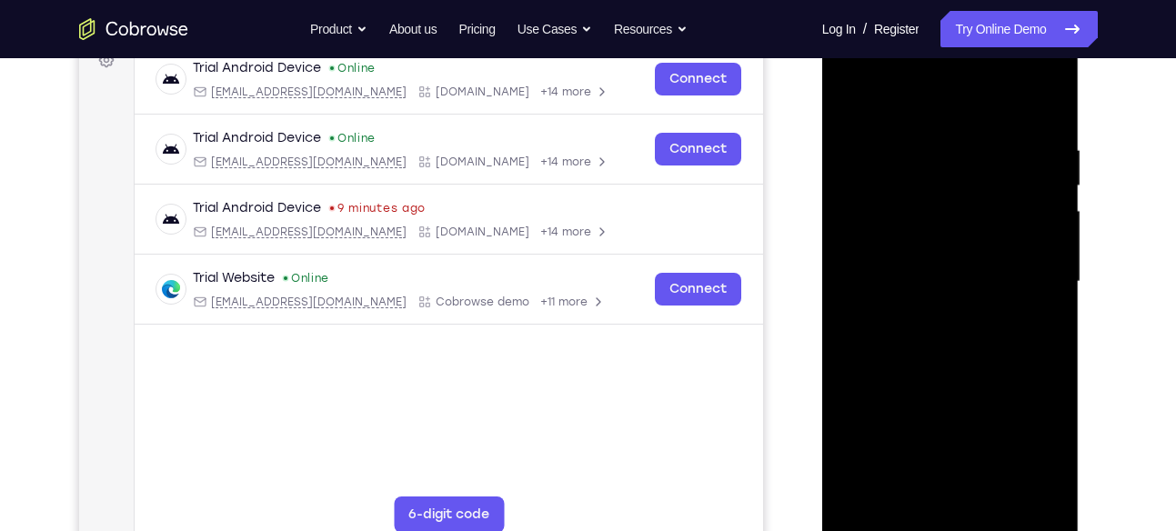
scroll to position [266, 0]
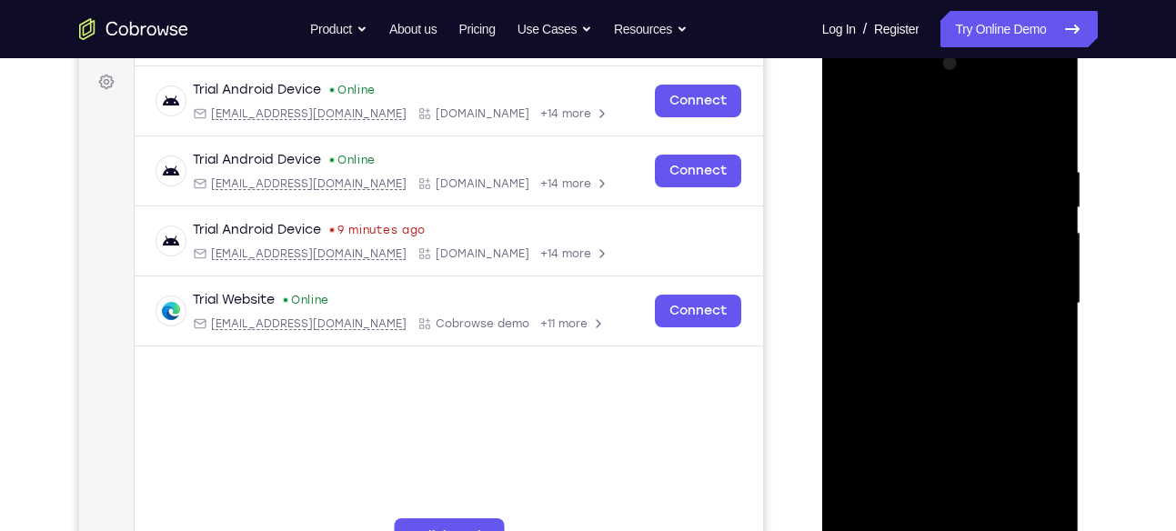
click at [884, 96] on div at bounding box center [950, 303] width 229 height 509
click at [1033, 291] on div at bounding box center [950, 303] width 229 height 509
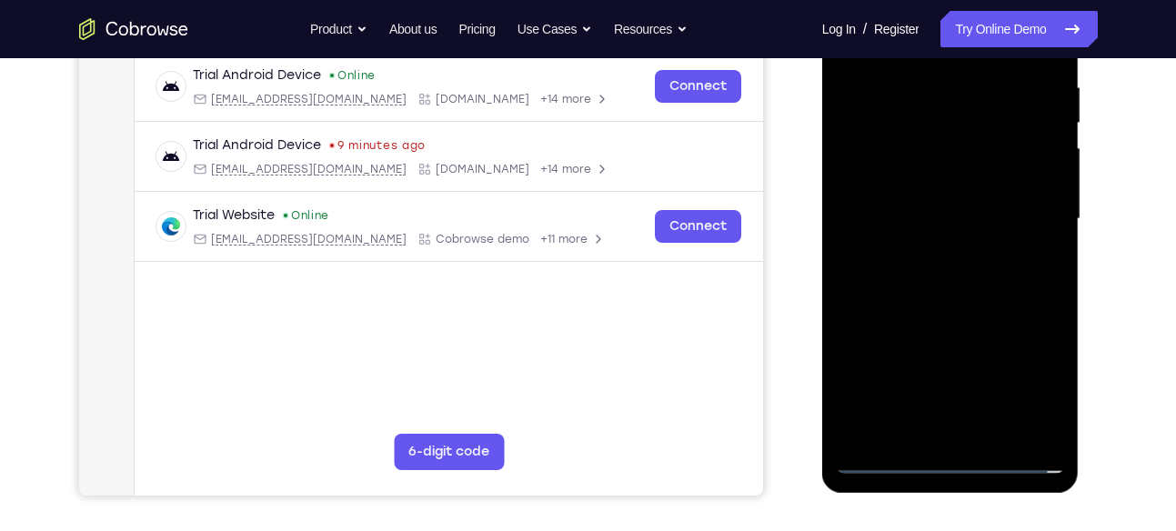
scroll to position [374, 0]
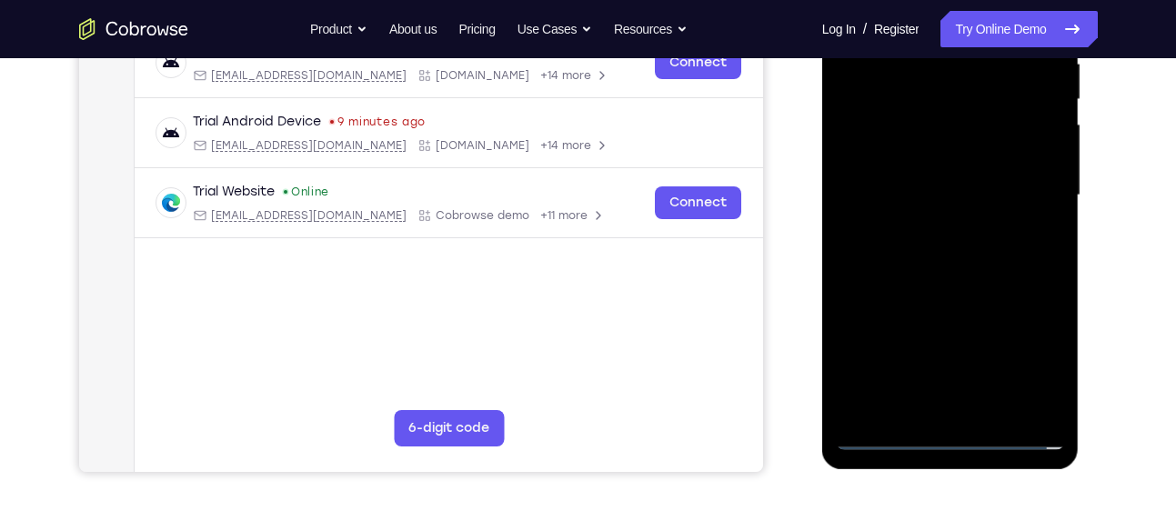
click at [926, 378] on div at bounding box center [950, 195] width 229 height 509
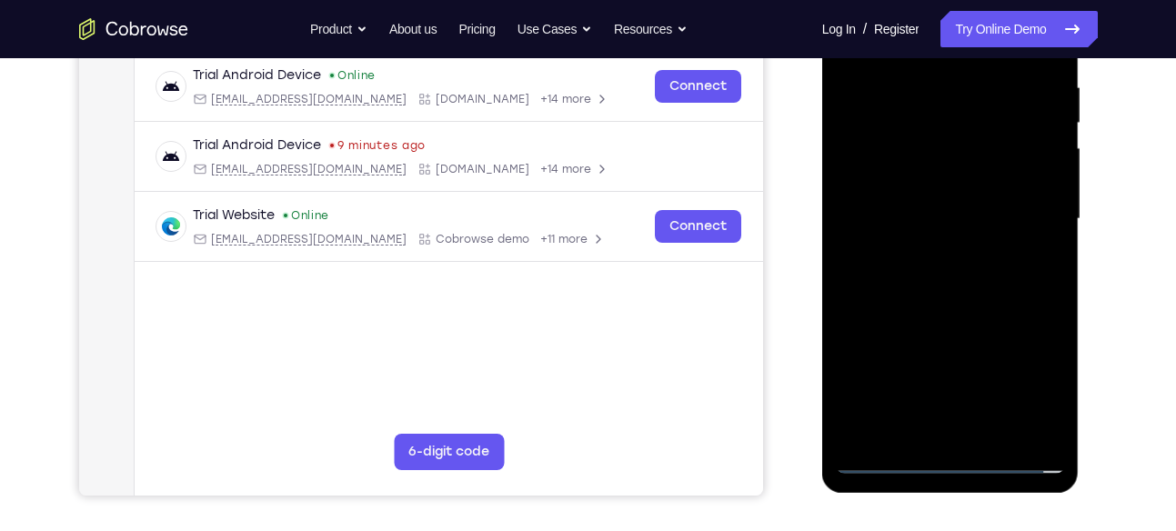
scroll to position [354, 0]
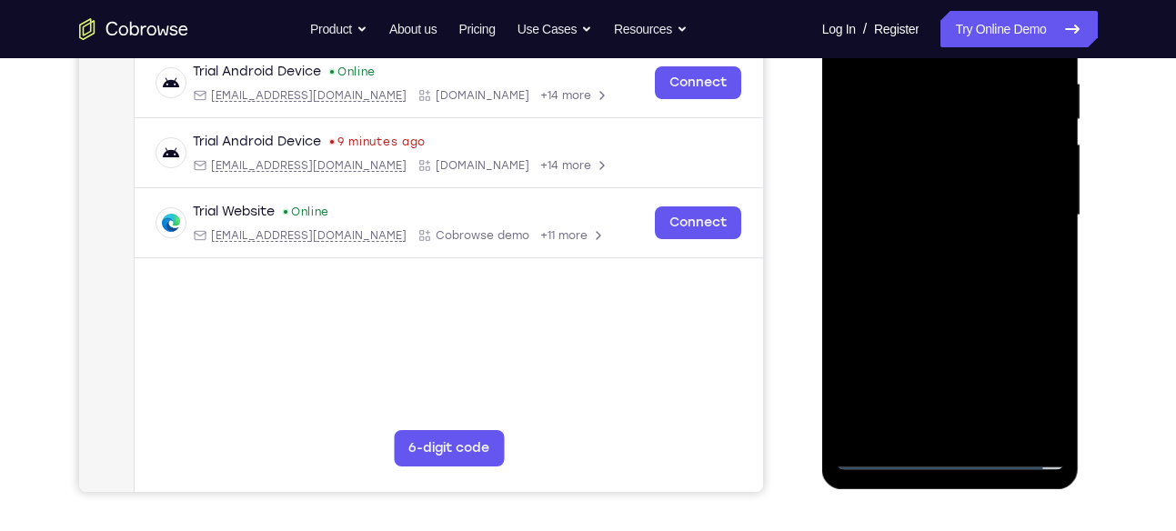
click at [894, 390] on div at bounding box center [950, 215] width 229 height 509
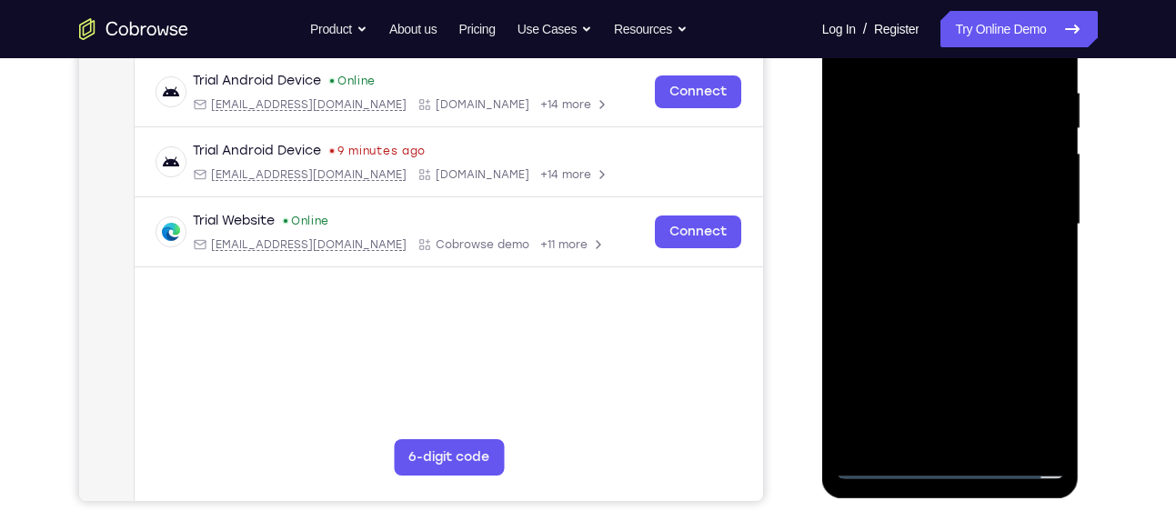
scroll to position [346, 0]
click at [973, 436] on div at bounding box center [950, 223] width 229 height 509
click at [940, 201] on div at bounding box center [950, 223] width 229 height 509
click at [906, 167] on div at bounding box center [950, 223] width 229 height 509
click at [918, 225] on div at bounding box center [950, 223] width 229 height 509
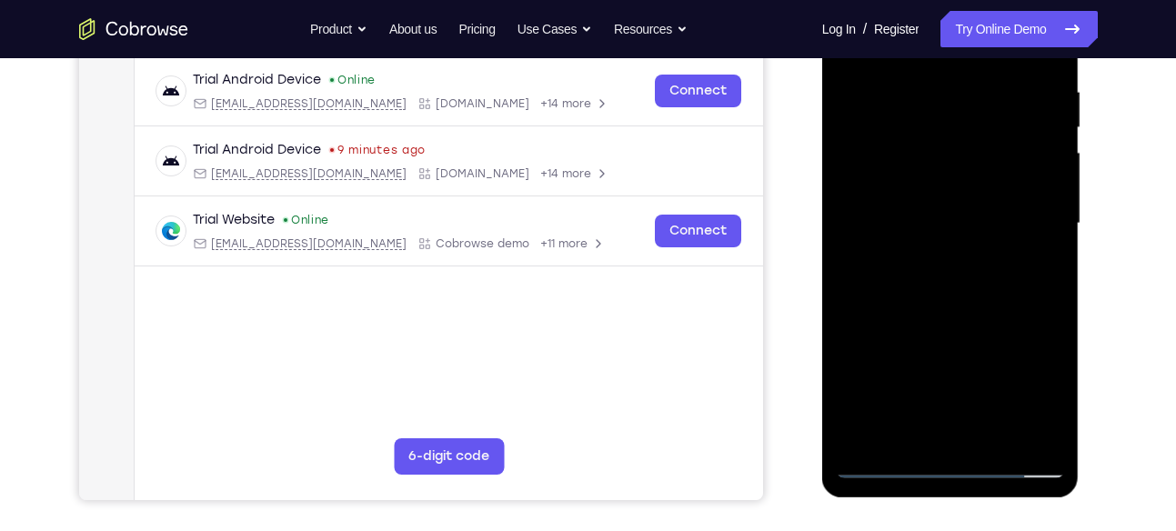
click at [903, 281] on div at bounding box center [950, 223] width 229 height 509
click at [957, 275] on div at bounding box center [950, 223] width 229 height 509
click at [933, 244] on div at bounding box center [950, 223] width 229 height 509
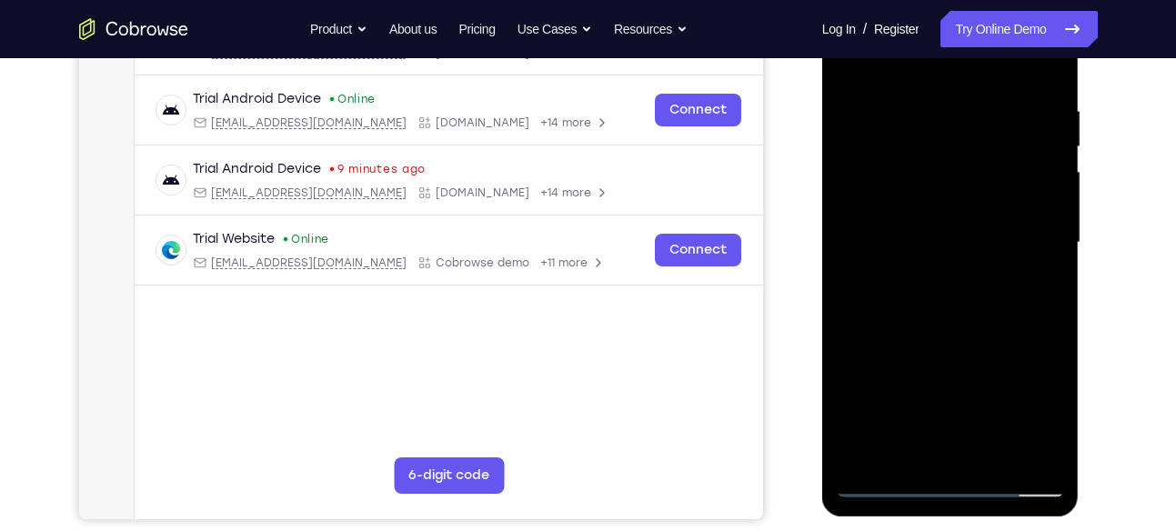
scroll to position [326, 0]
click at [1042, 86] on div at bounding box center [950, 243] width 229 height 509
click at [989, 458] on div at bounding box center [950, 243] width 229 height 509
click at [916, 344] on div at bounding box center [950, 243] width 229 height 509
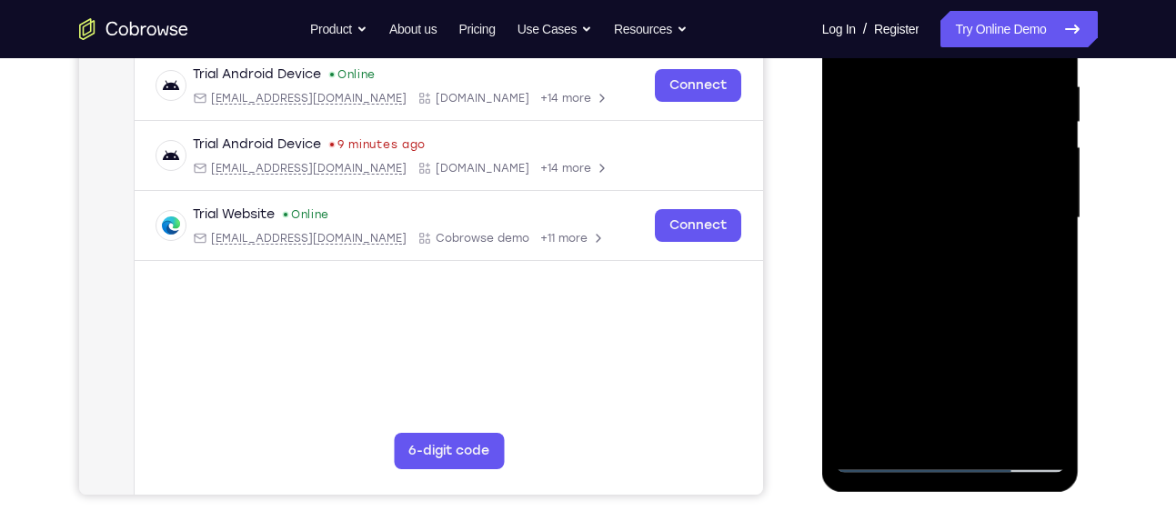
scroll to position [355, 0]
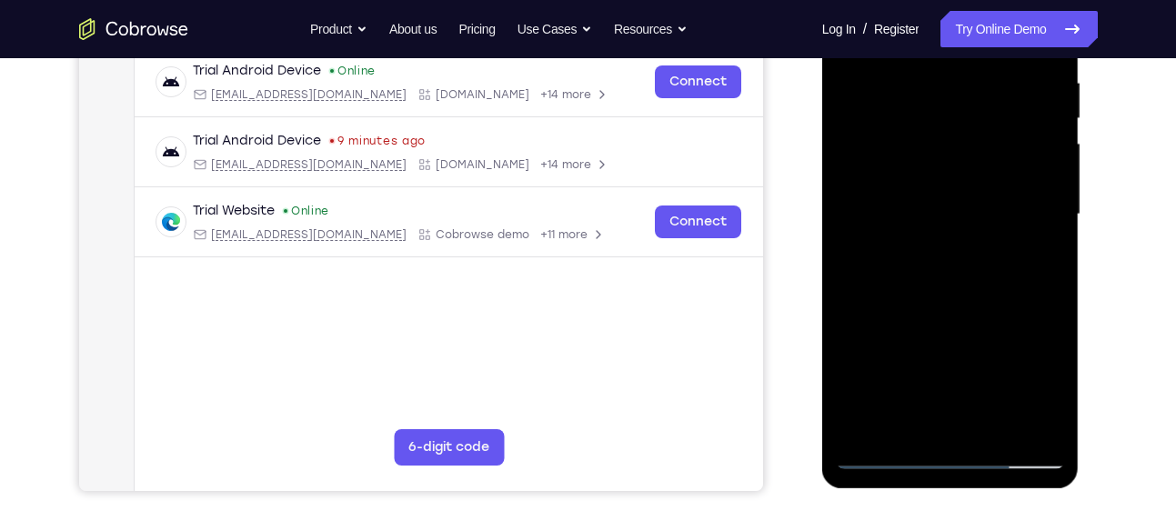
click at [886, 456] on div at bounding box center [950, 214] width 229 height 509
click at [903, 428] on div at bounding box center [950, 214] width 229 height 509
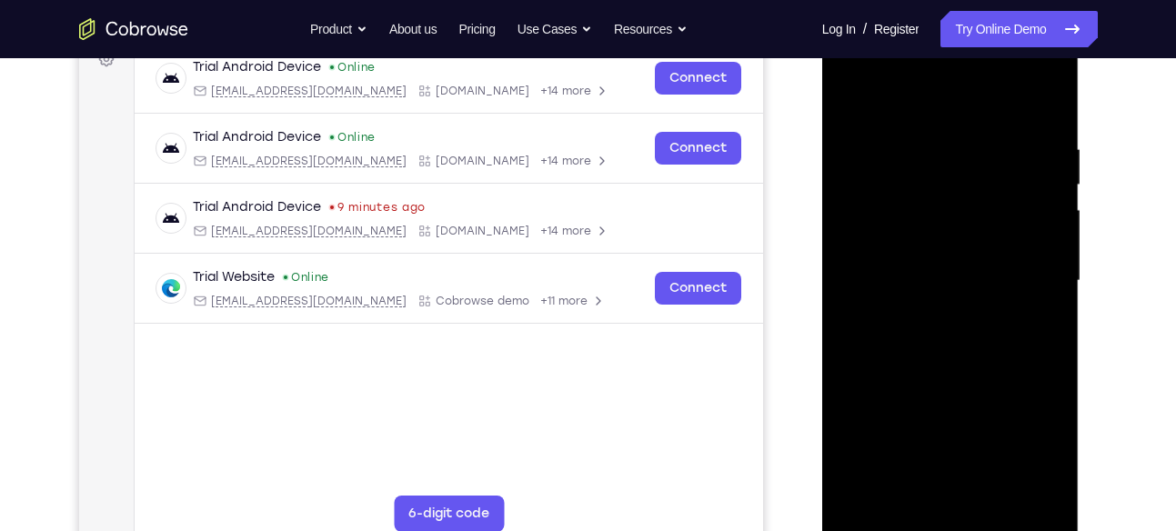
scroll to position [287, 0]
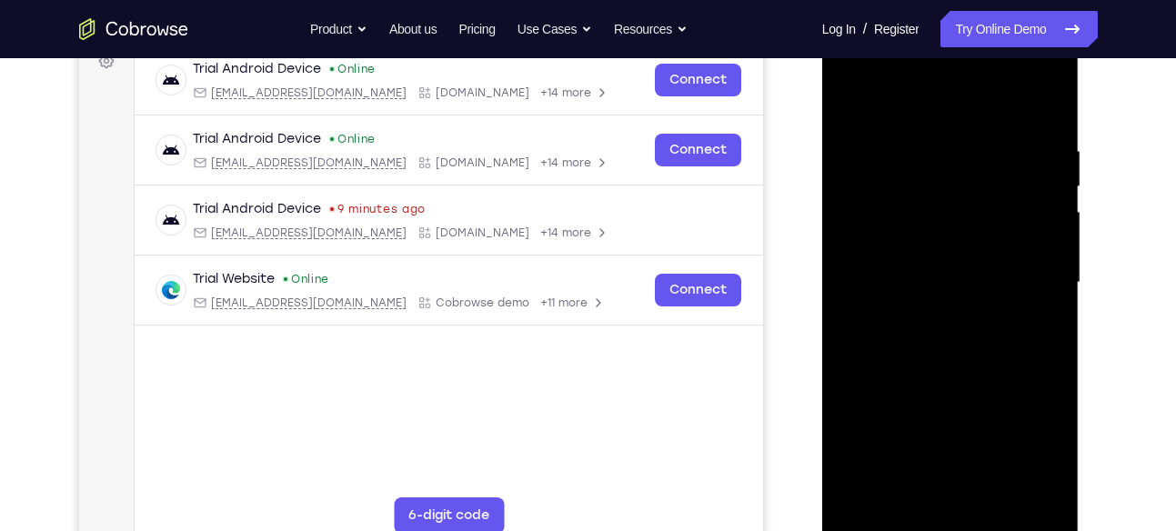
click at [929, 96] on div at bounding box center [950, 282] width 229 height 509
click at [927, 161] on div at bounding box center [950, 282] width 229 height 509
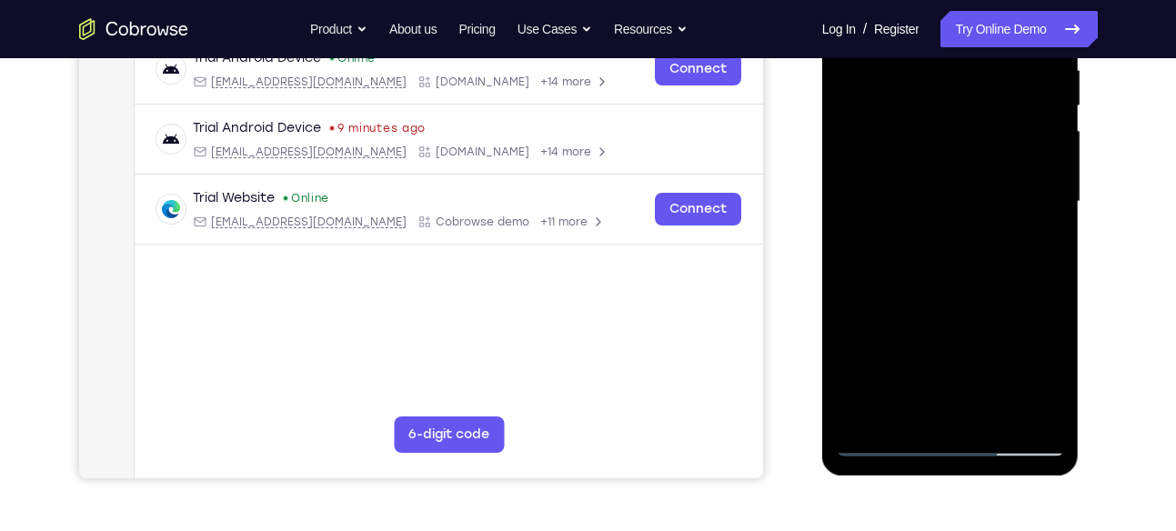
click at [962, 316] on div at bounding box center [950, 201] width 229 height 509
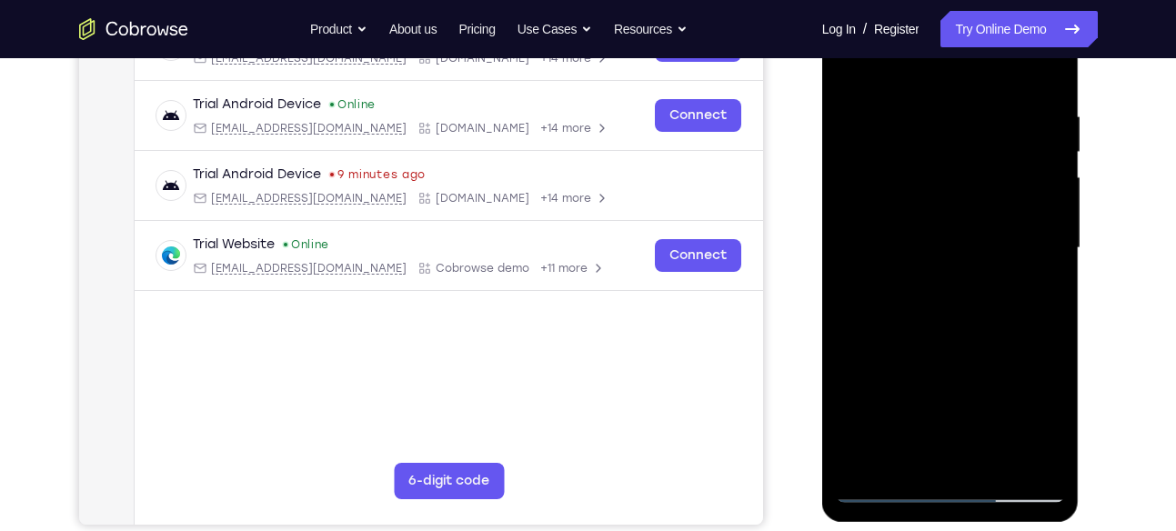
scroll to position [320, 0]
click at [1056, 251] on div at bounding box center [950, 249] width 229 height 509
click at [1045, 248] on div at bounding box center [950, 249] width 229 height 509
click at [852, 66] on div at bounding box center [950, 249] width 229 height 509
click at [1021, 333] on div at bounding box center [950, 249] width 229 height 509
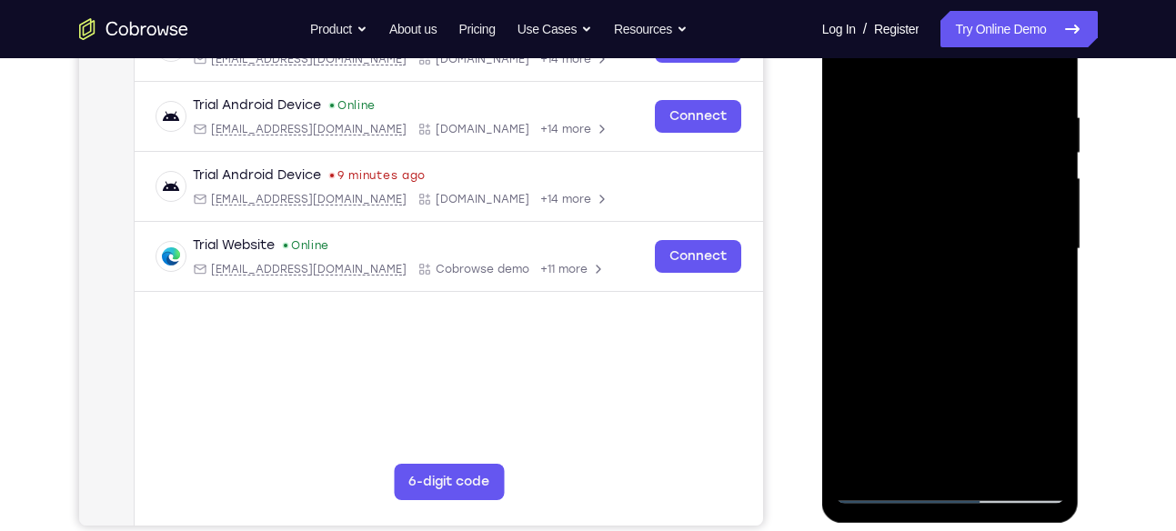
click at [1047, 273] on div at bounding box center [950, 249] width 229 height 509
click at [1048, 261] on div at bounding box center [950, 249] width 229 height 509
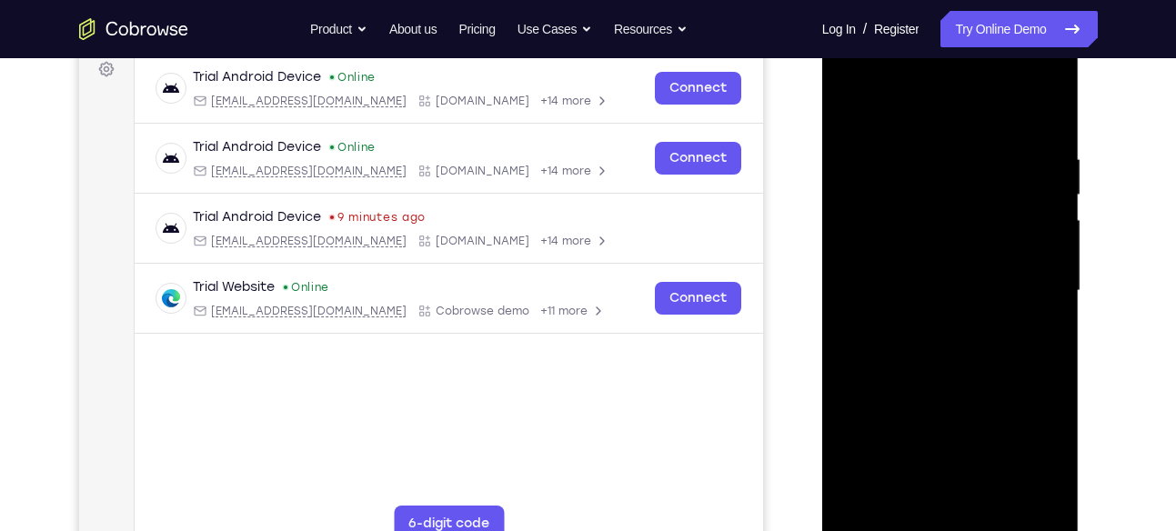
scroll to position [232, 0]
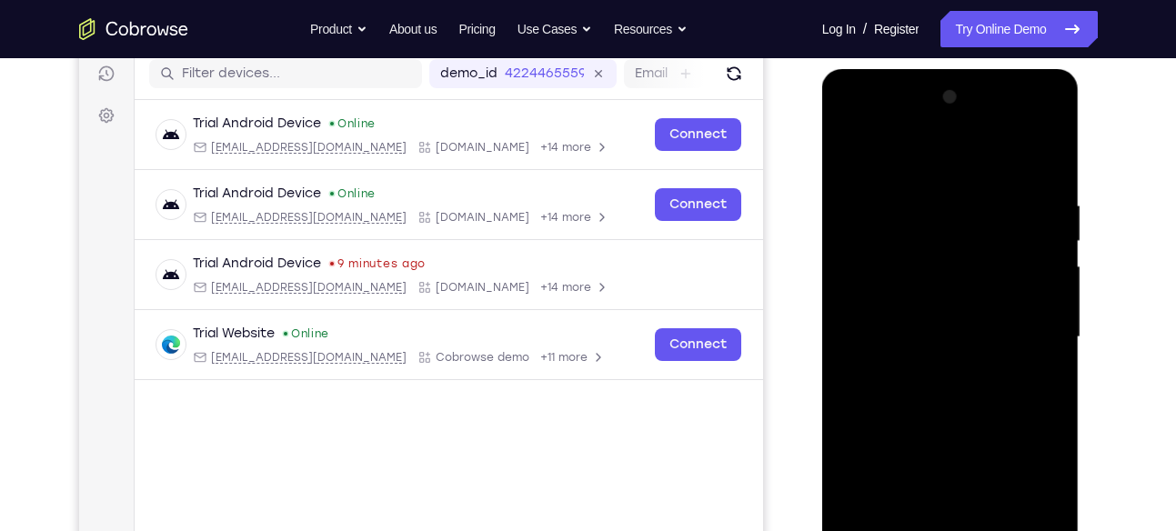
click at [856, 156] on div at bounding box center [950, 337] width 229 height 509
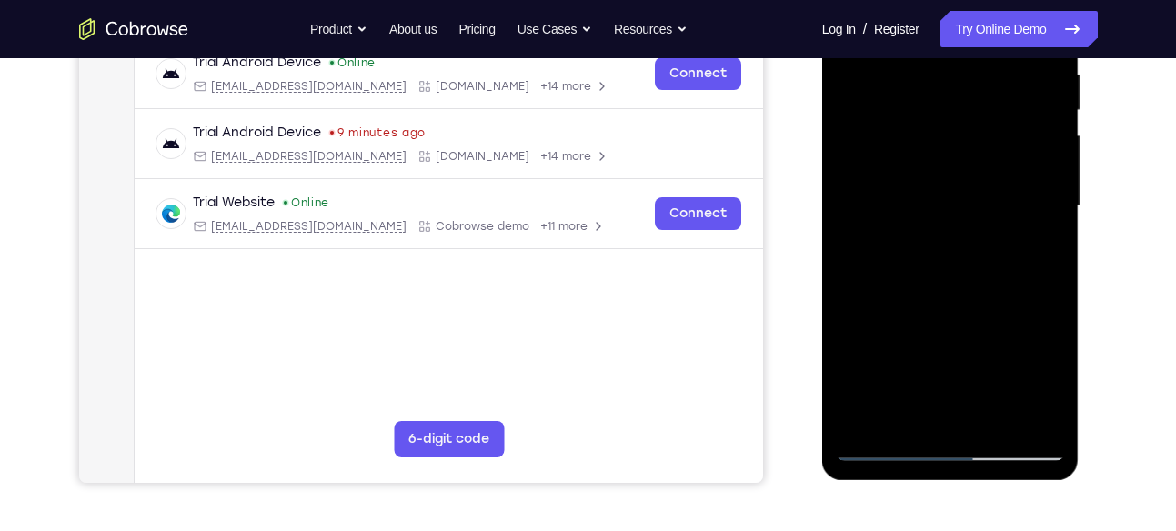
scroll to position [364, 0]
drag, startPoint x: 905, startPoint y: 267, endPoint x: 902, endPoint y: 176, distance: 90.1
click at [902, 176] on div at bounding box center [950, 205] width 229 height 509
click at [871, 346] on div at bounding box center [950, 205] width 229 height 509
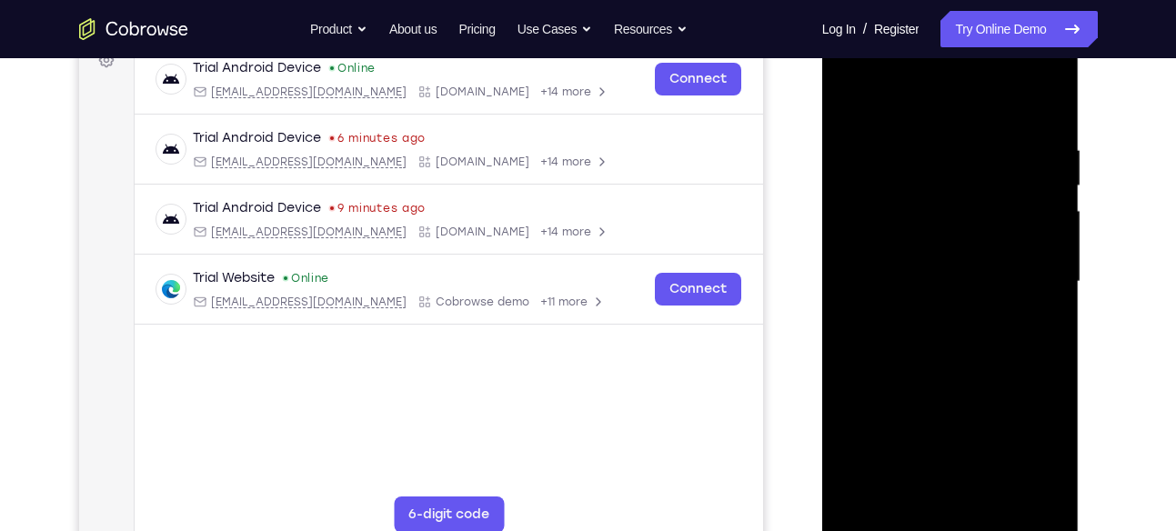
scroll to position [287, 0]
click at [1054, 199] on div at bounding box center [950, 282] width 229 height 509
click at [1052, 201] on div at bounding box center [950, 282] width 229 height 509
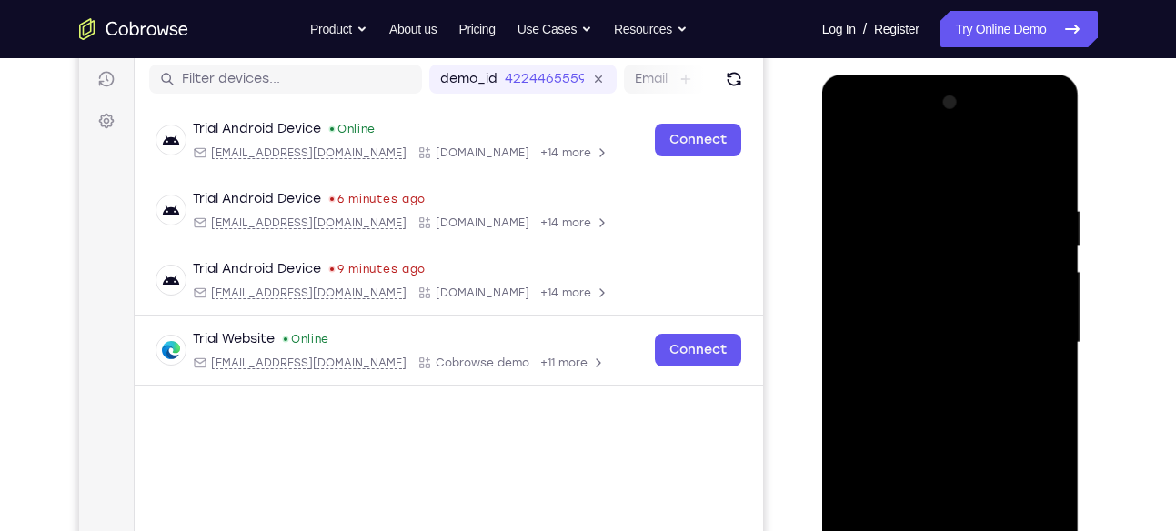
click at [858, 156] on div at bounding box center [950, 342] width 229 height 509
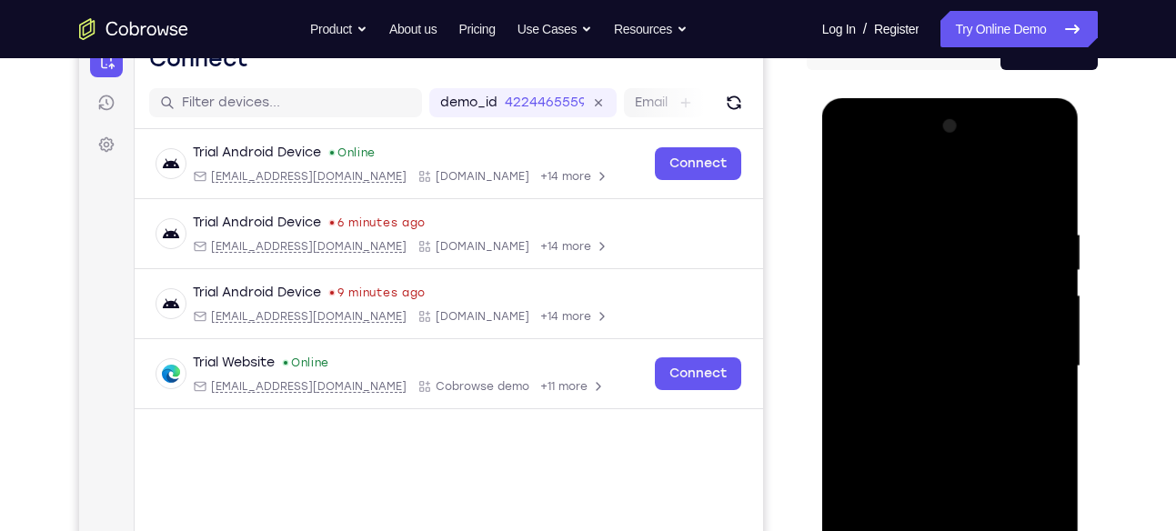
scroll to position [202, 0]
click at [853, 255] on div at bounding box center [950, 367] width 229 height 509
click at [1024, 299] on div at bounding box center [950, 367] width 229 height 509
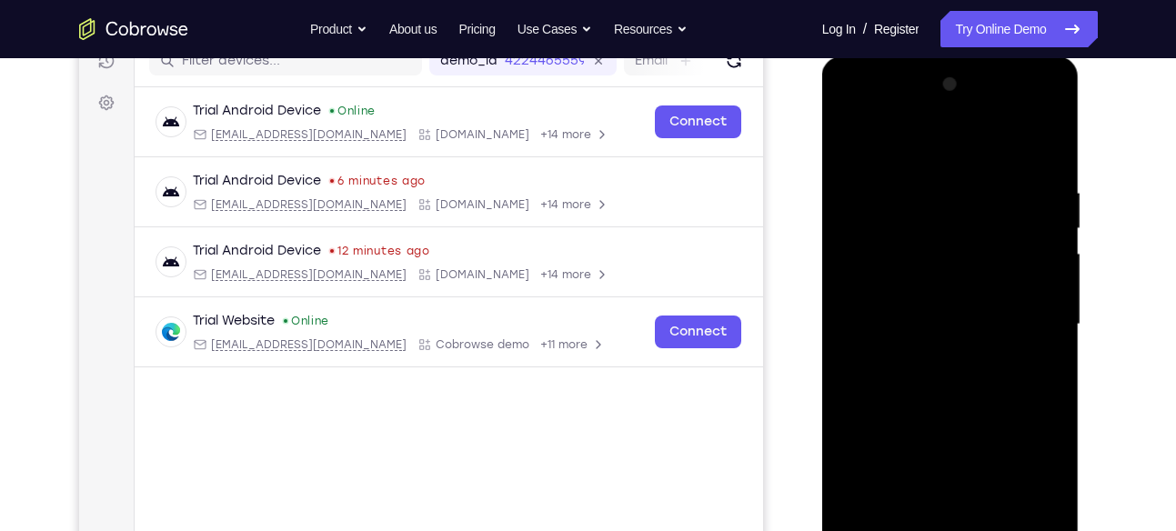
scroll to position [246, 0]
click at [1024, 299] on div at bounding box center [950, 323] width 229 height 509
click at [1032, 283] on div at bounding box center [950, 323] width 229 height 509
click at [1028, 283] on div at bounding box center [950, 323] width 229 height 509
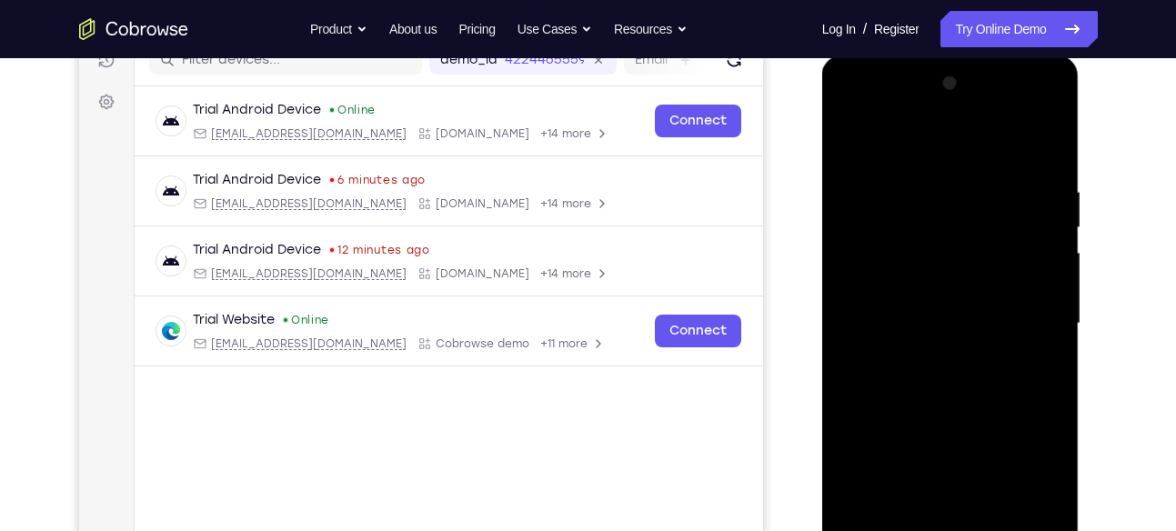
click at [1028, 283] on div at bounding box center [950, 323] width 229 height 509
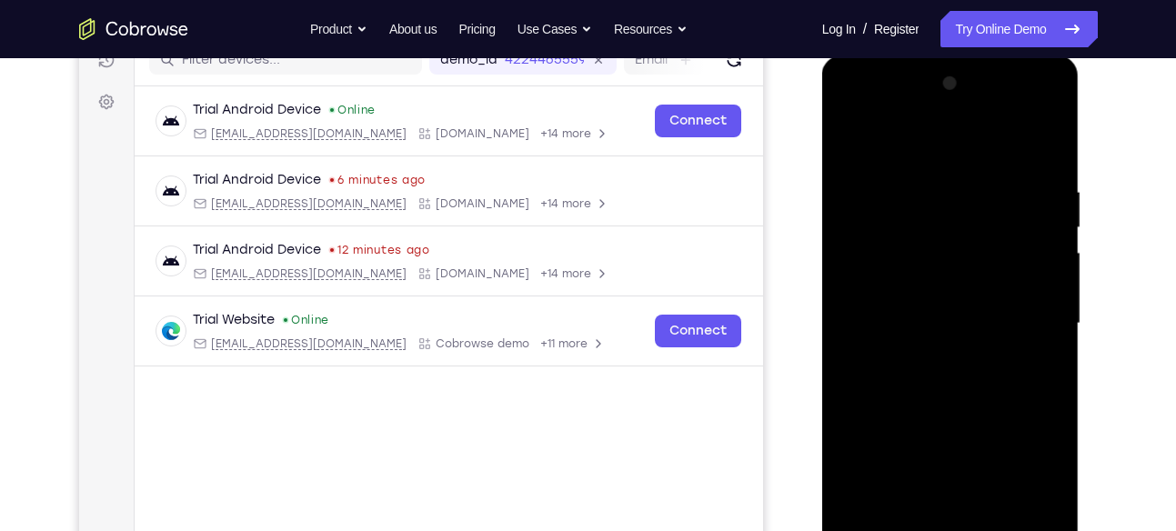
click at [1028, 283] on div at bounding box center [950, 323] width 229 height 509
click at [1050, 245] on div at bounding box center [950, 323] width 229 height 509
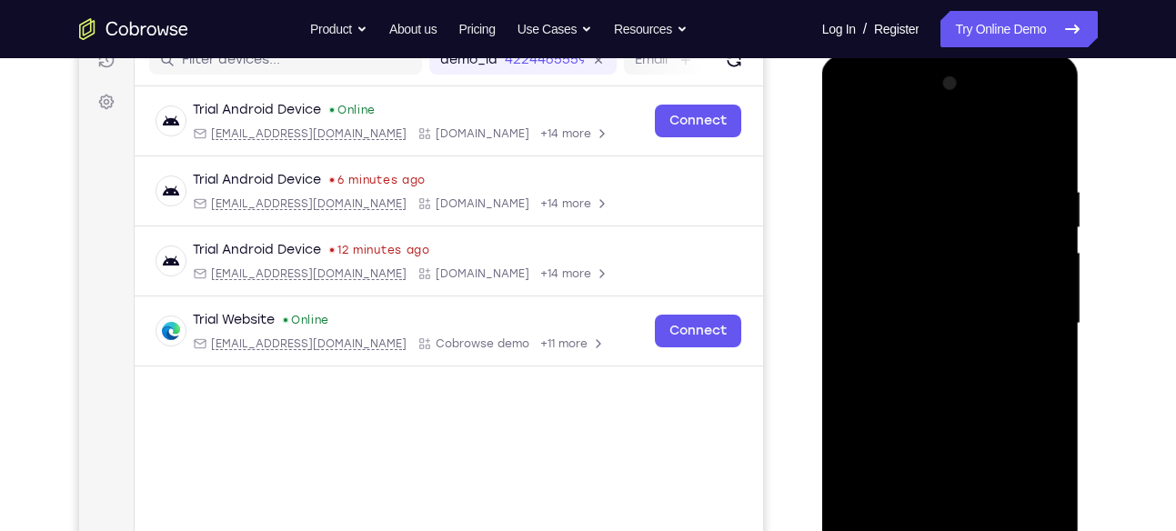
click at [1050, 245] on div at bounding box center [950, 323] width 229 height 509
click at [1048, 131] on div at bounding box center [950, 323] width 229 height 509
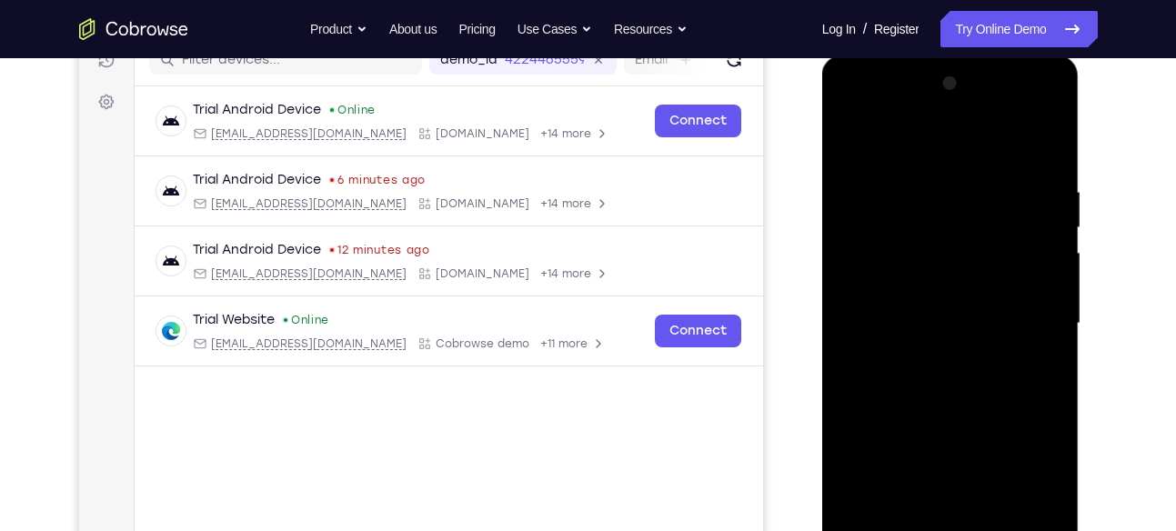
click at [1052, 91] on div at bounding box center [950, 323] width 229 height 509
click at [987, 287] on div at bounding box center [950, 323] width 229 height 509
click at [1026, 324] on div at bounding box center [950, 323] width 229 height 509
click at [847, 134] on div at bounding box center [950, 323] width 229 height 509
click at [848, 132] on div at bounding box center [950, 323] width 229 height 509
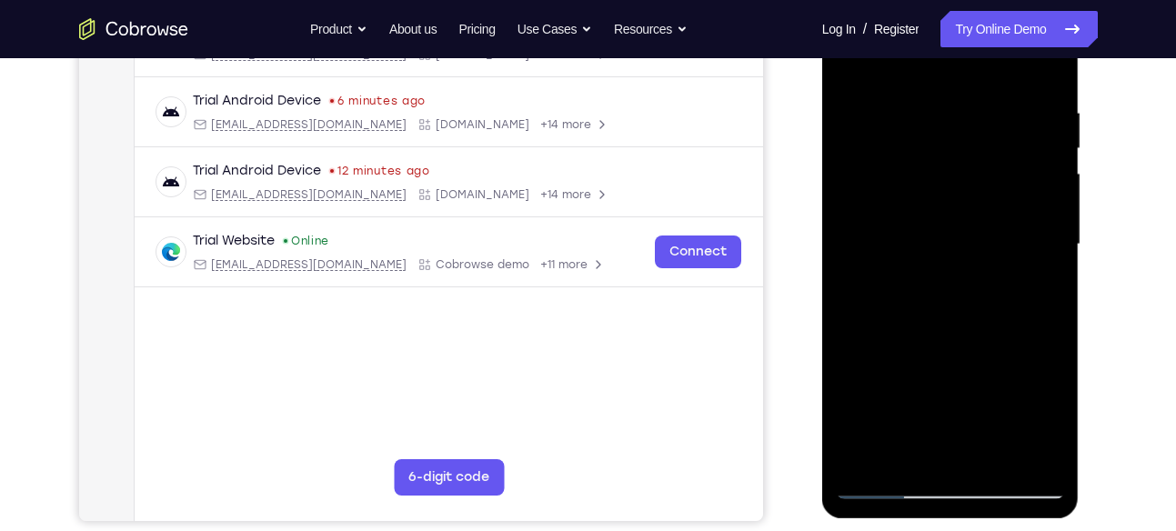
scroll to position [326, 0]
click at [996, 292] on div at bounding box center [950, 243] width 229 height 509
click at [953, 235] on div at bounding box center [950, 243] width 229 height 509
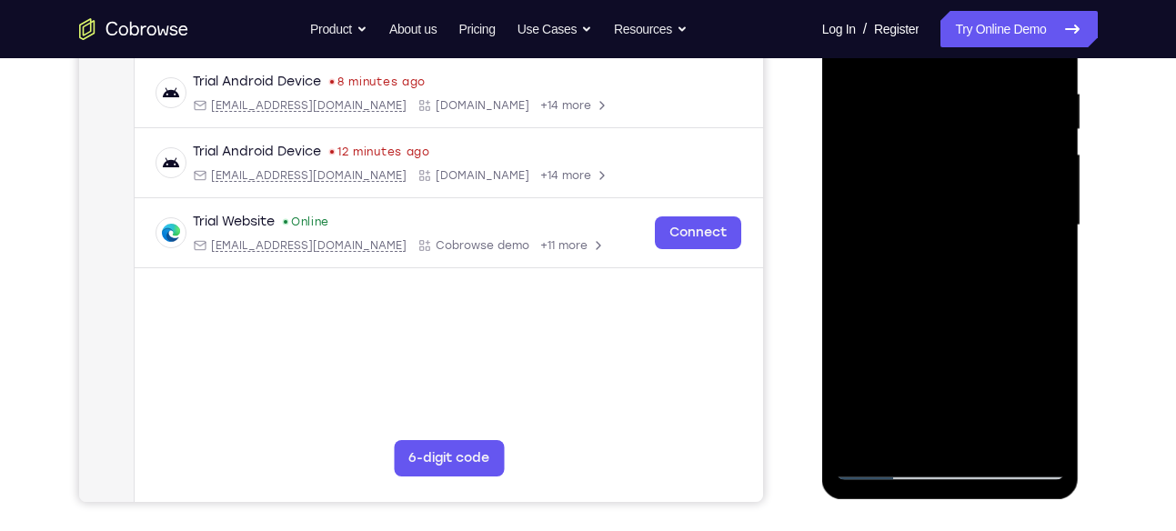
scroll to position [348, 0]
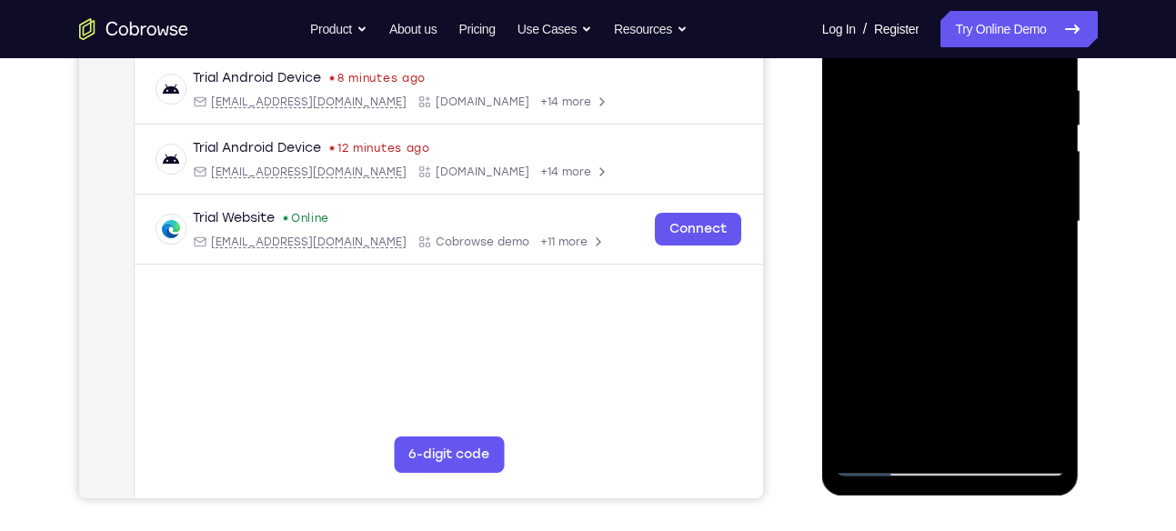
click at [921, 429] on div at bounding box center [950, 221] width 229 height 509
click at [964, 267] on div at bounding box center [950, 221] width 229 height 509
click at [1057, 392] on div at bounding box center [950, 221] width 229 height 509
click at [1041, 269] on div at bounding box center [950, 221] width 229 height 509
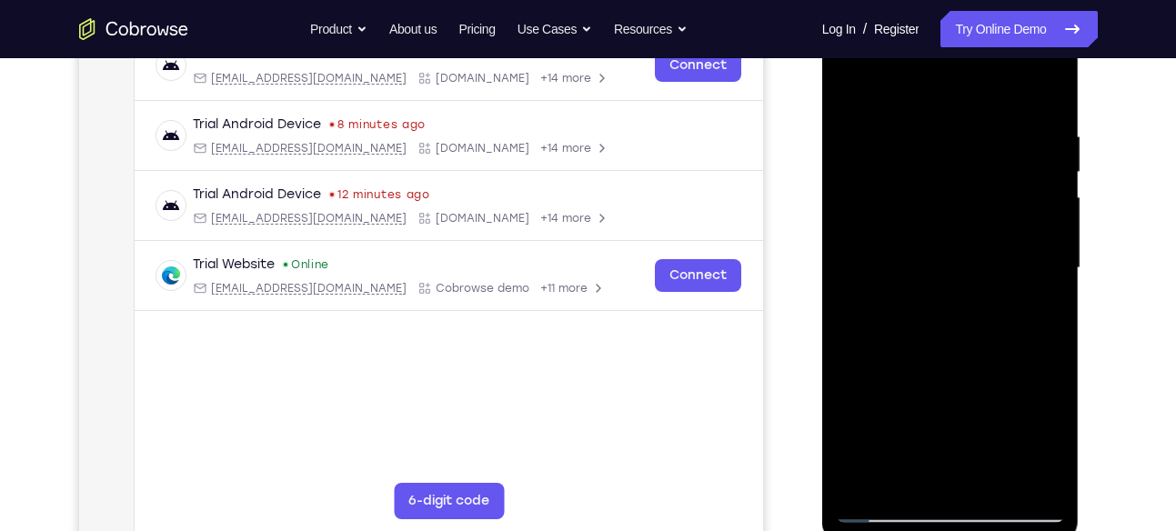
scroll to position [282, 0]
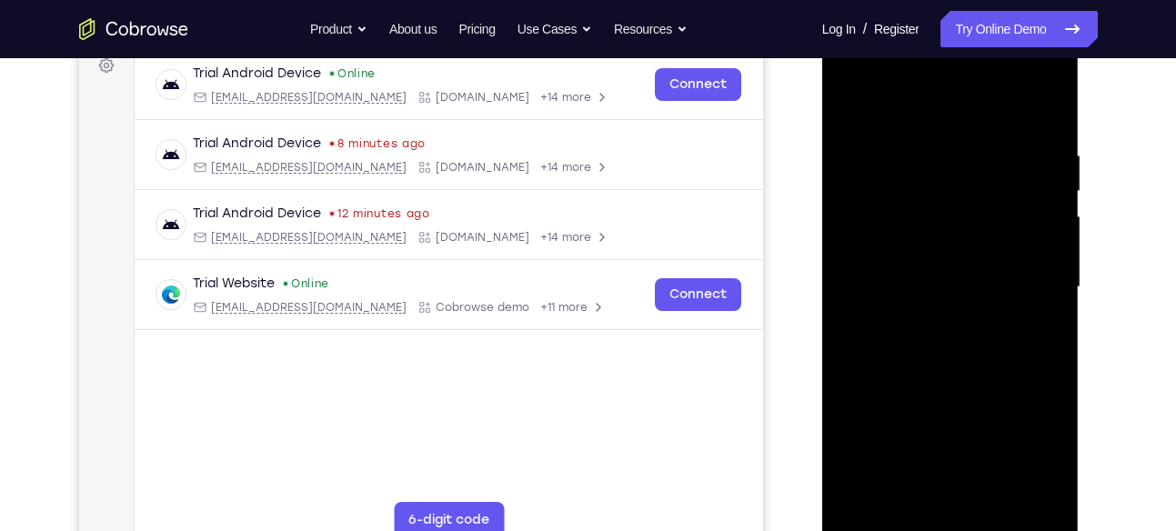
click at [854, 106] on div at bounding box center [950, 287] width 229 height 509
click at [853, 98] on div at bounding box center [950, 287] width 229 height 509
drag, startPoint x: 1016, startPoint y: 325, endPoint x: 1003, endPoint y: 224, distance: 101.8
click at [1003, 224] on div at bounding box center [950, 287] width 229 height 509
drag, startPoint x: 966, startPoint y: 277, endPoint x: 967, endPoint y: 388, distance: 111.0
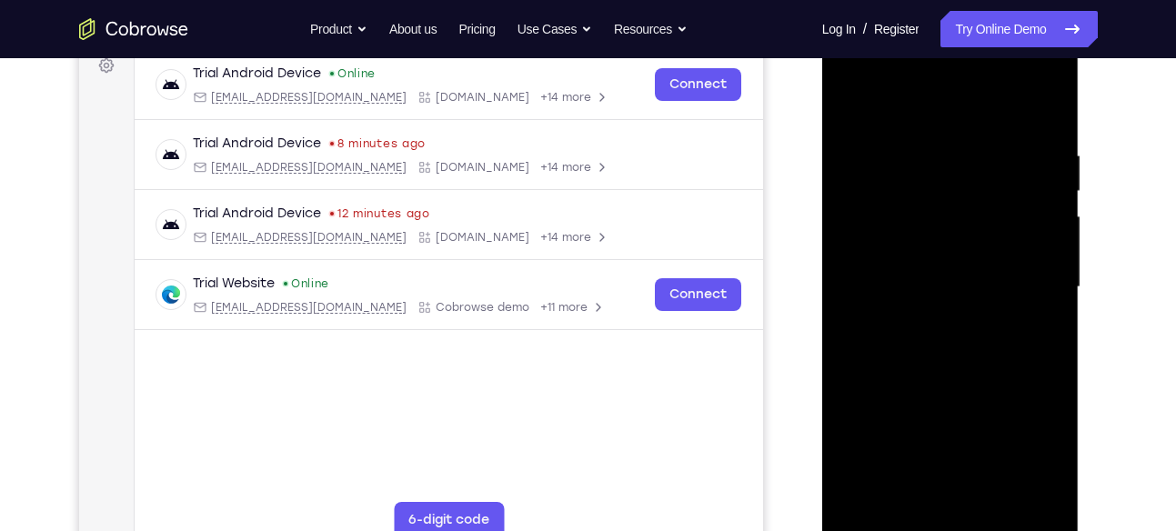
click at [967, 388] on div at bounding box center [950, 287] width 229 height 509
click at [926, 145] on div at bounding box center [950, 287] width 229 height 509
click at [1046, 186] on div at bounding box center [950, 287] width 229 height 509
click at [1046, 207] on div at bounding box center [950, 287] width 229 height 509
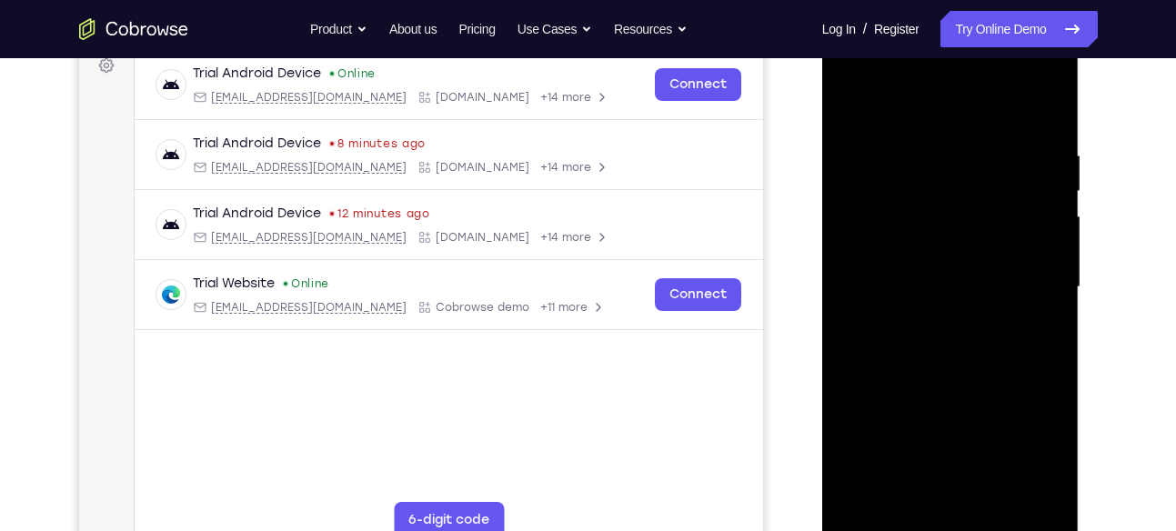
click at [1046, 207] on div at bounding box center [950, 287] width 229 height 509
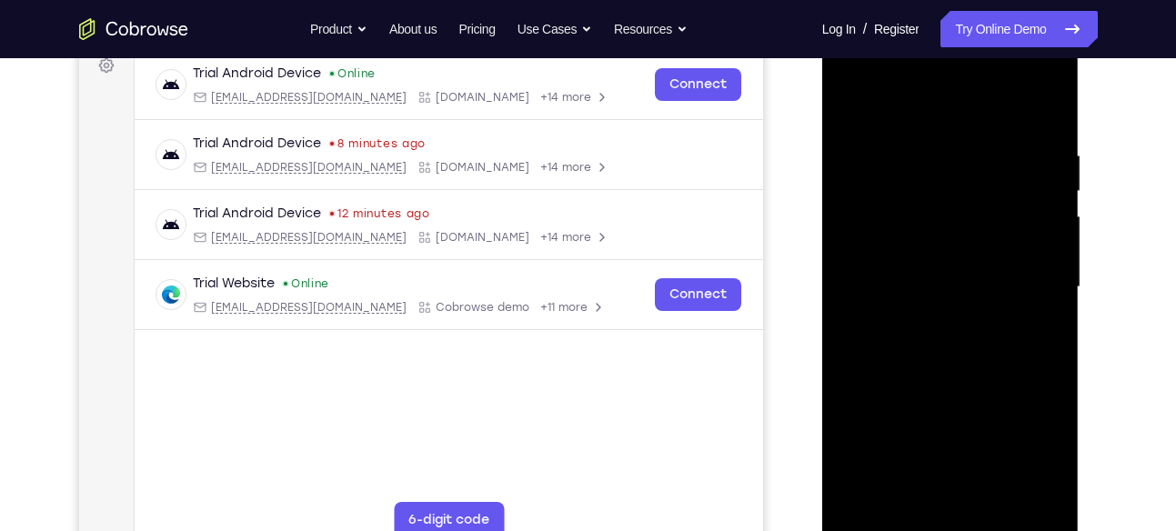
click at [1052, 242] on div at bounding box center [950, 287] width 229 height 509
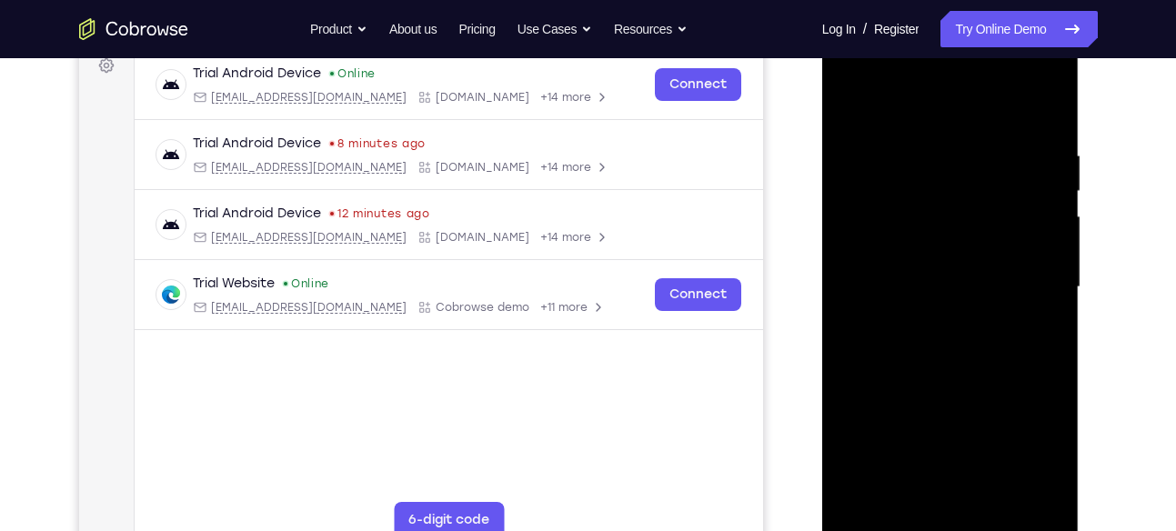
click at [1052, 242] on div at bounding box center [950, 287] width 229 height 509
click at [1046, 190] on div at bounding box center [950, 287] width 229 height 509
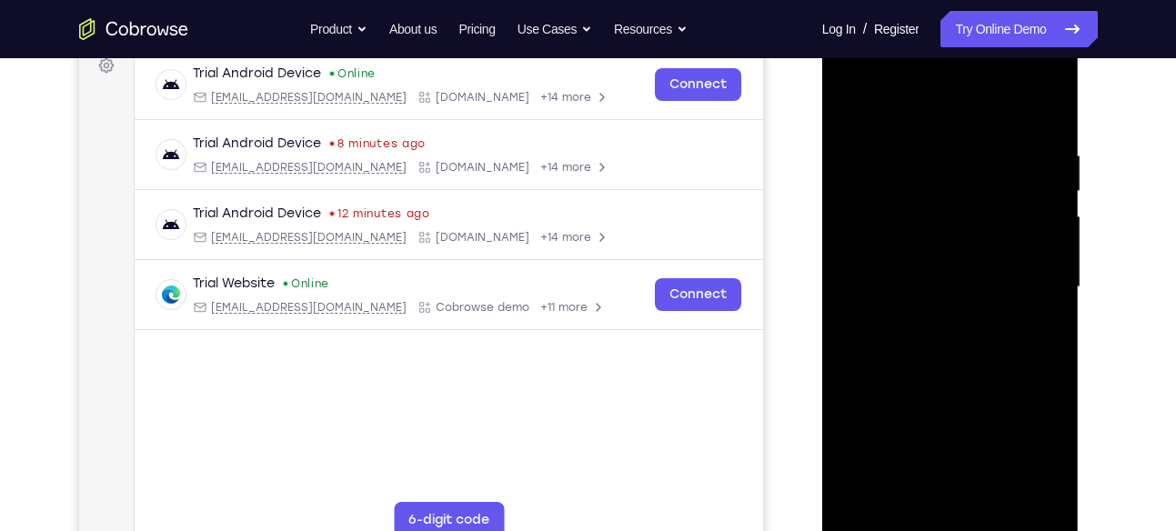
click at [1046, 190] on div at bounding box center [950, 287] width 229 height 509
click at [1044, 106] on div at bounding box center [950, 287] width 229 height 509
click at [994, 158] on div at bounding box center [950, 287] width 229 height 509
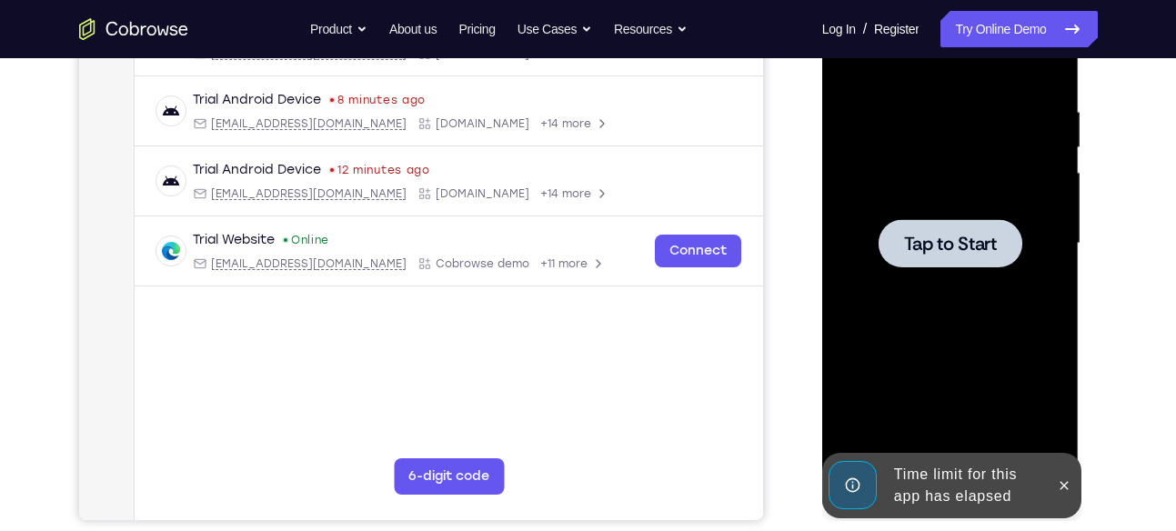
scroll to position [327, 0]
